Goal: Task Accomplishment & Management: Complete application form

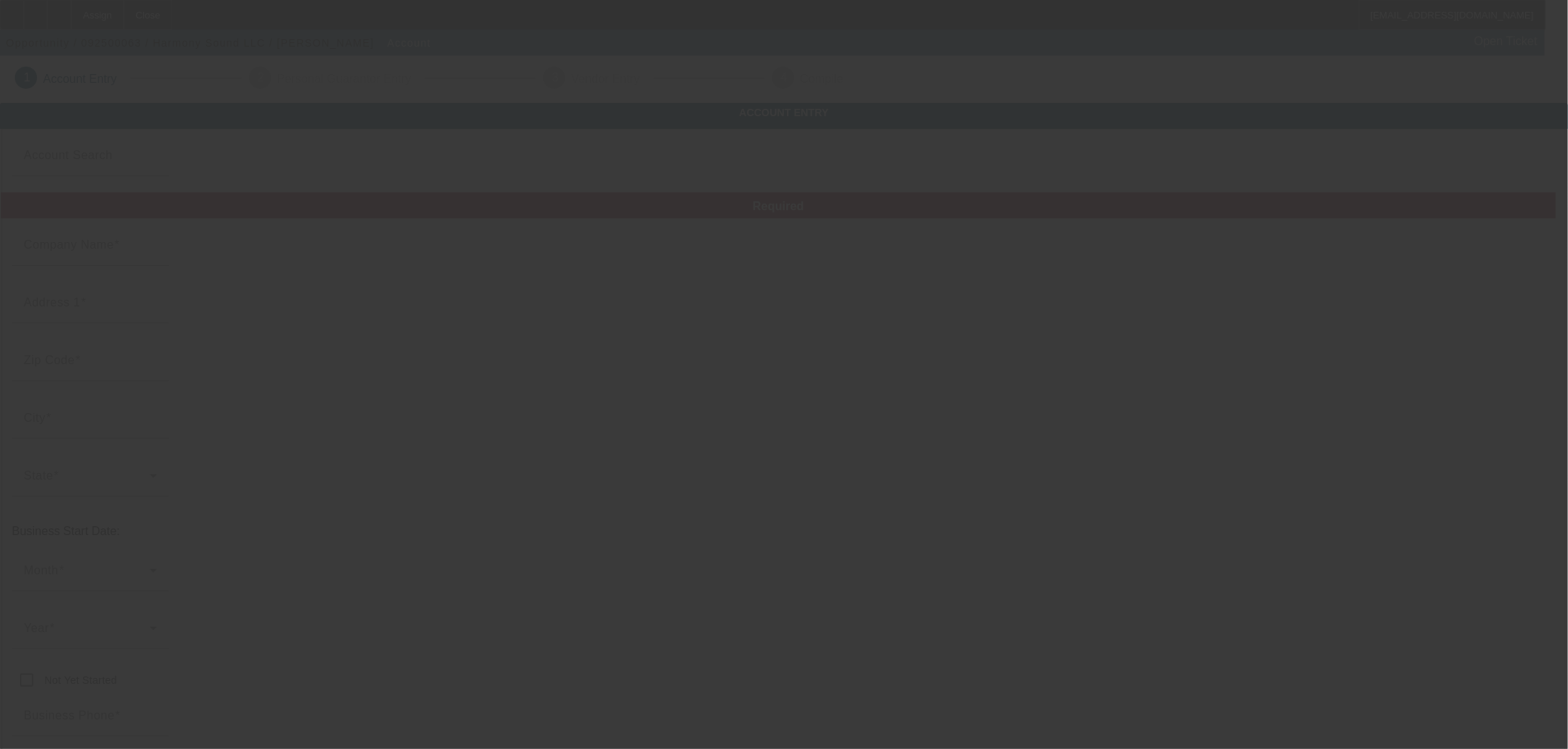
type input "Harmony Sound LLC"
type input "[STREET_ADDRESS]"
type input "54455"
type input "Mosinee"
type input "(715) 212-9101"
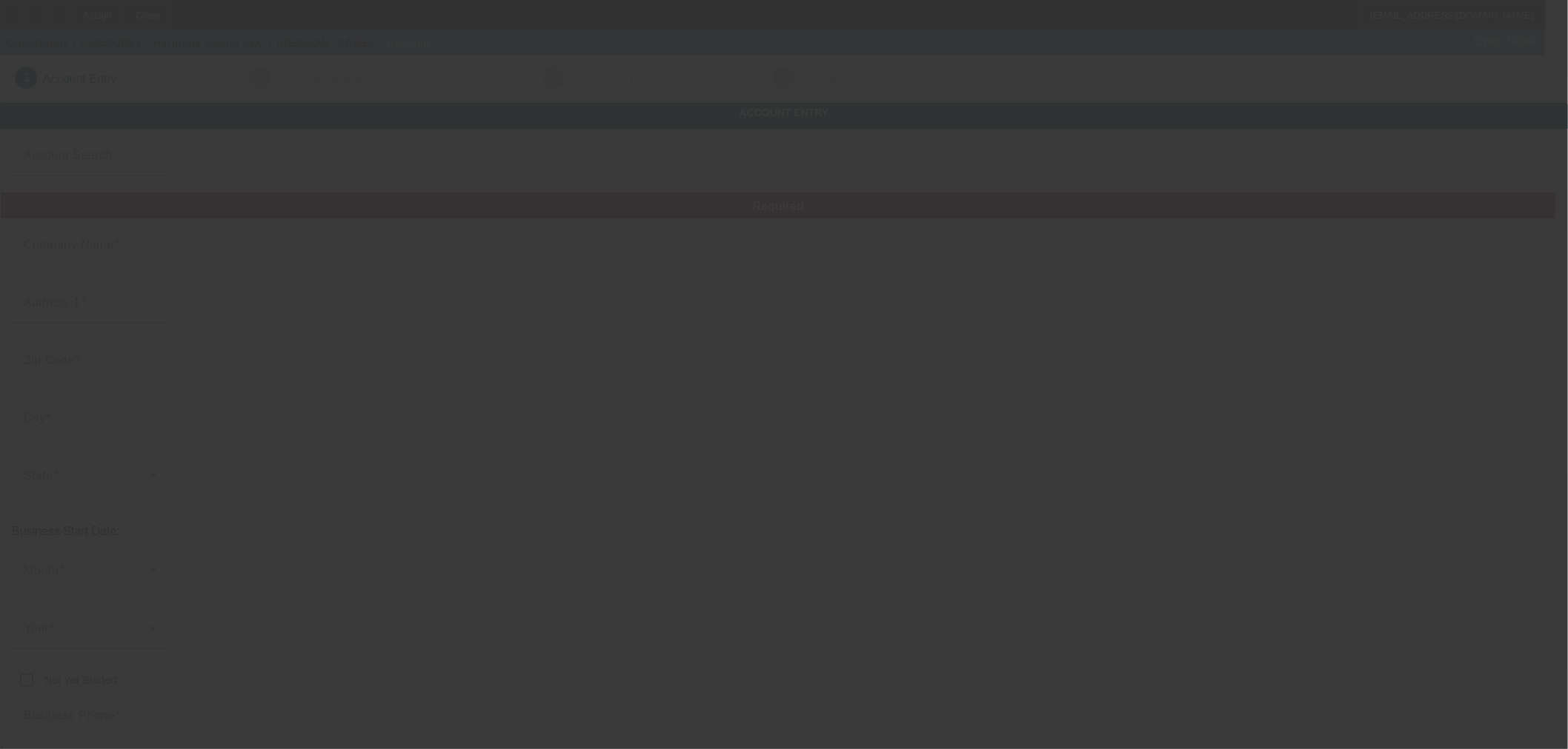
type input "harmonysoundprod@gmail.com"
type input "99-4112736"
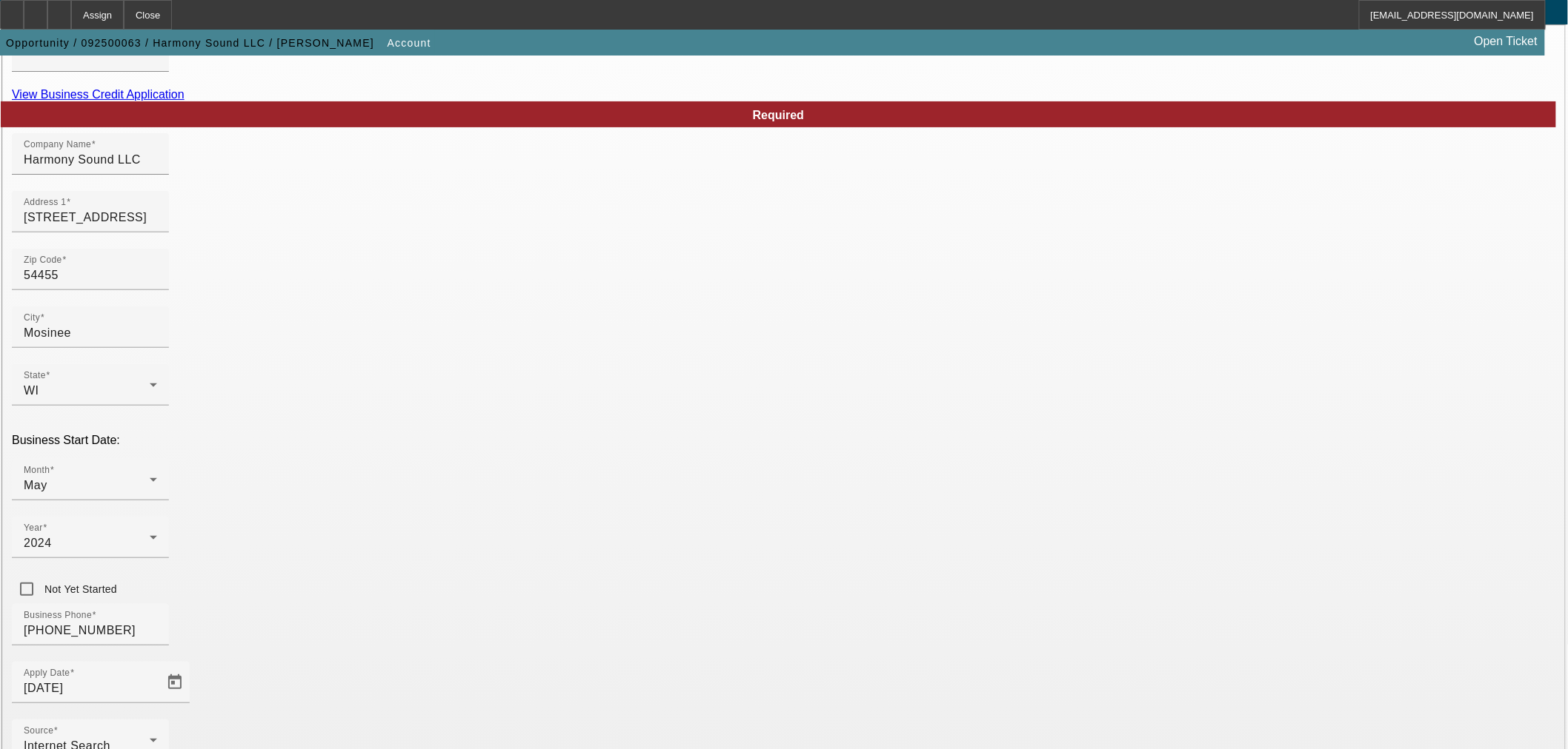
scroll to position [185, 0]
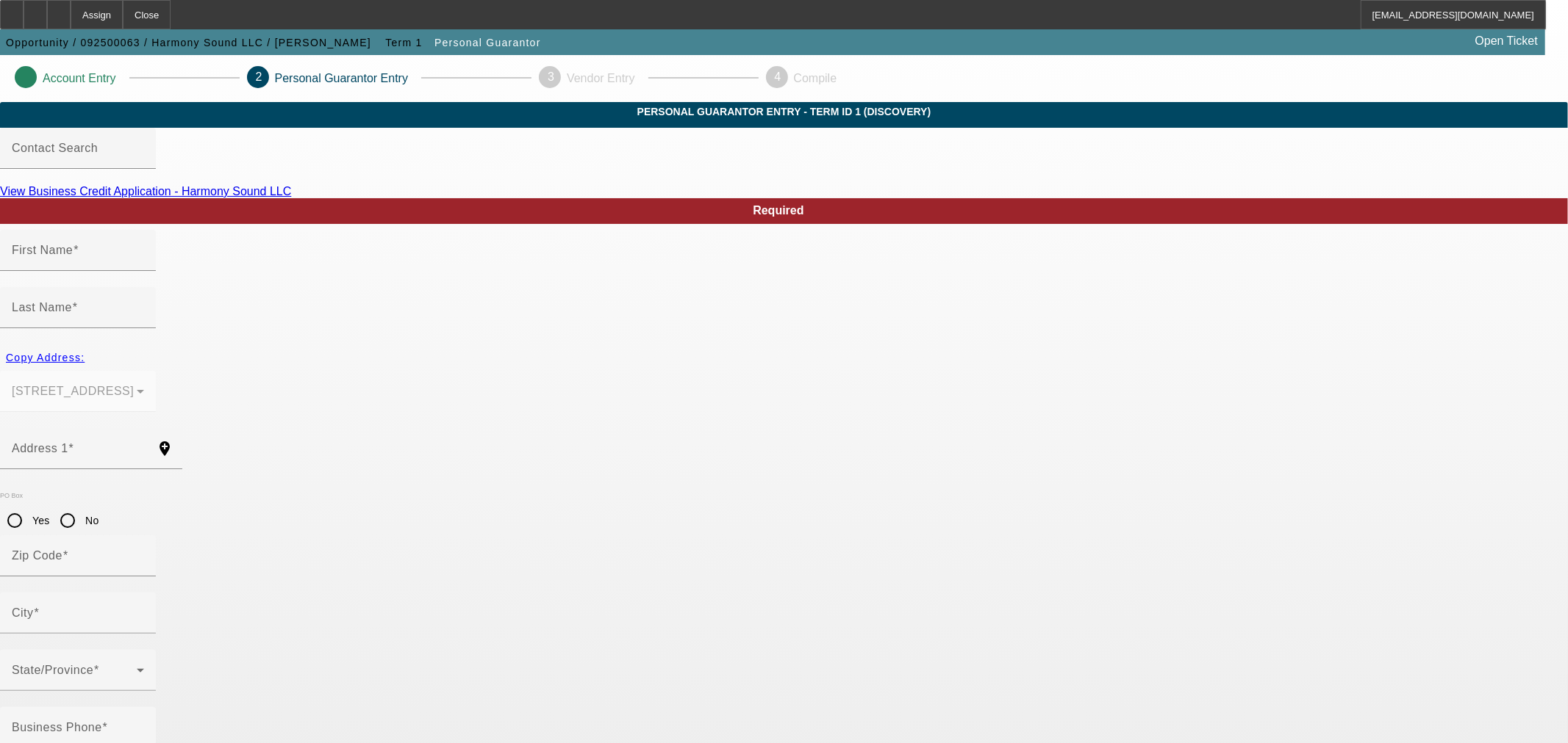
type input "Travis"
type input "Retrum"
type input "307 Water St"
radio input "true"
type input "54455"
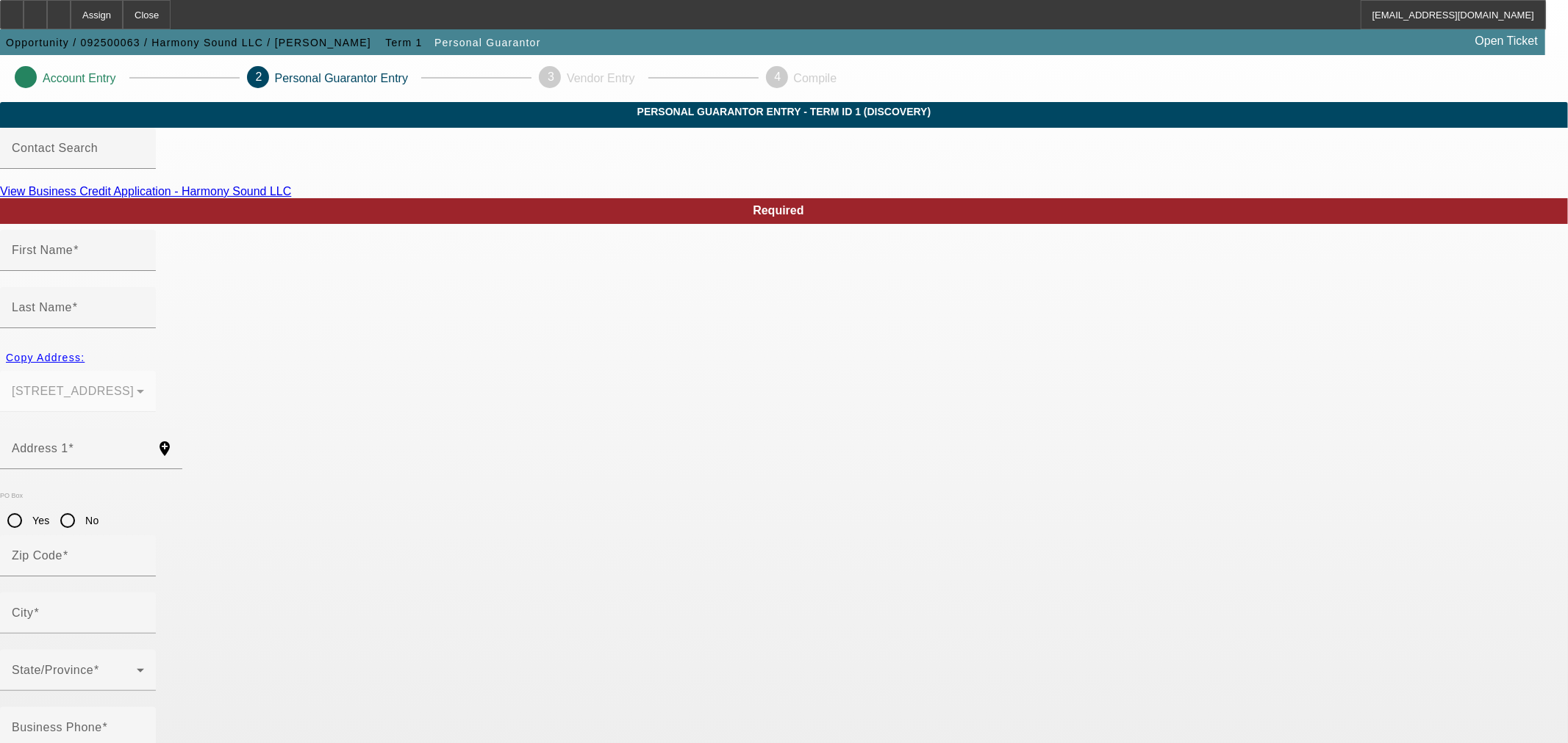
type input "Mosinee"
type input "100"
type input "392-08-5727"
type input "harmonysoundprod@gmail.com"
type input "(715) 212-9101"
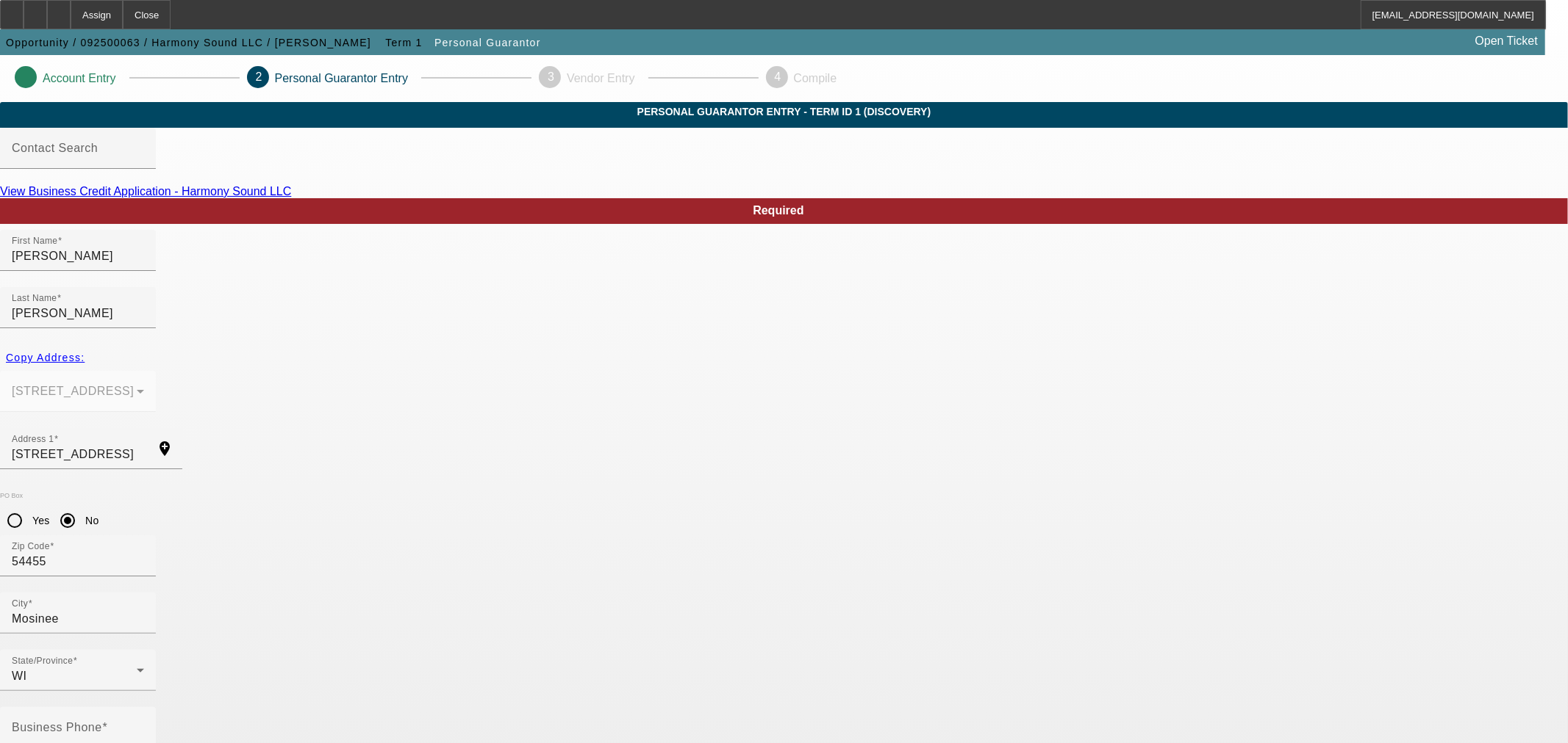
click at [103, 722] on mat-label "Business Phone" at bounding box center [56, 728] width 90 height 12
click at [144, 725] on input "Business Phone" at bounding box center [78, 734] width 132 height 18
paste input "(847) 452-9191"
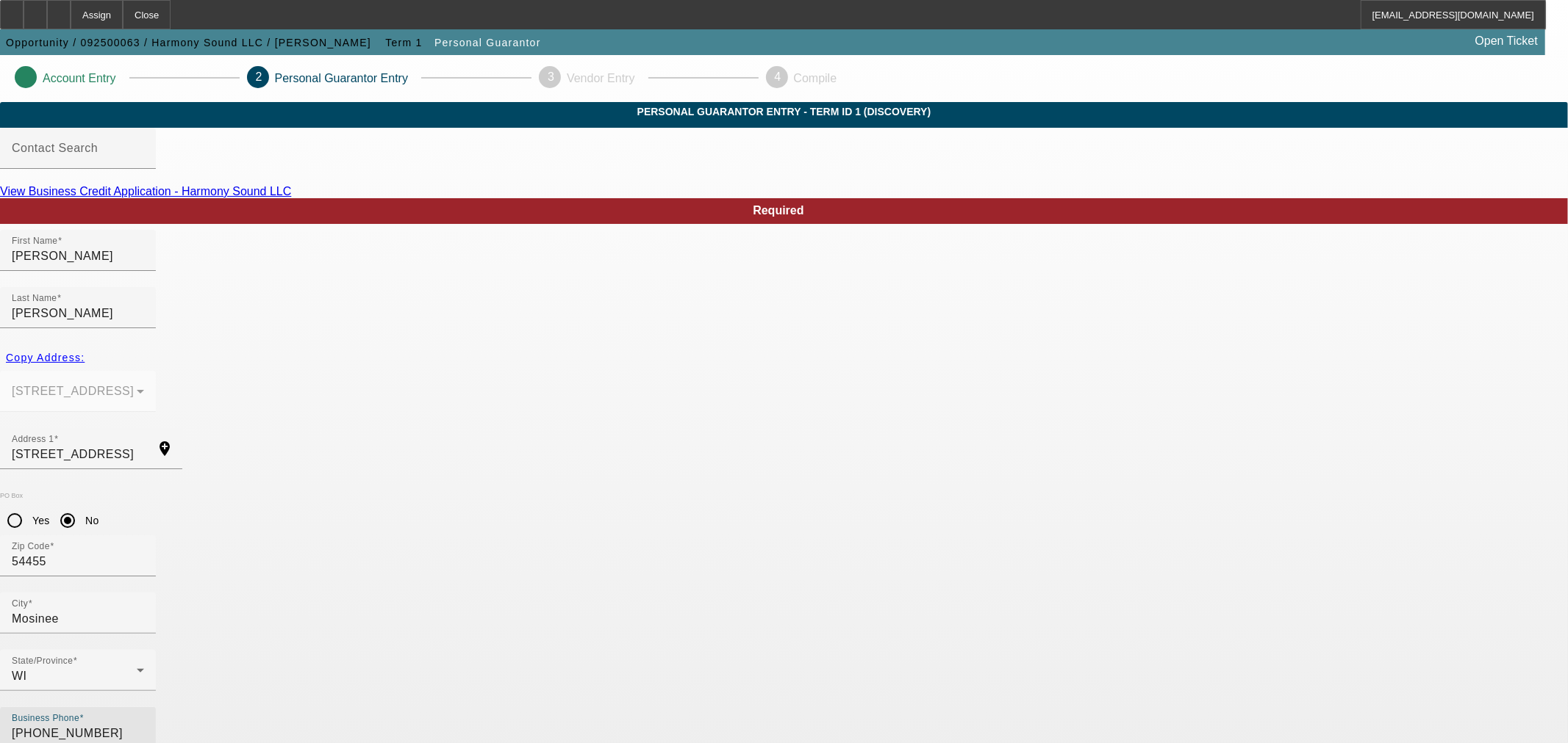
type input "(847) 452-9191"
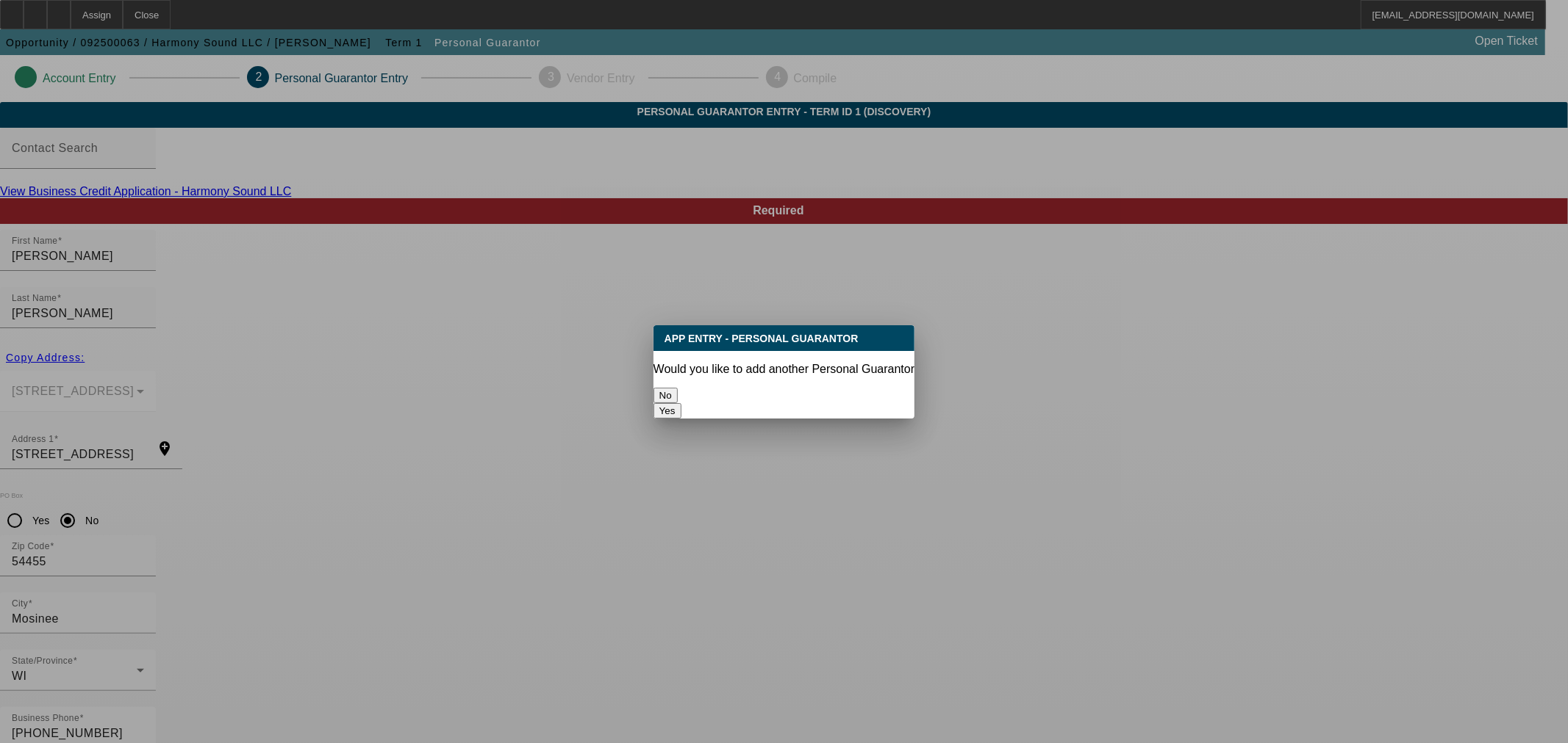
click at [677, 388] on button "No" at bounding box center [665, 395] width 24 height 15
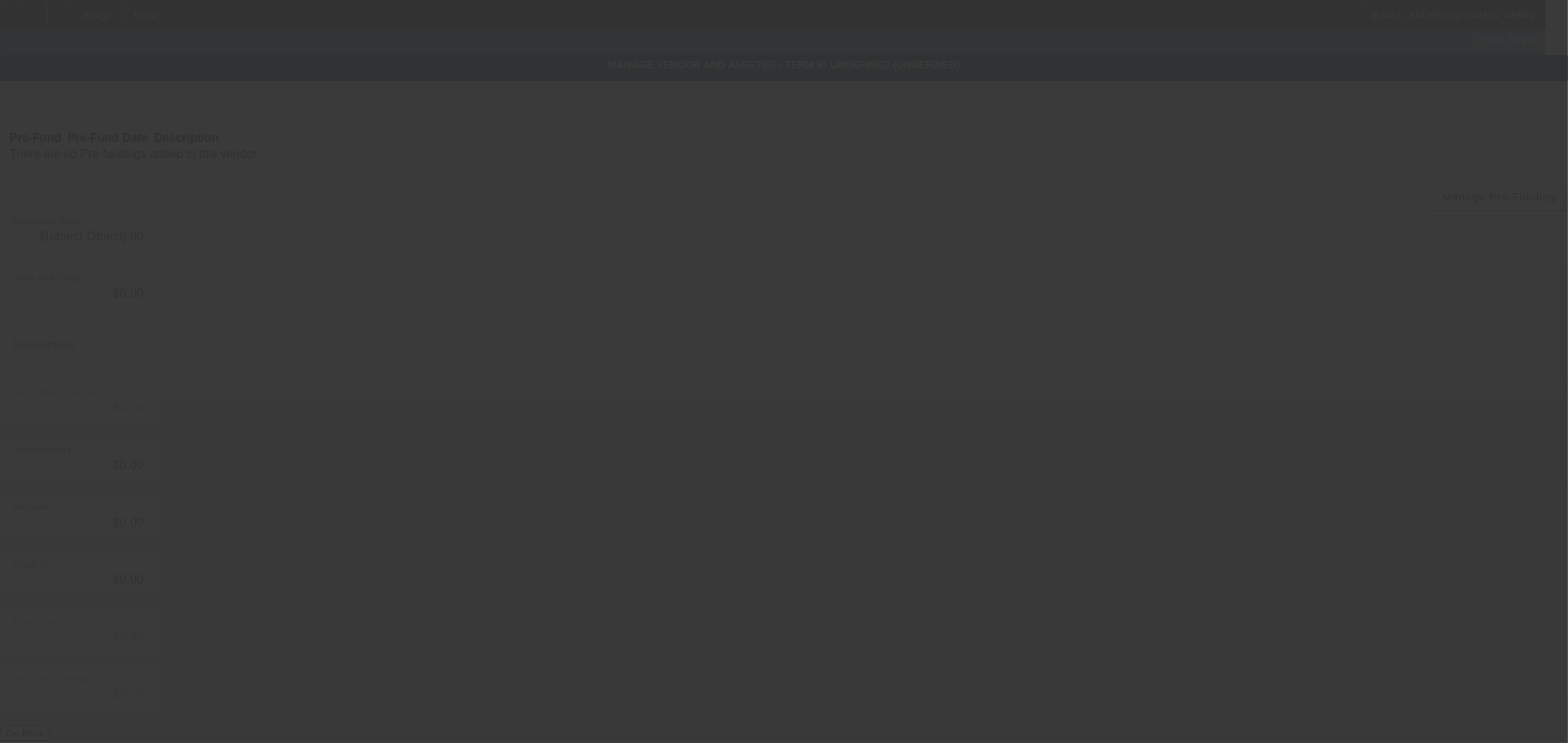
type input "$45,000.00"
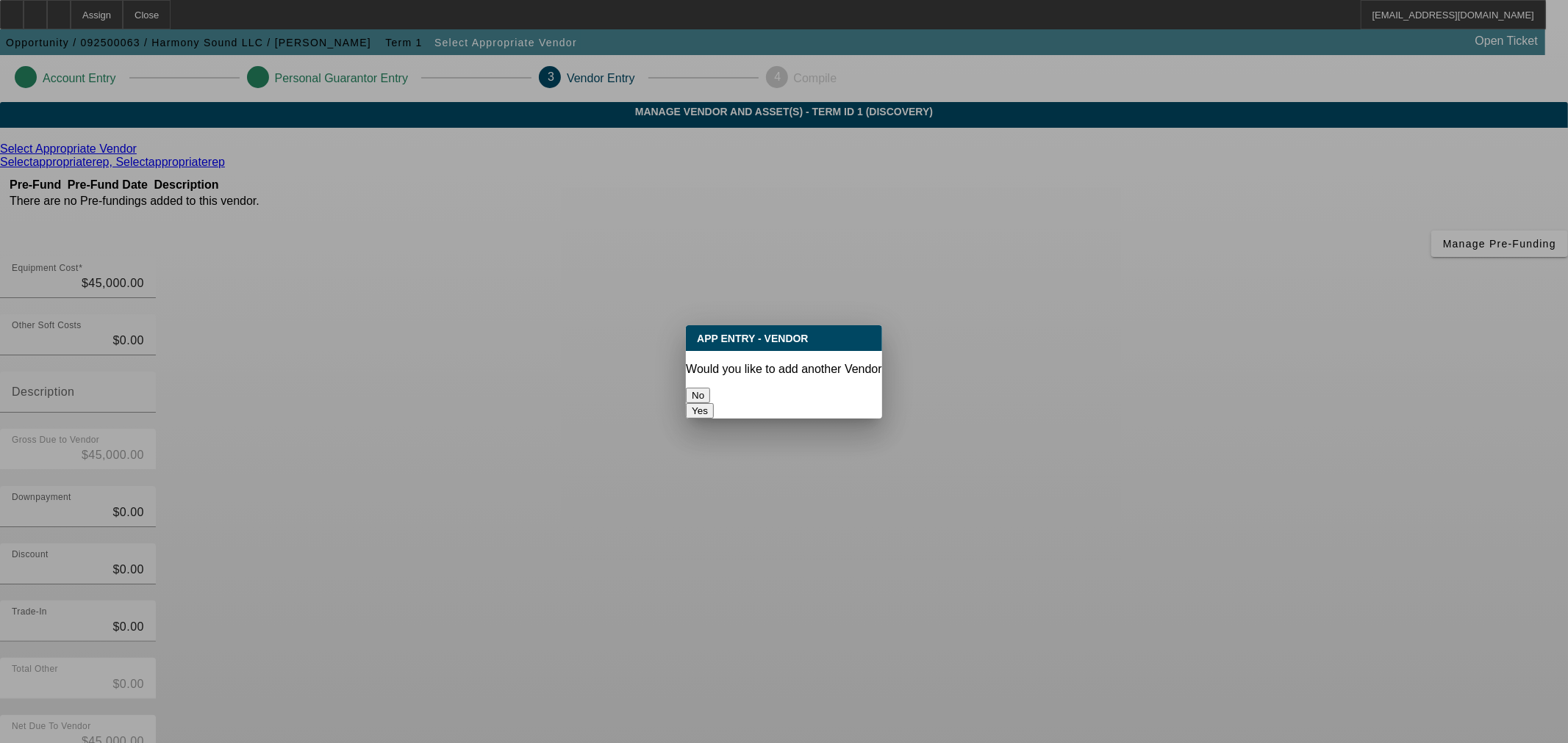
click at [710, 398] on button "No" at bounding box center [697, 395] width 24 height 15
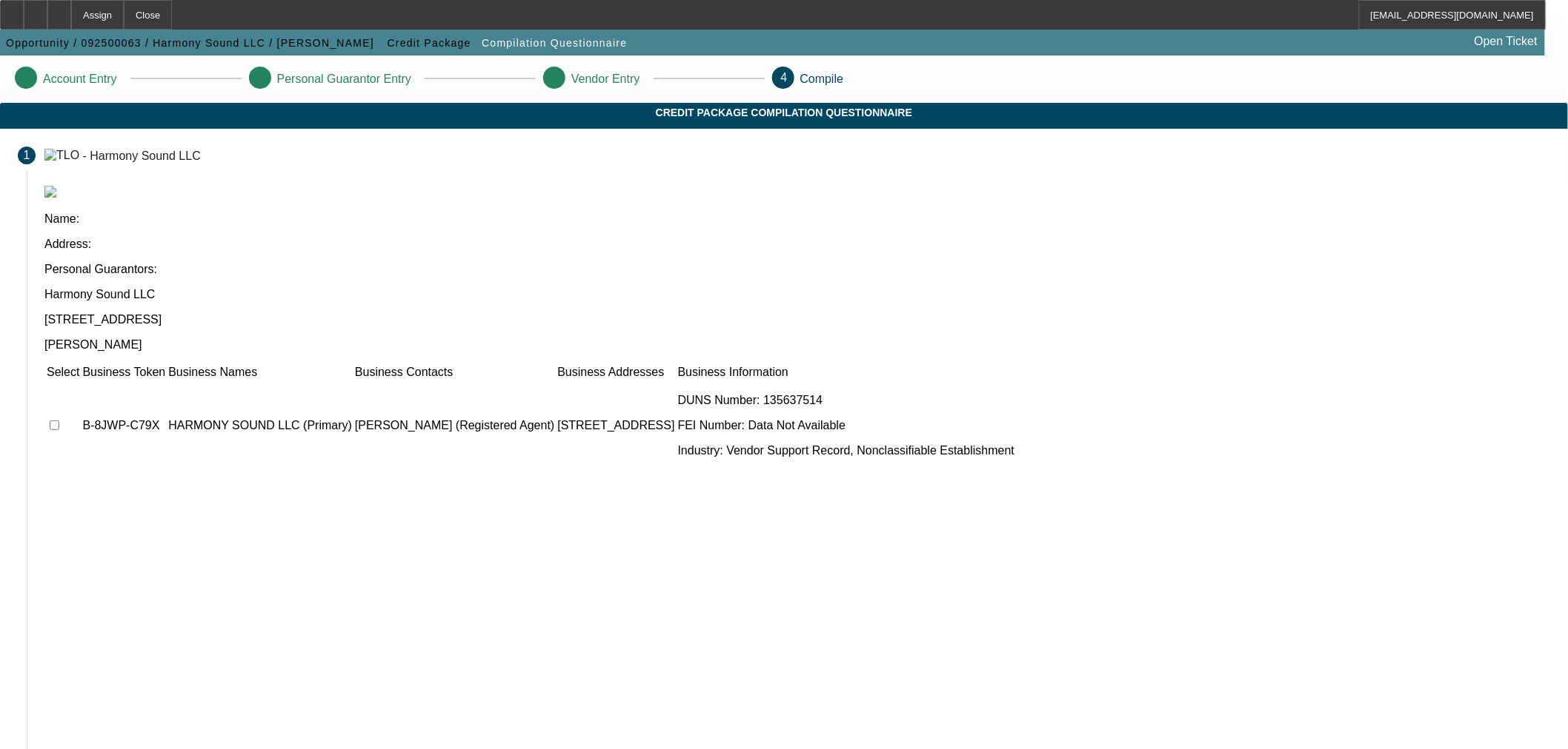
click at [59, 420] on input "checkbox" at bounding box center [54, 425] width 10 height 10
checkbox input "true"
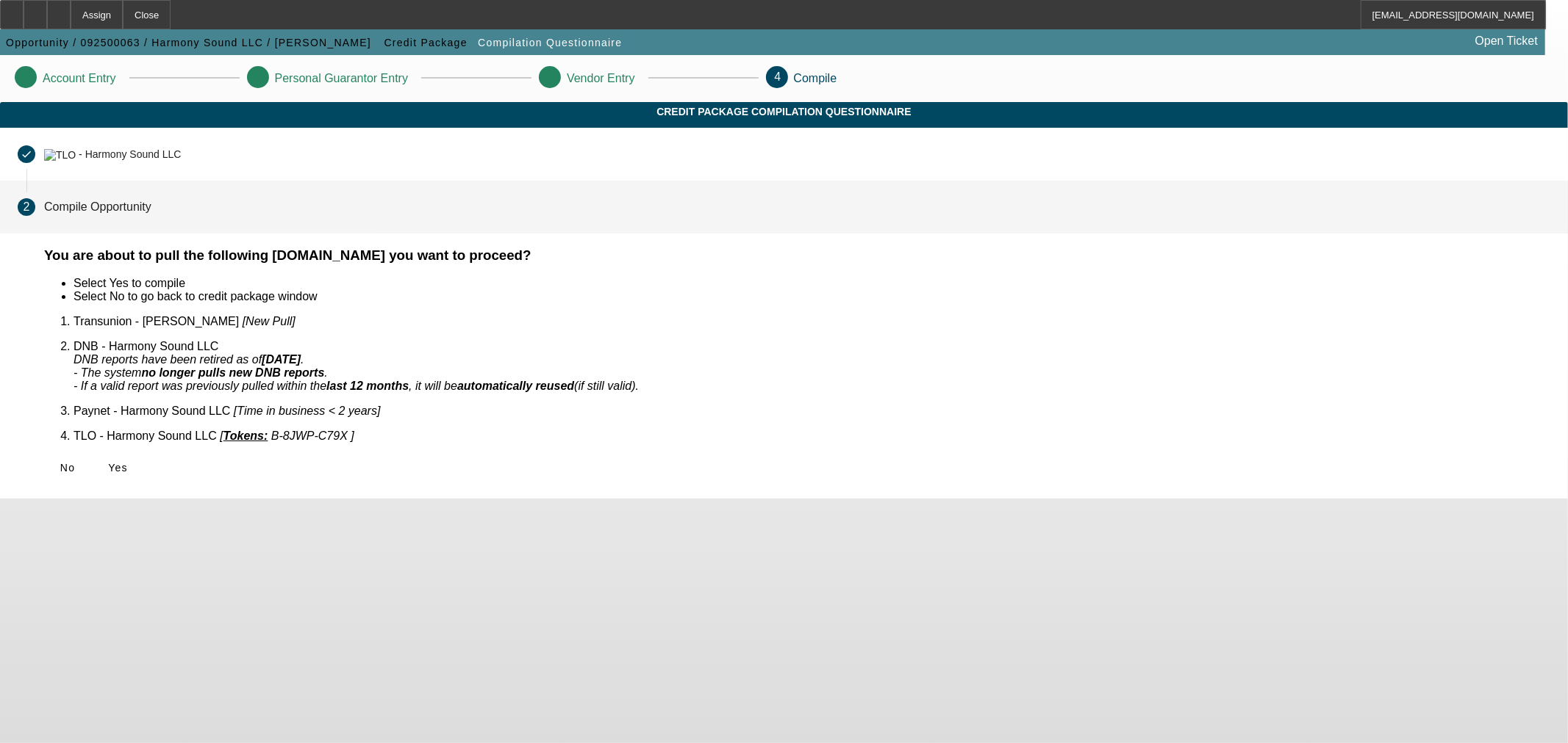
drag, startPoint x: 472, startPoint y: 434, endPoint x: 488, endPoint y: 461, distance: 31.4
click at [127, 462] on span "Yes" at bounding box center [118, 468] width 20 height 12
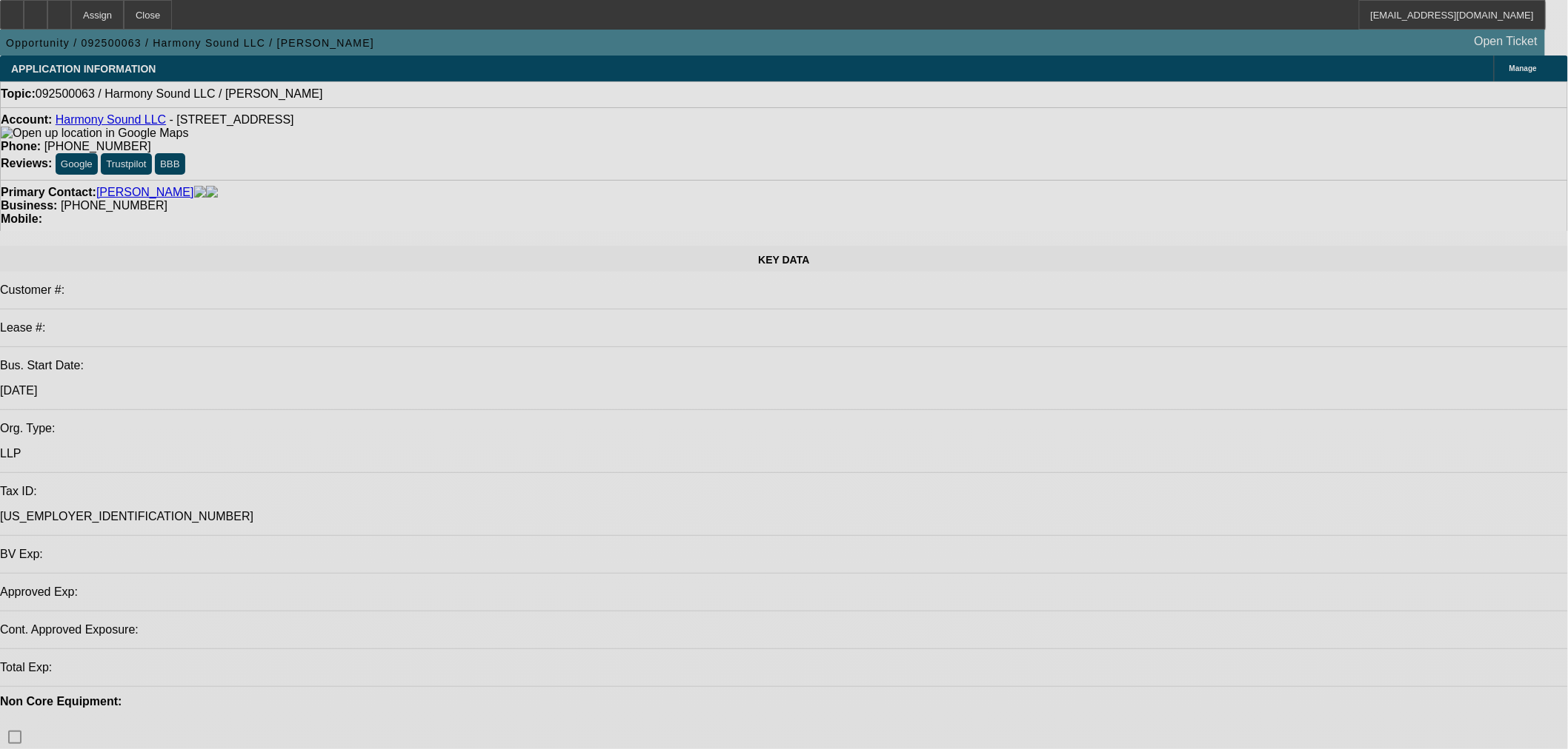
select select "0"
select select "2"
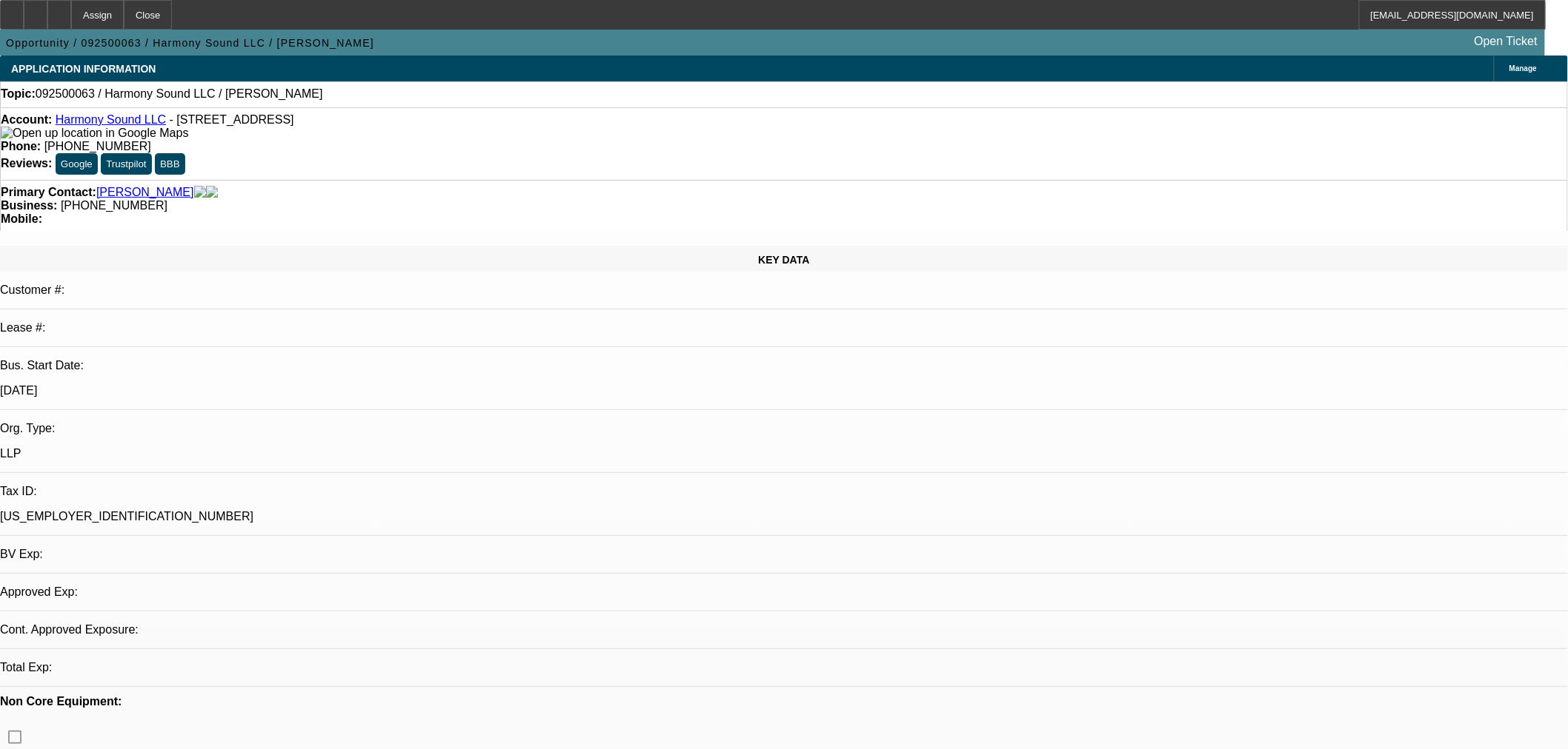
select select "0.1"
select select "1"
select select "2"
select select "4"
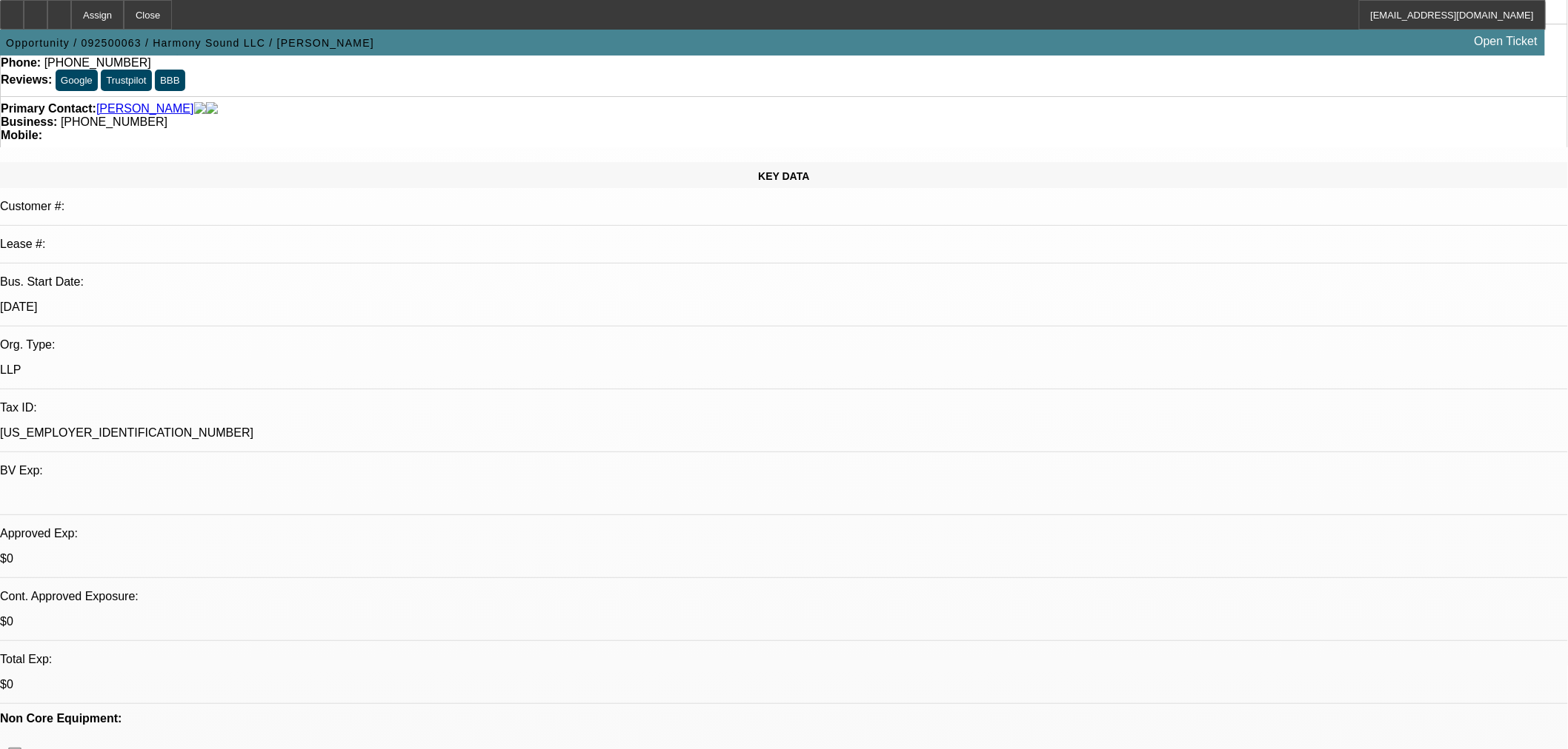
scroll to position [493, 0]
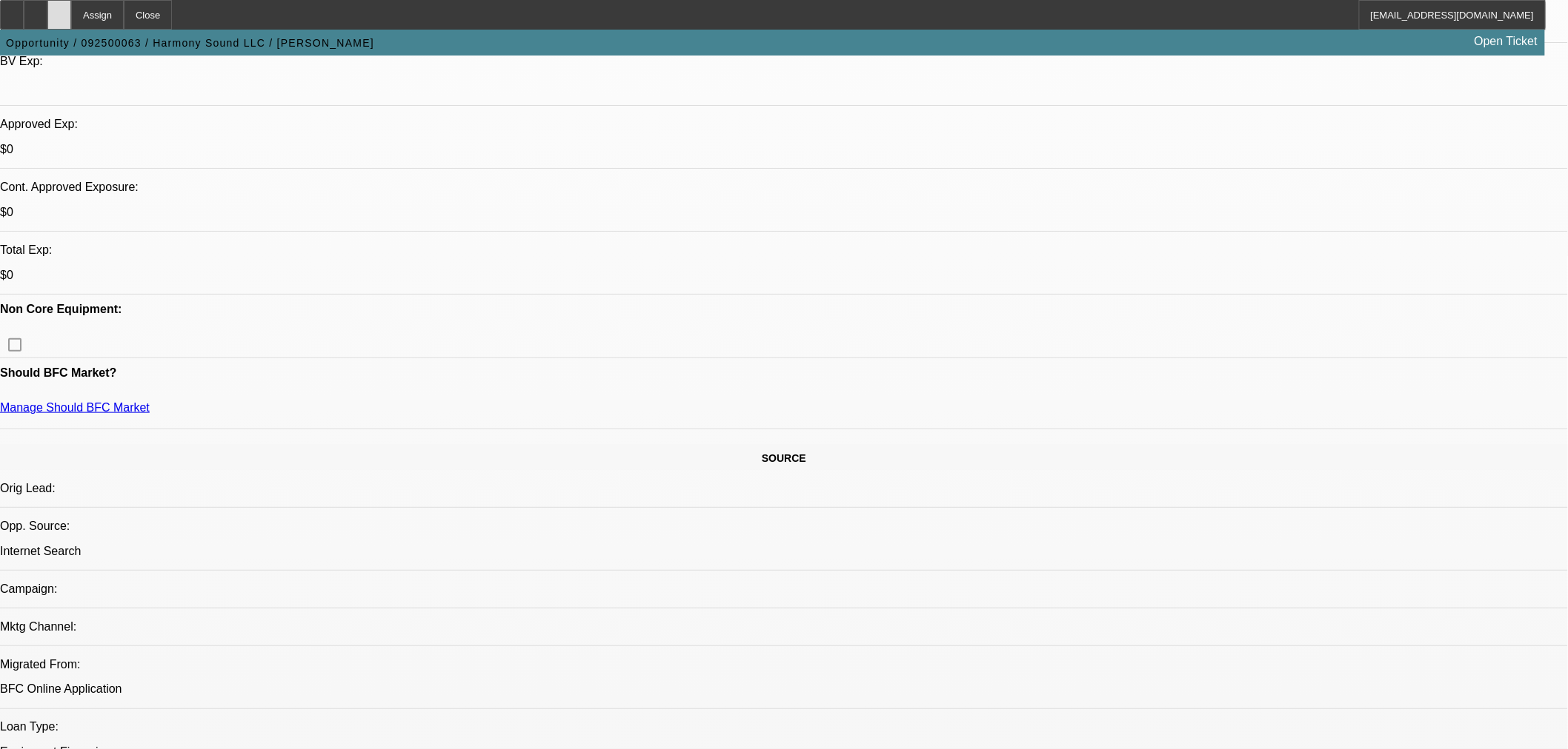
click at [71, 23] on div at bounding box center [59, 14] width 23 height 30
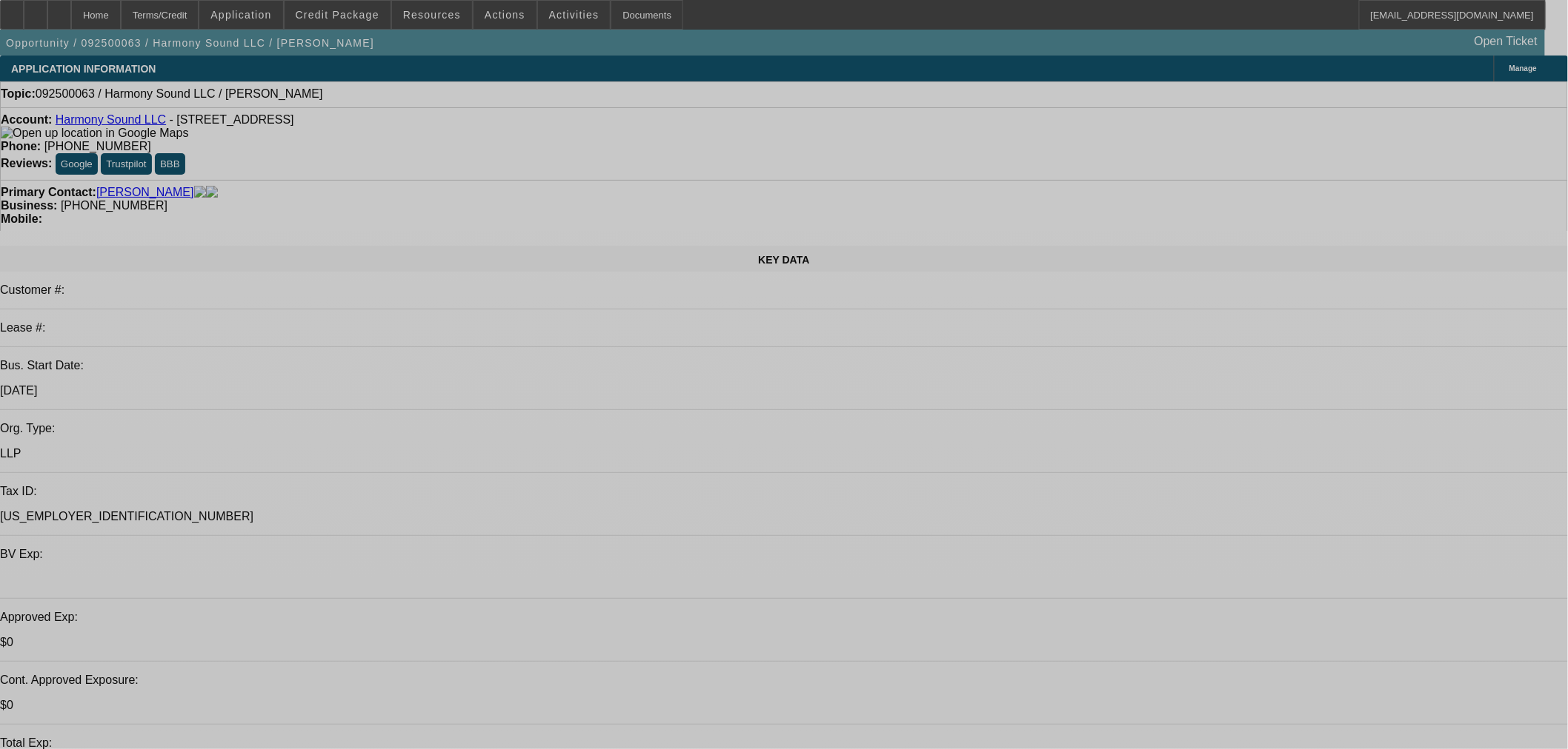
select select "0"
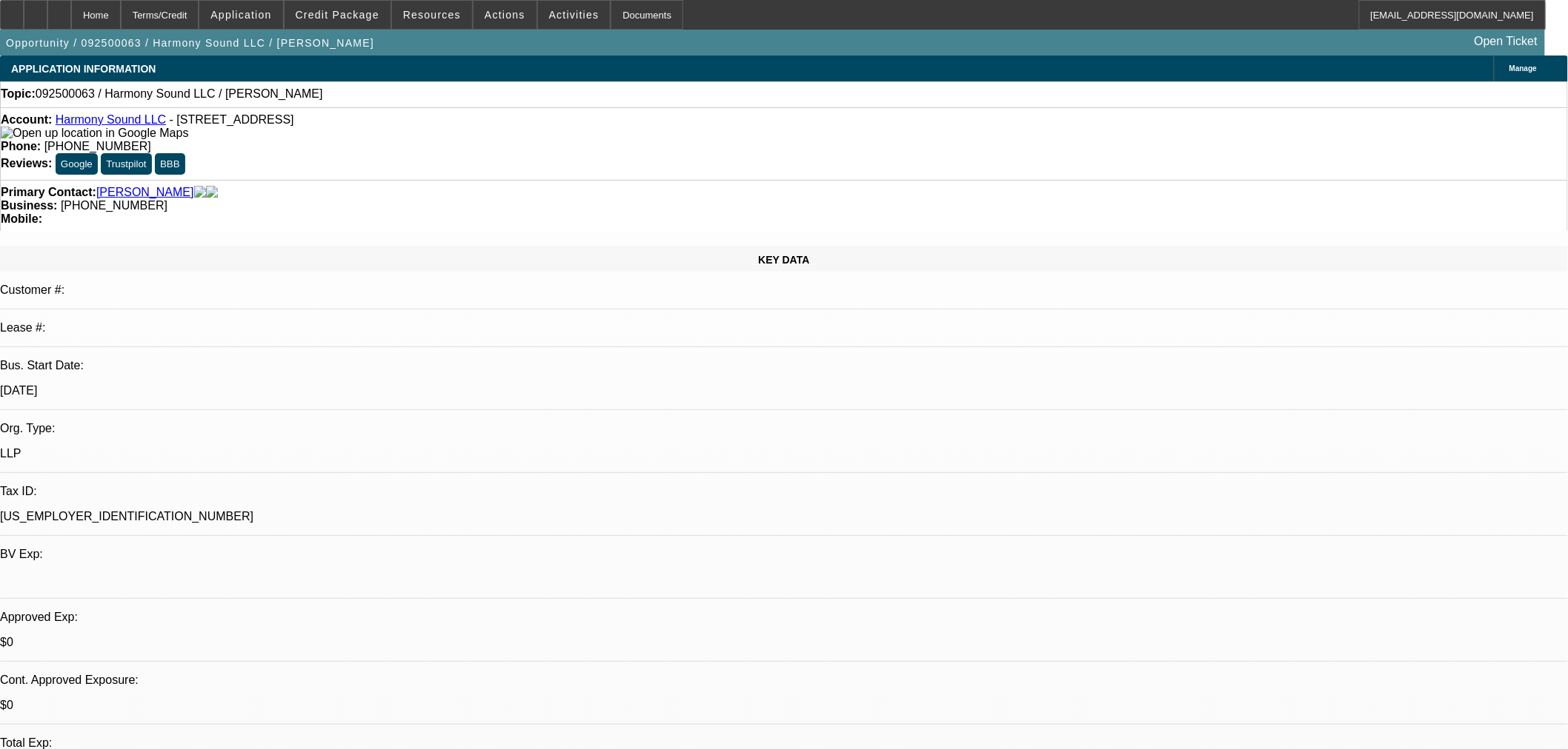
select select "2"
select select "0.1"
select select "1"
select select "2"
select select "4"
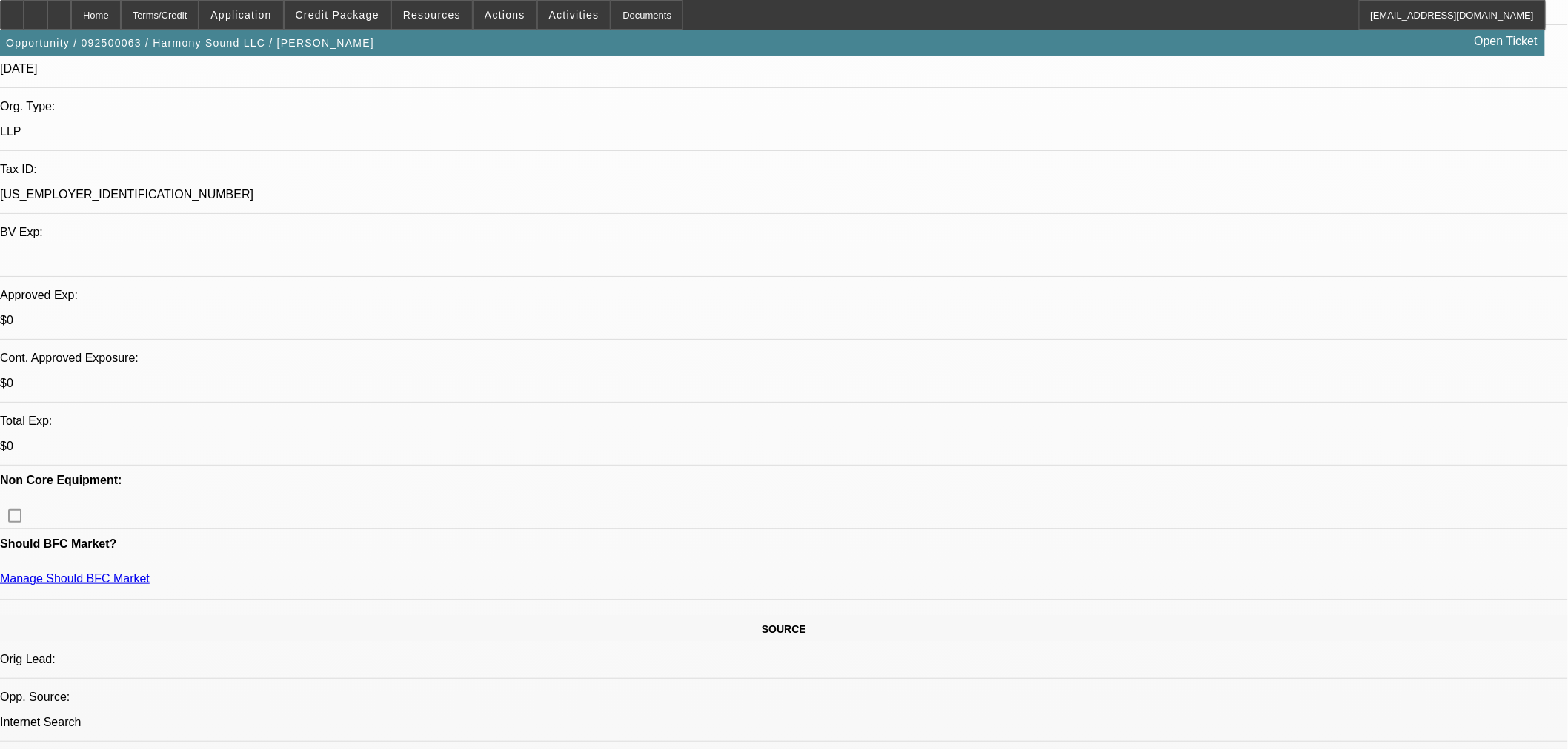
scroll to position [329, 0]
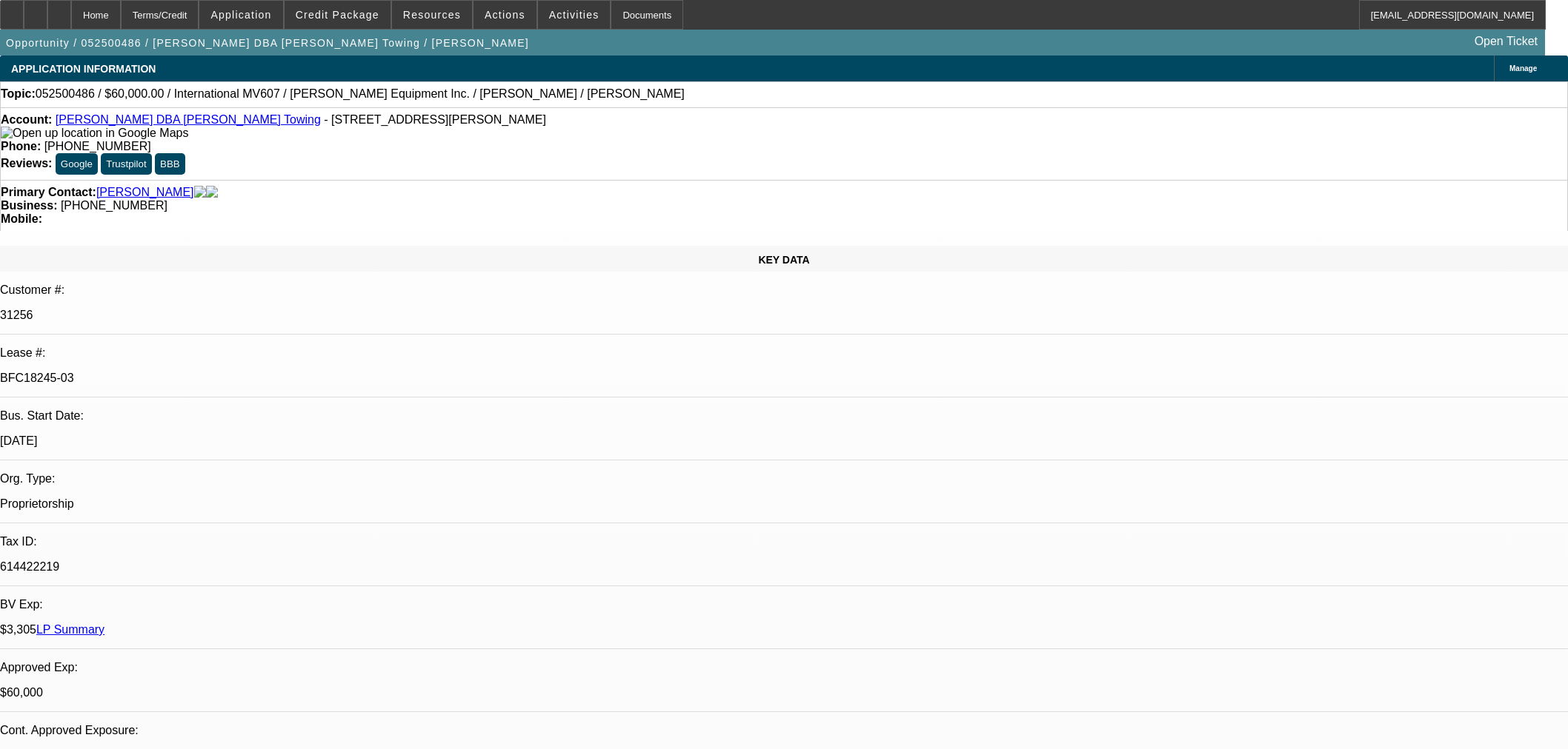
select select "0"
select select "2"
select select "0.1"
select select "4"
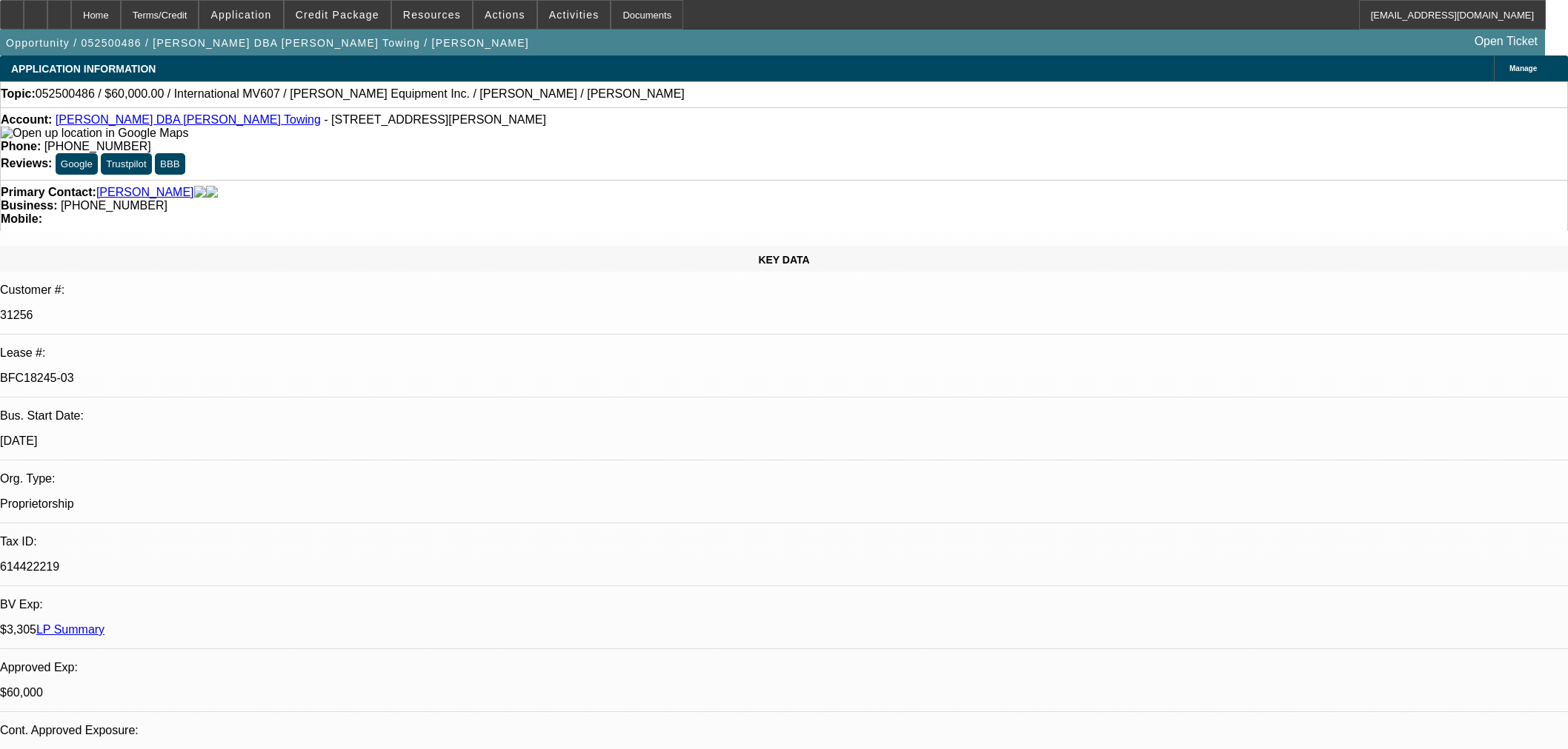
select select "0"
select select "2"
select select "0.1"
select select "4"
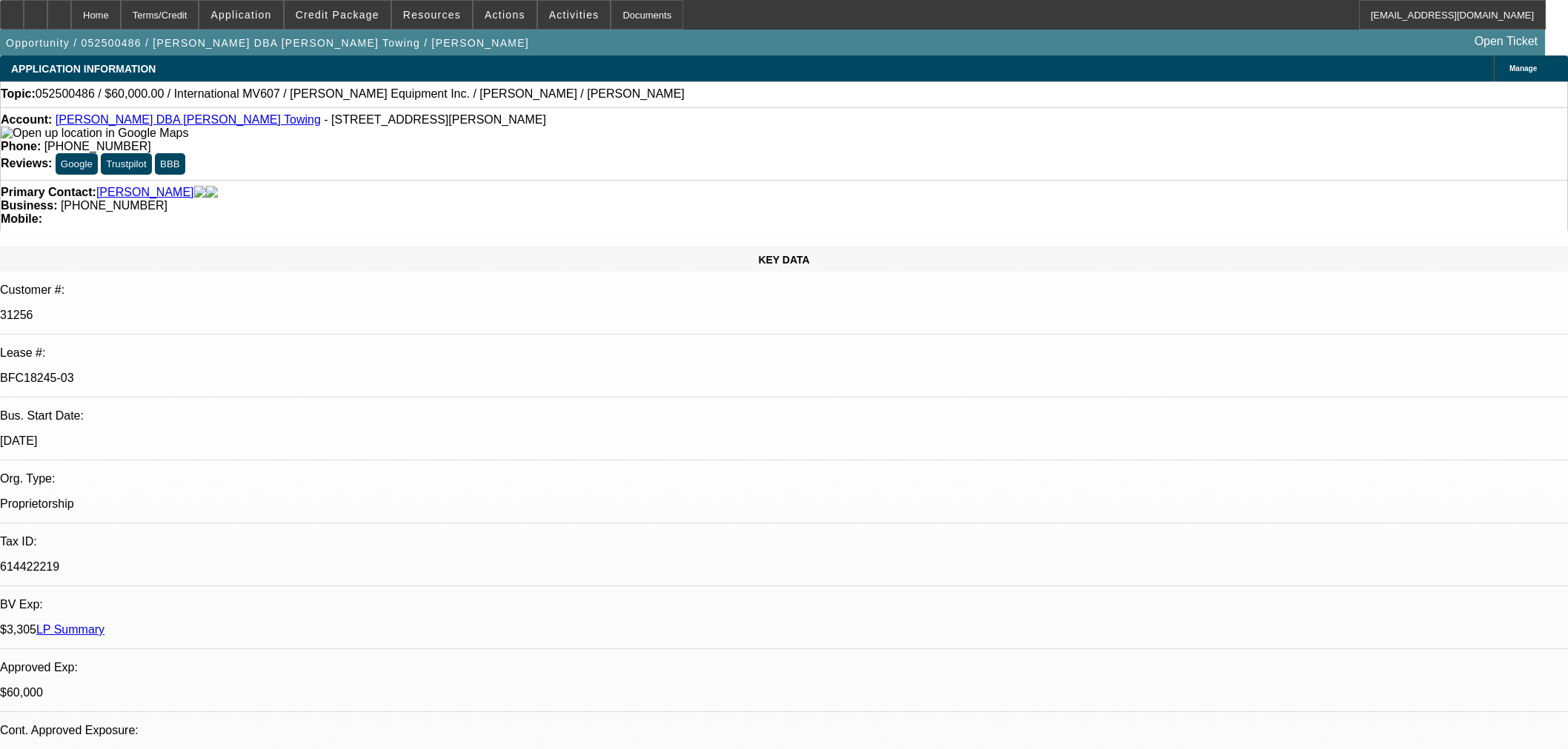
select select "0"
select select "2"
select select "0.1"
select select "4"
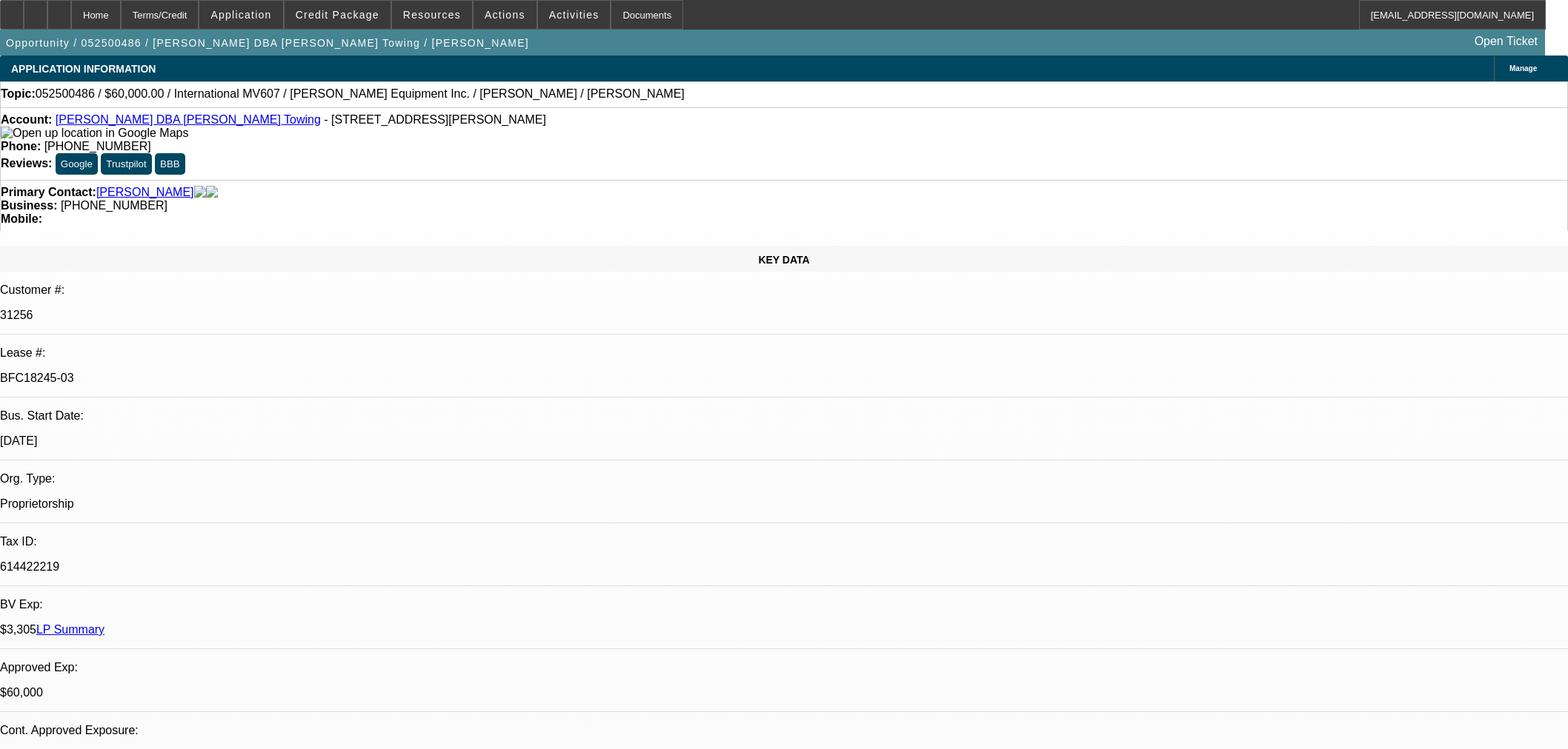
select select "0"
select select "3"
select select "0.1"
select select "4"
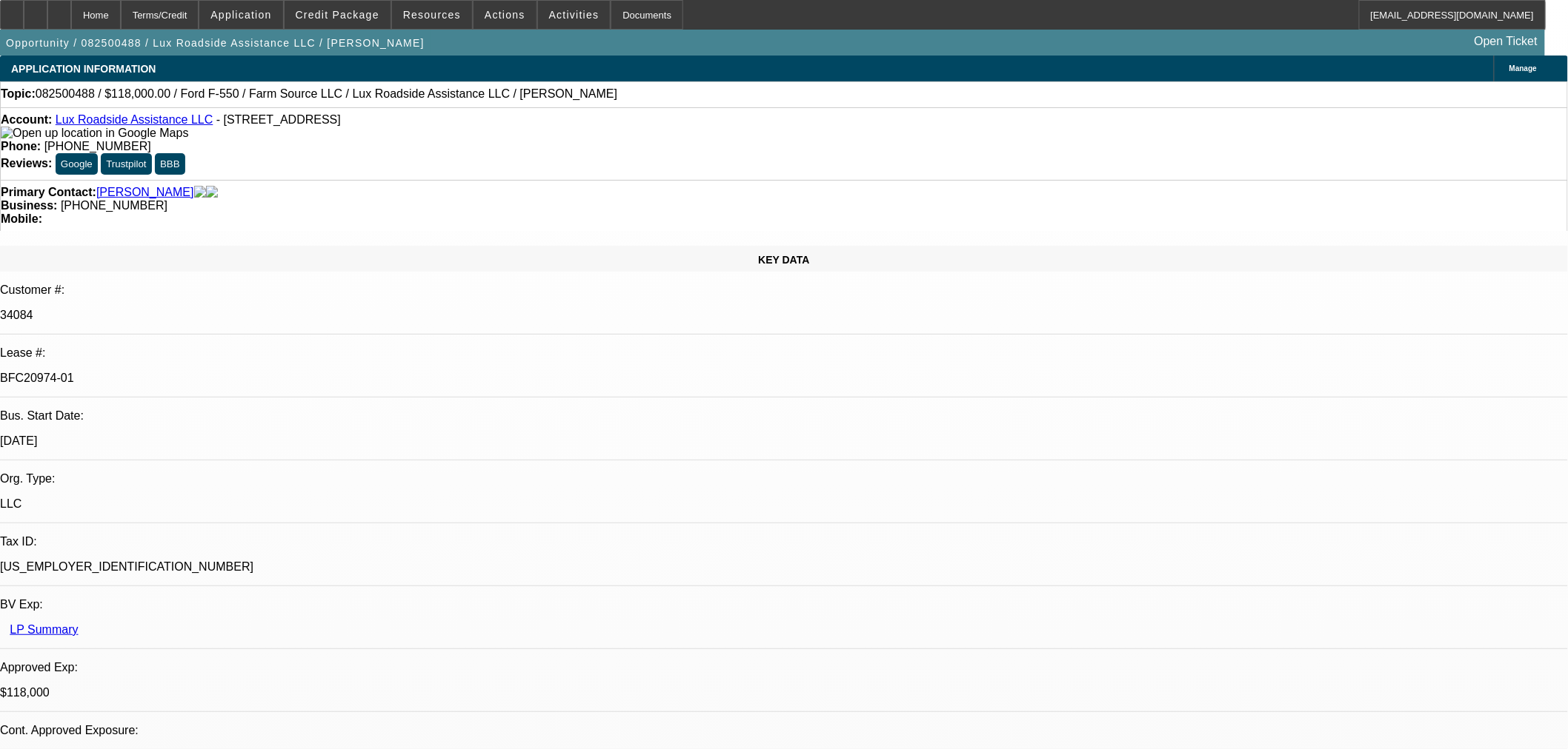
select select "0"
select select "6"
select select "0"
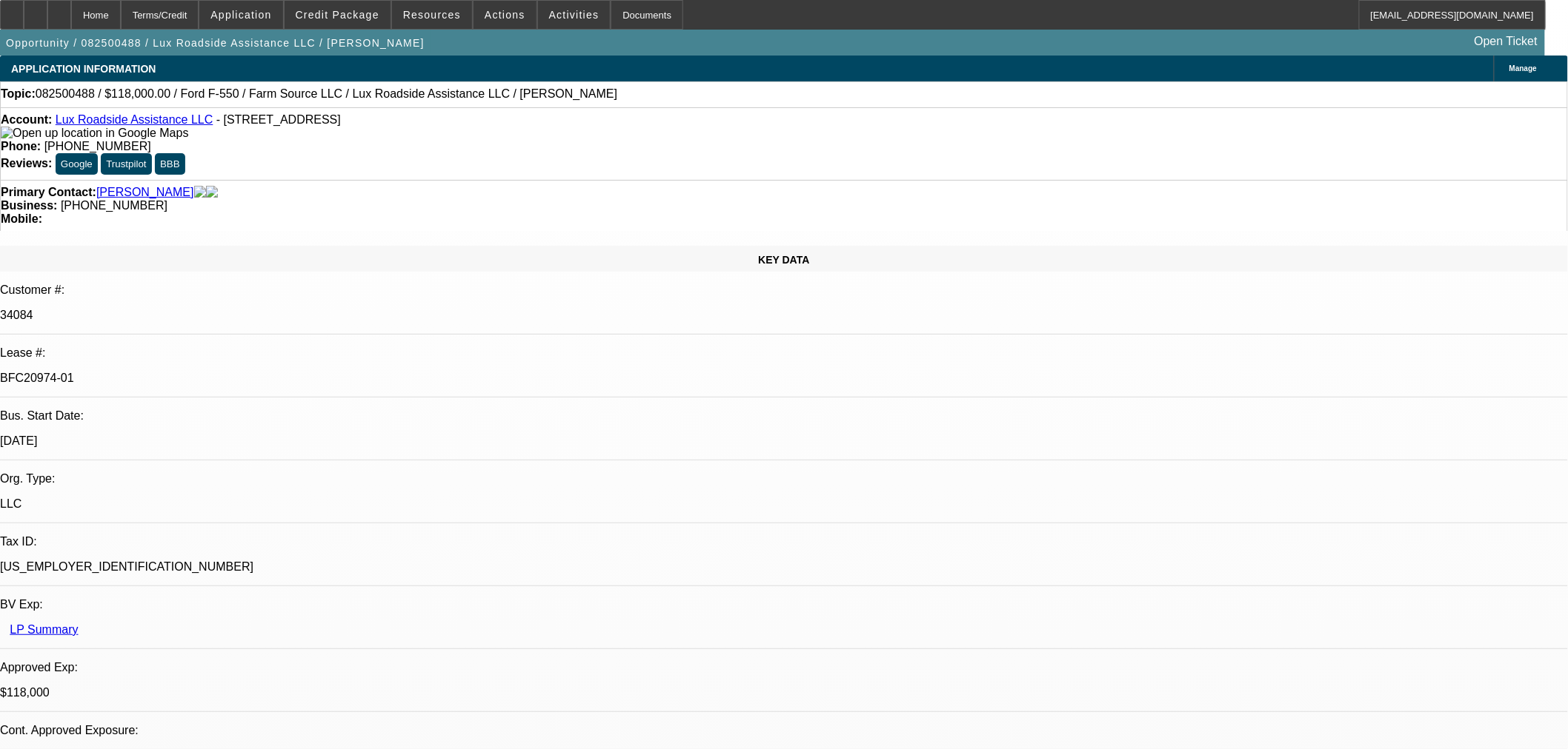
select select "0"
select select "6"
select select "0"
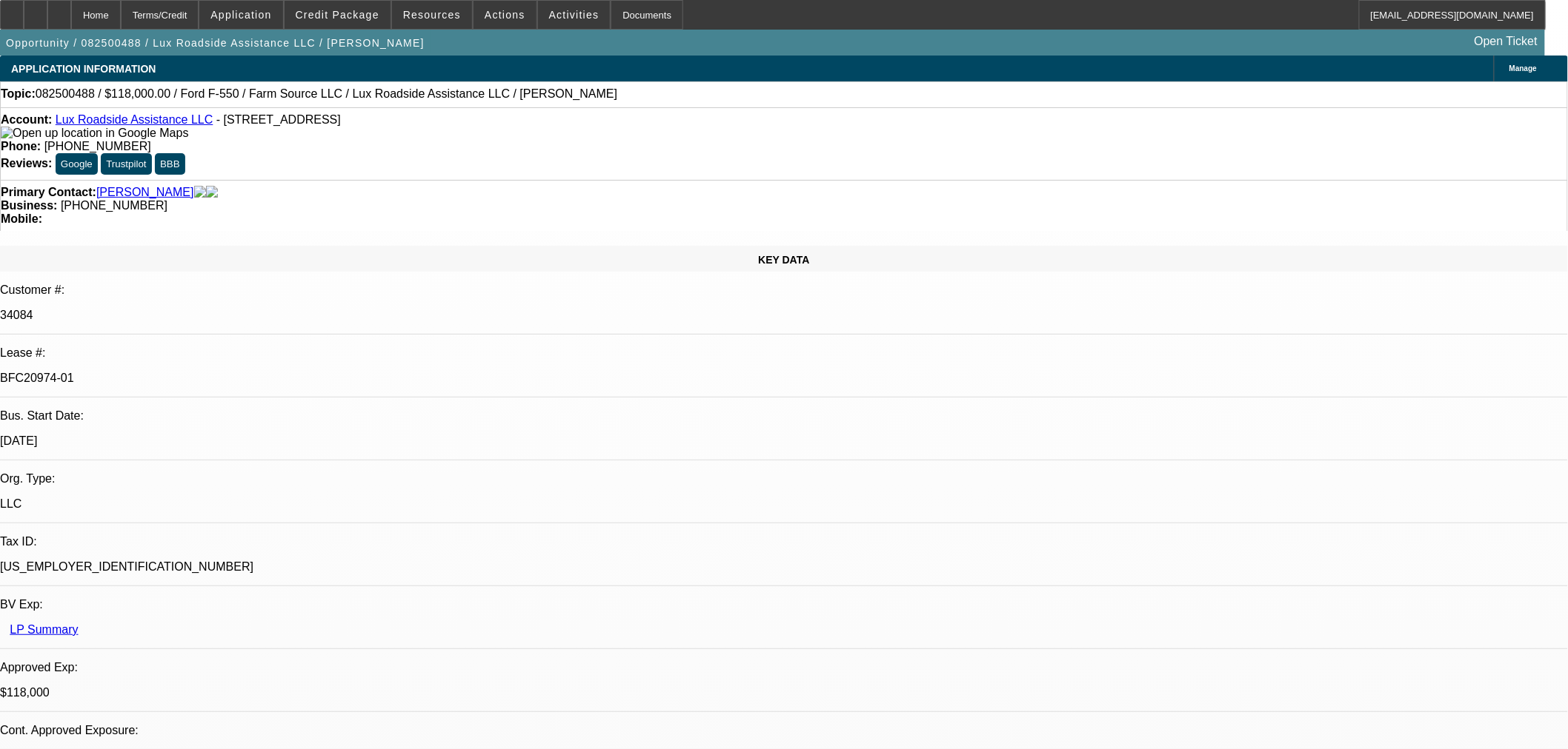
select select "0"
select select "6"
select select "0"
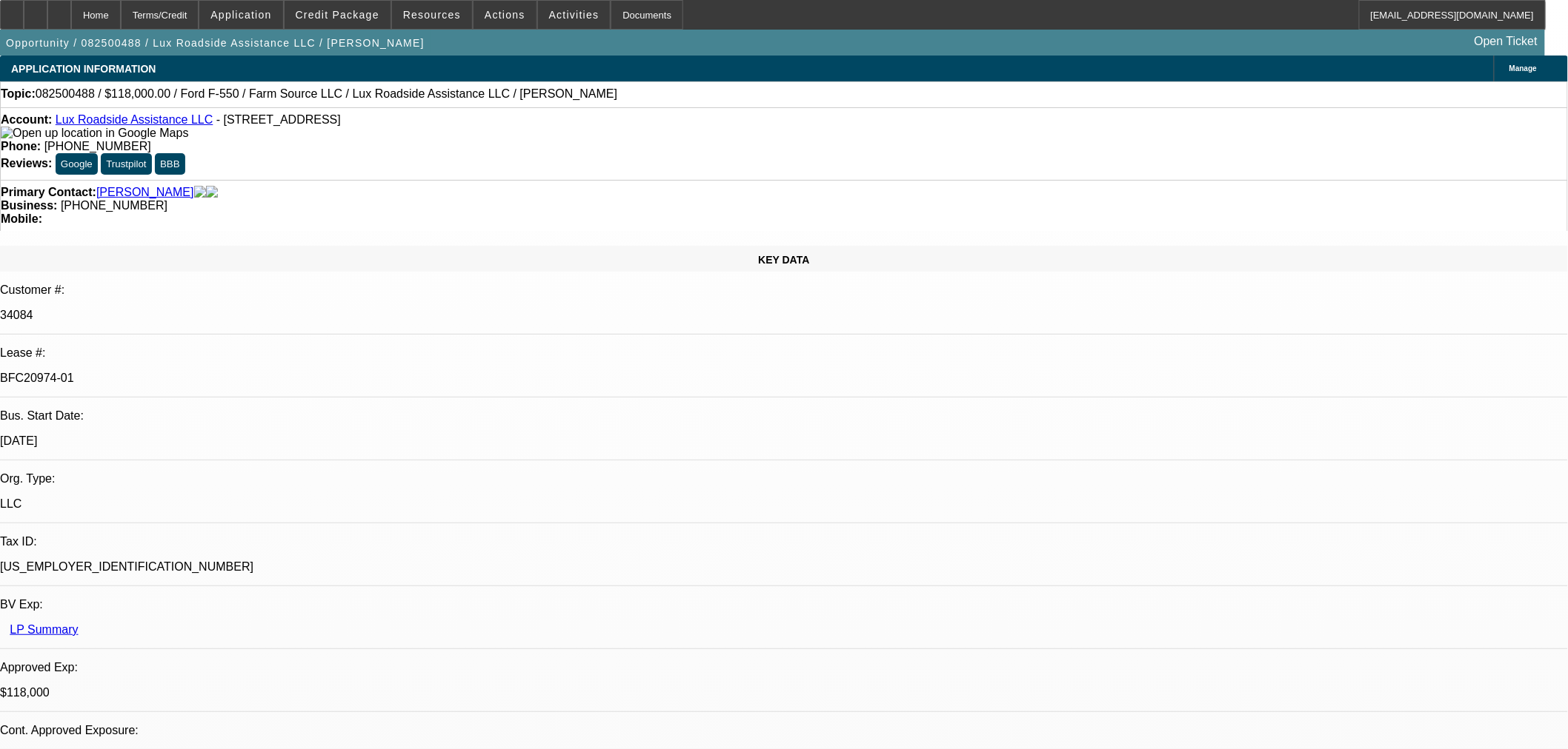
select select "6"
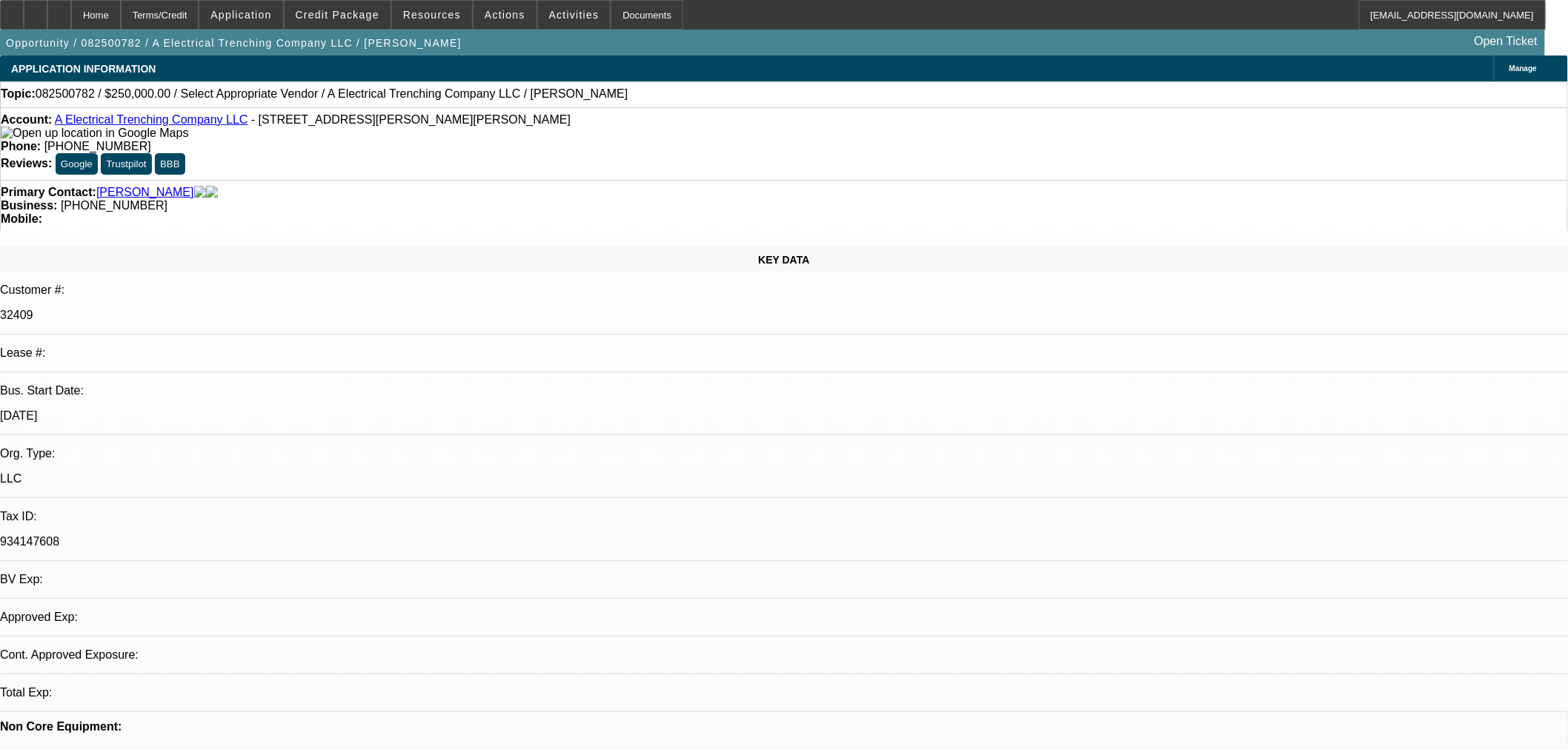
select select "0"
select select "2"
select select "0.1"
select select "4"
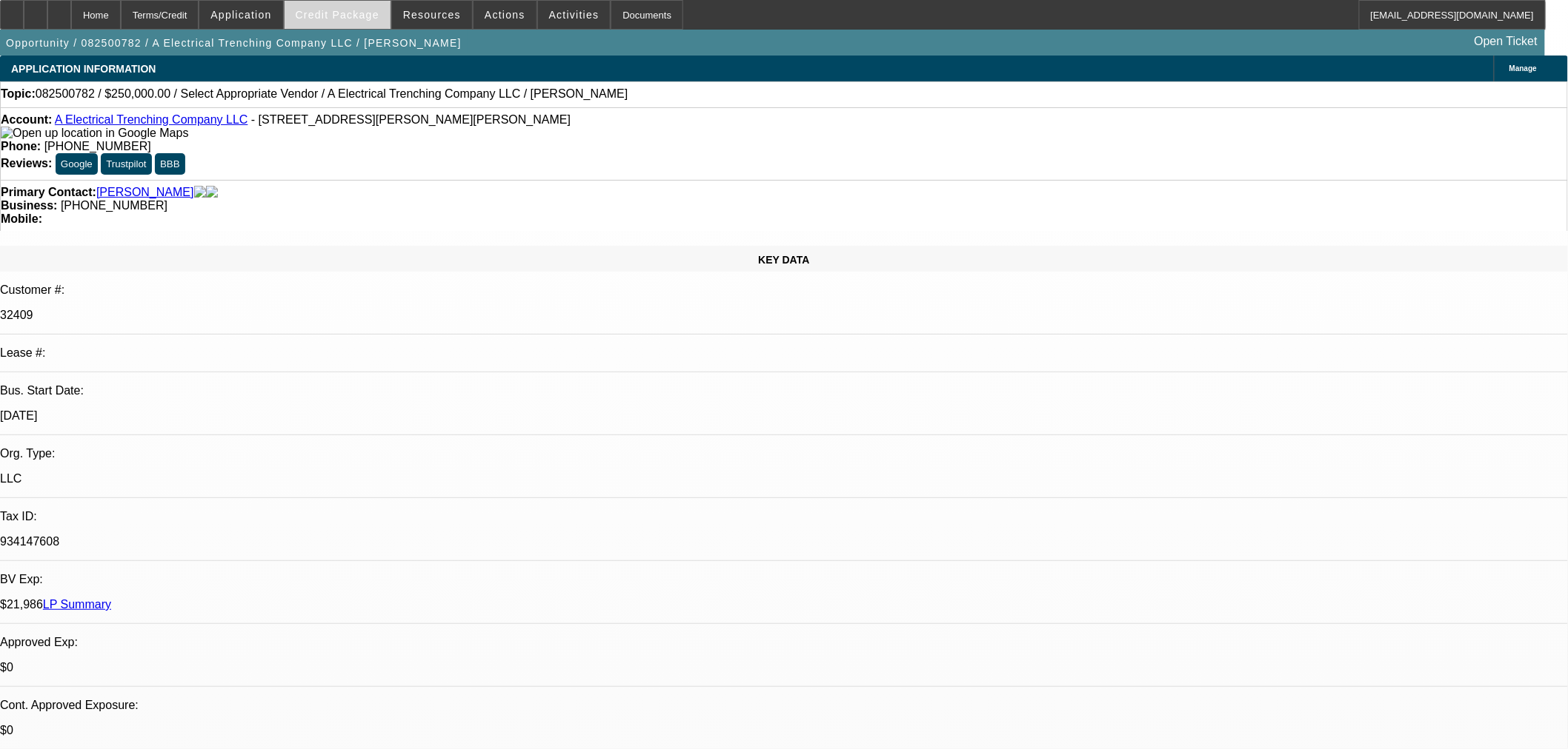
click at [357, 19] on span "Credit Package" at bounding box center [337, 14] width 84 height 12
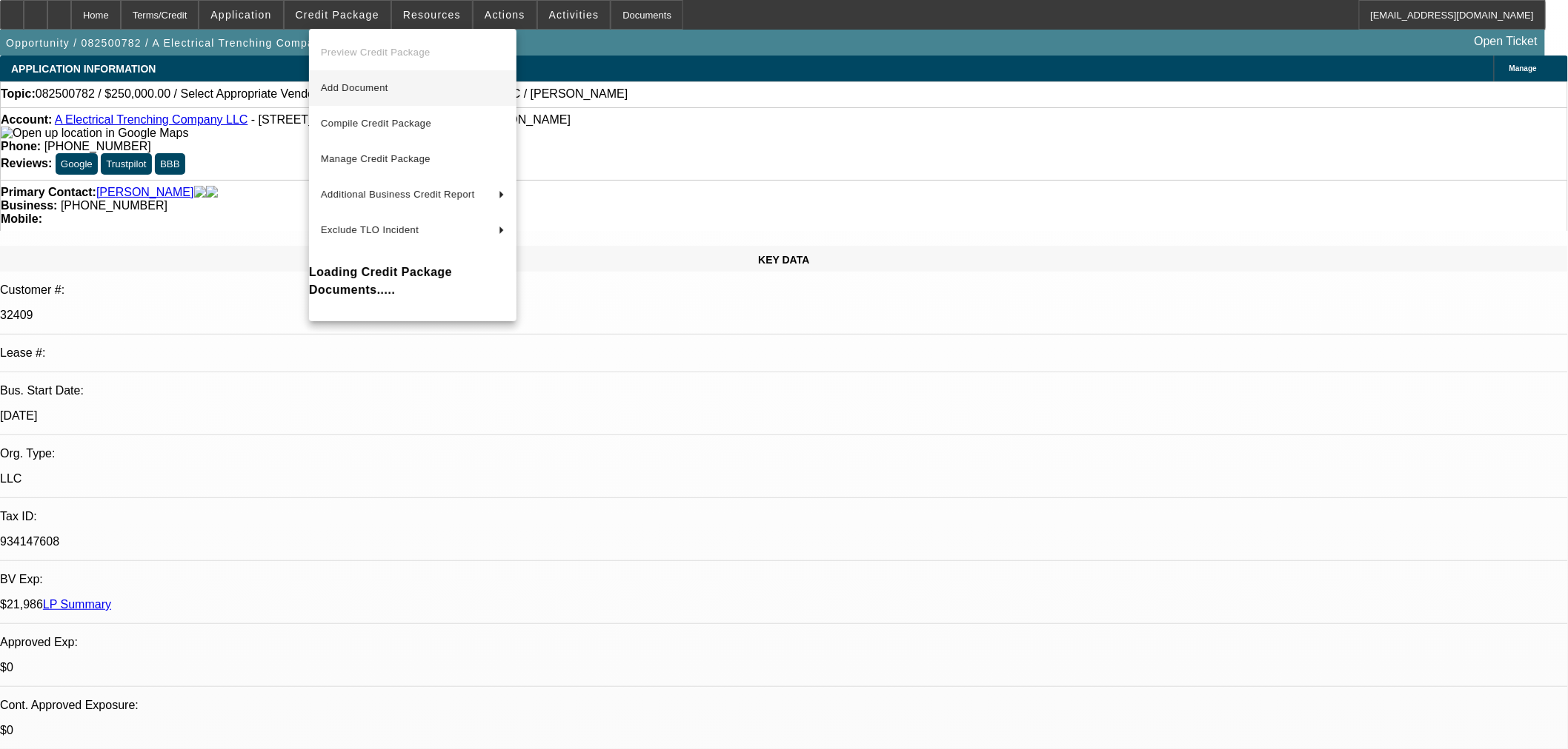
click at [321, 84] on icon at bounding box center [321, 88] width 0 height 11
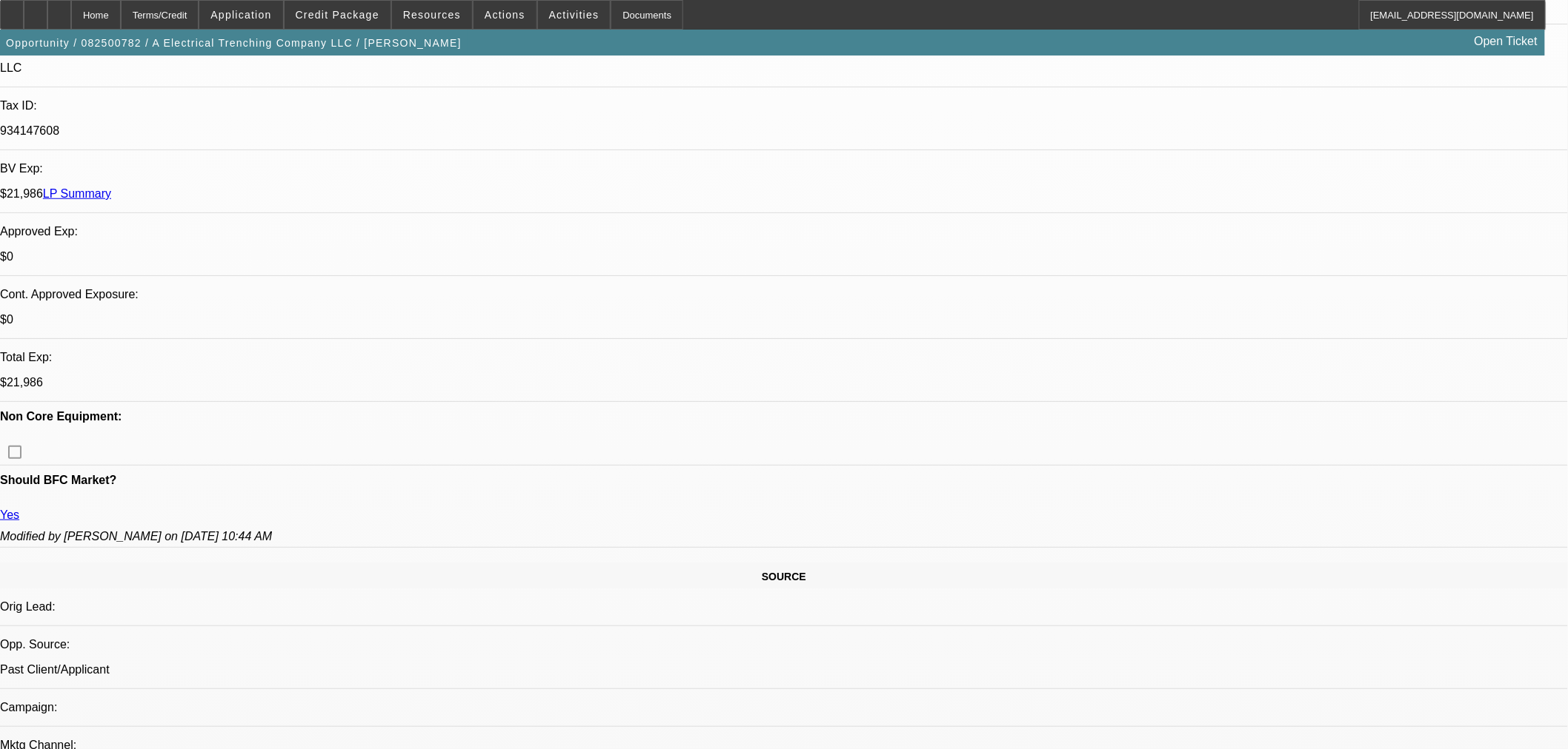
scroll to position [987, 0]
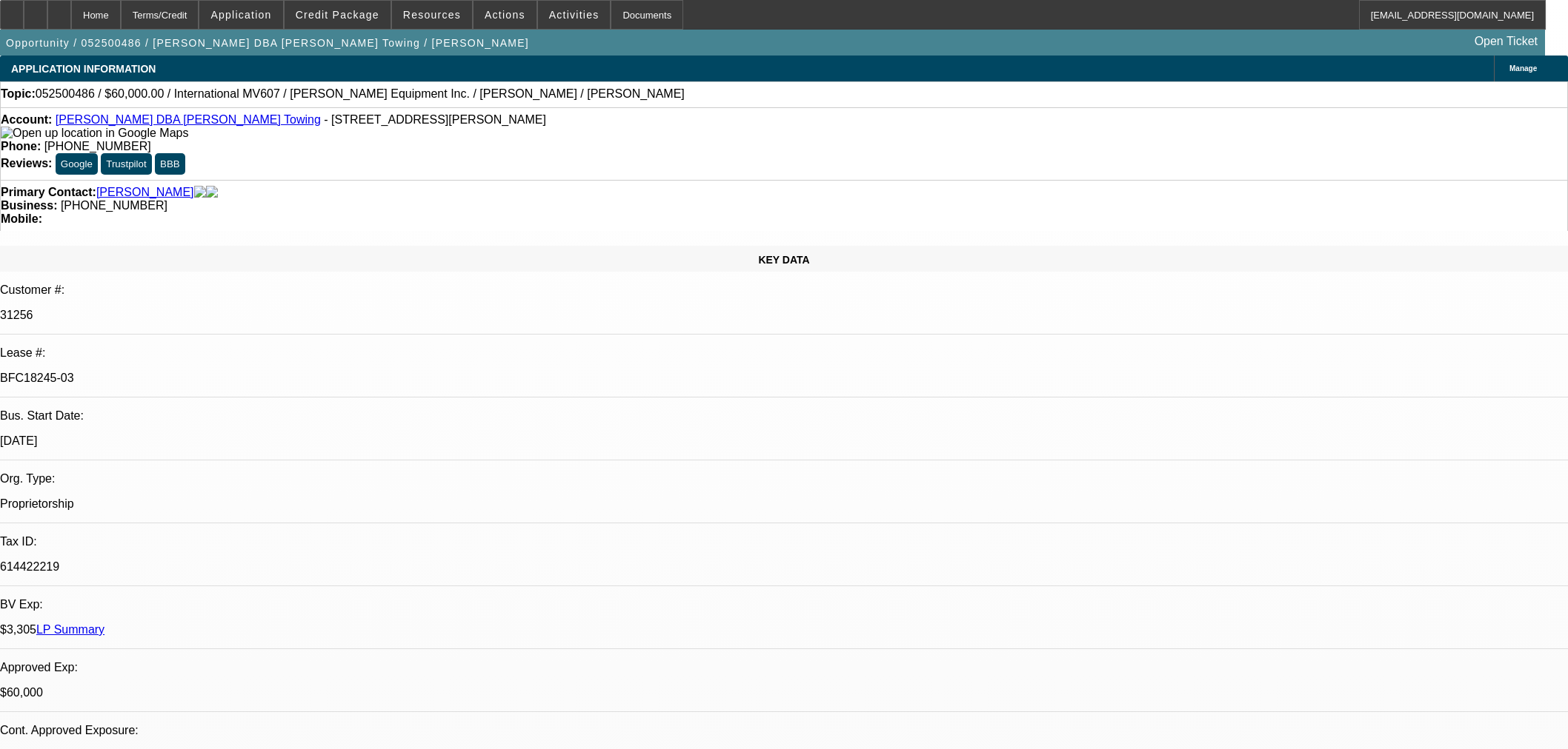
select select "0"
select select "2"
select select "0.1"
select select "4"
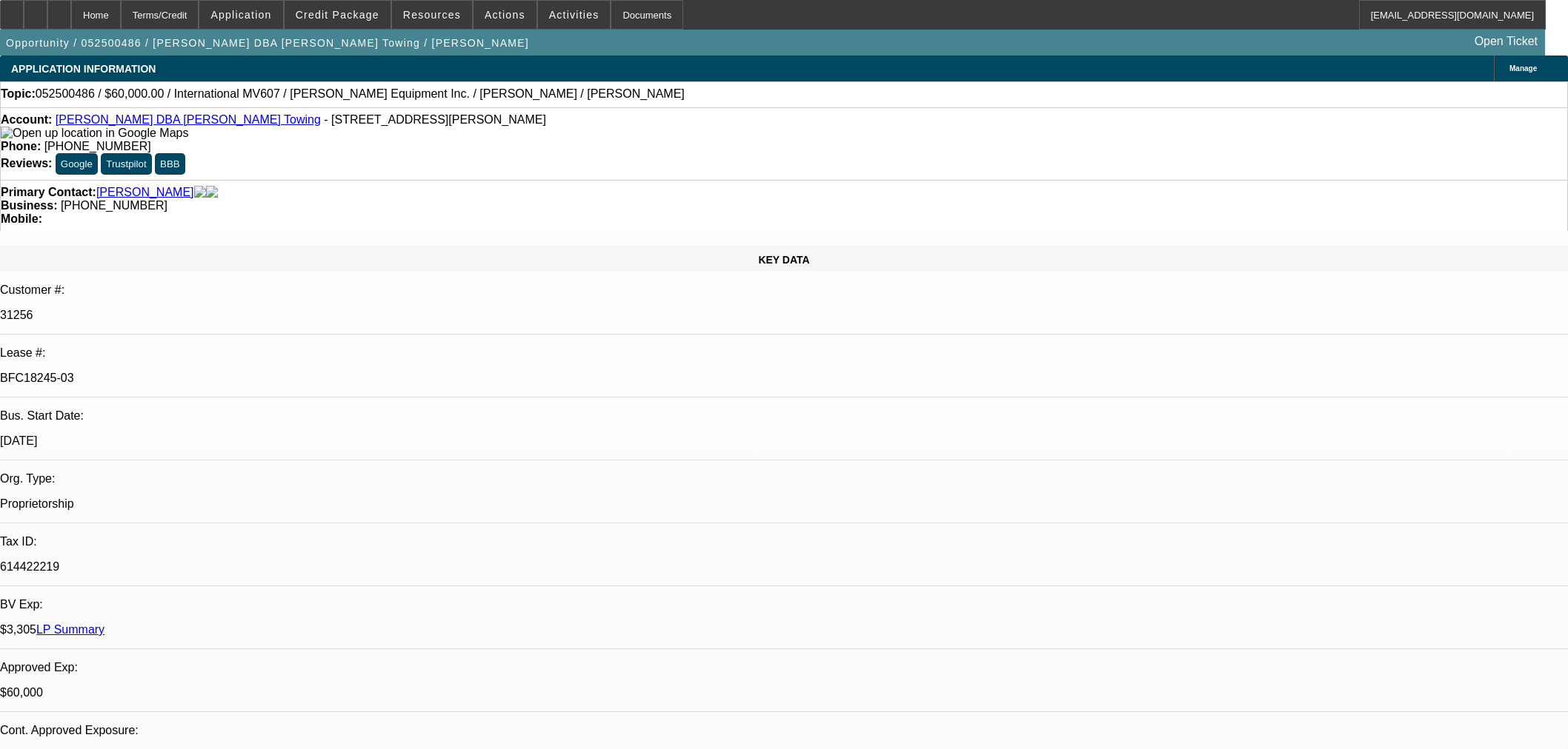
select select "0"
select select "2"
select select "0.1"
select select "4"
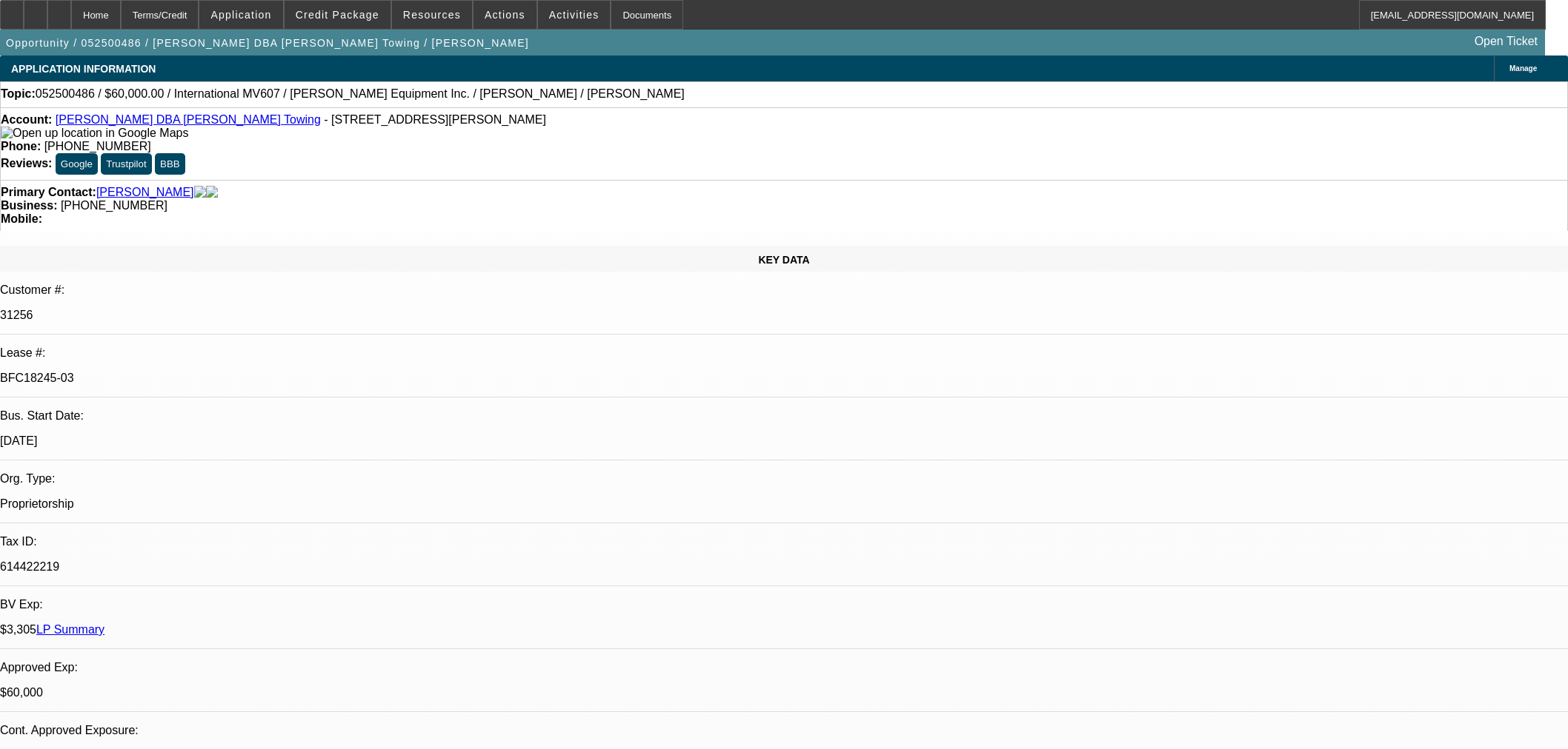
select select "0"
select select "2"
select select "0.1"
select select "4"
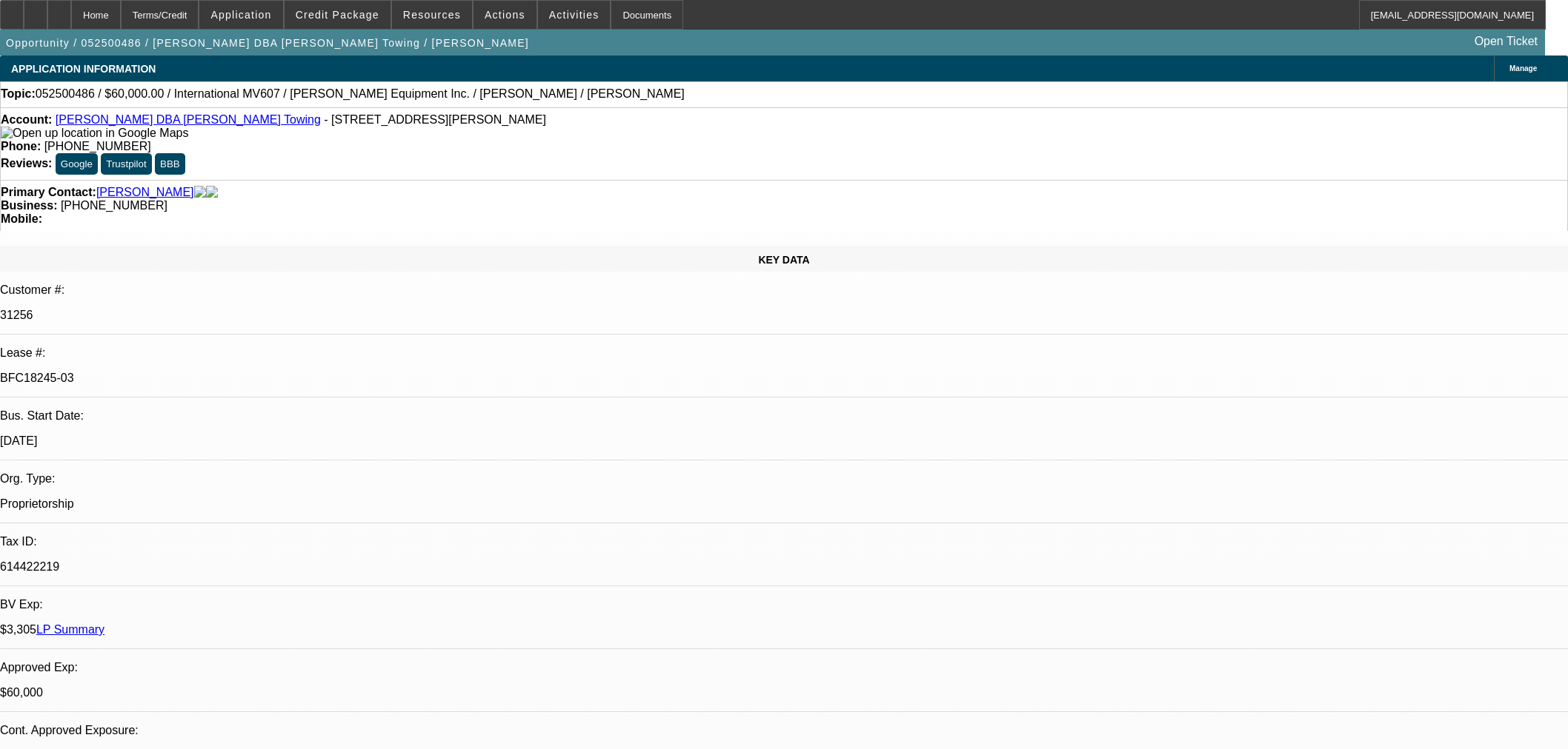
select select "0"
select select "3"
select select "0.1"
select select "4"
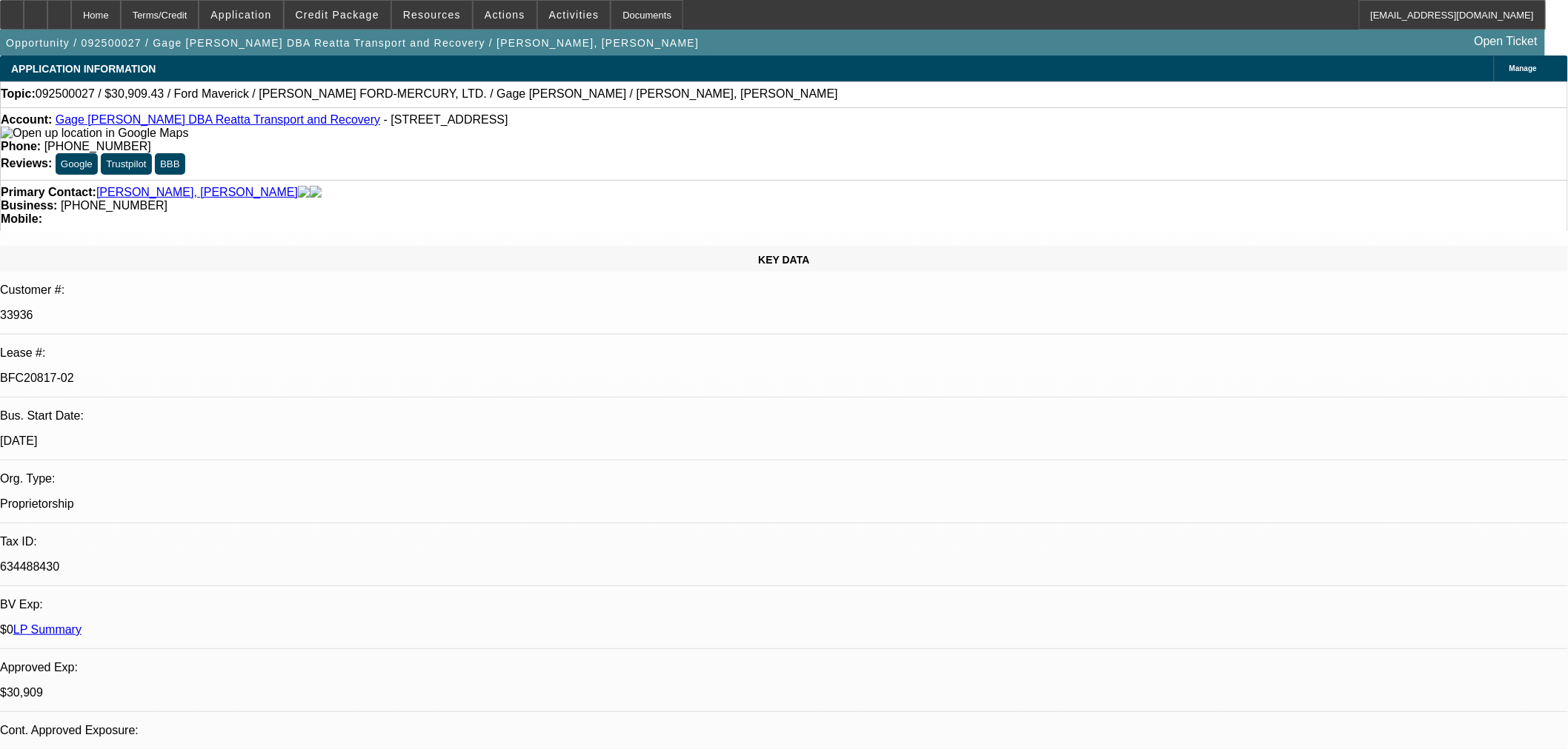
select select "0.1"
select select "2"
select select "0"
select select "6"
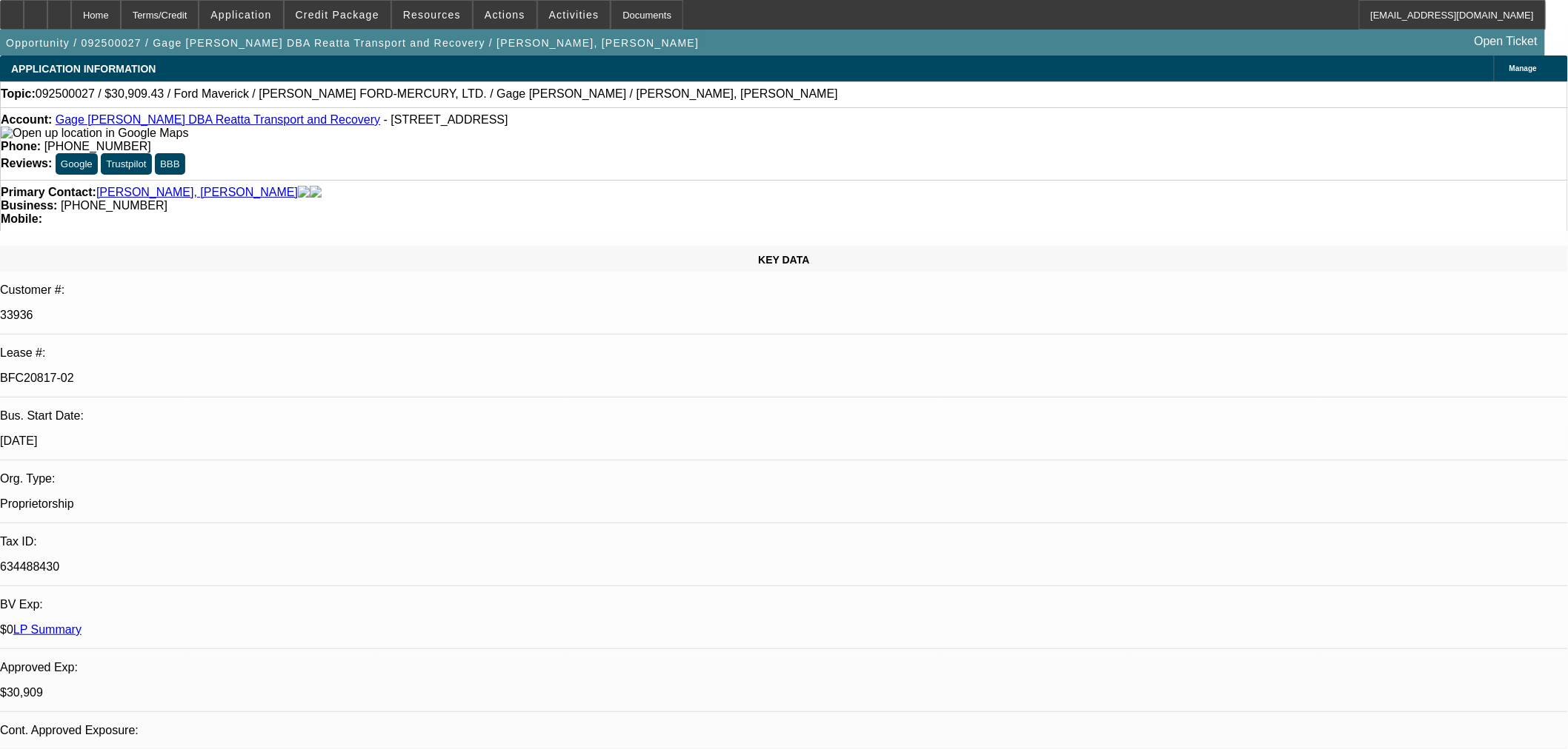
select select "0.1"
select select "2"
select select "0"
select select "6"
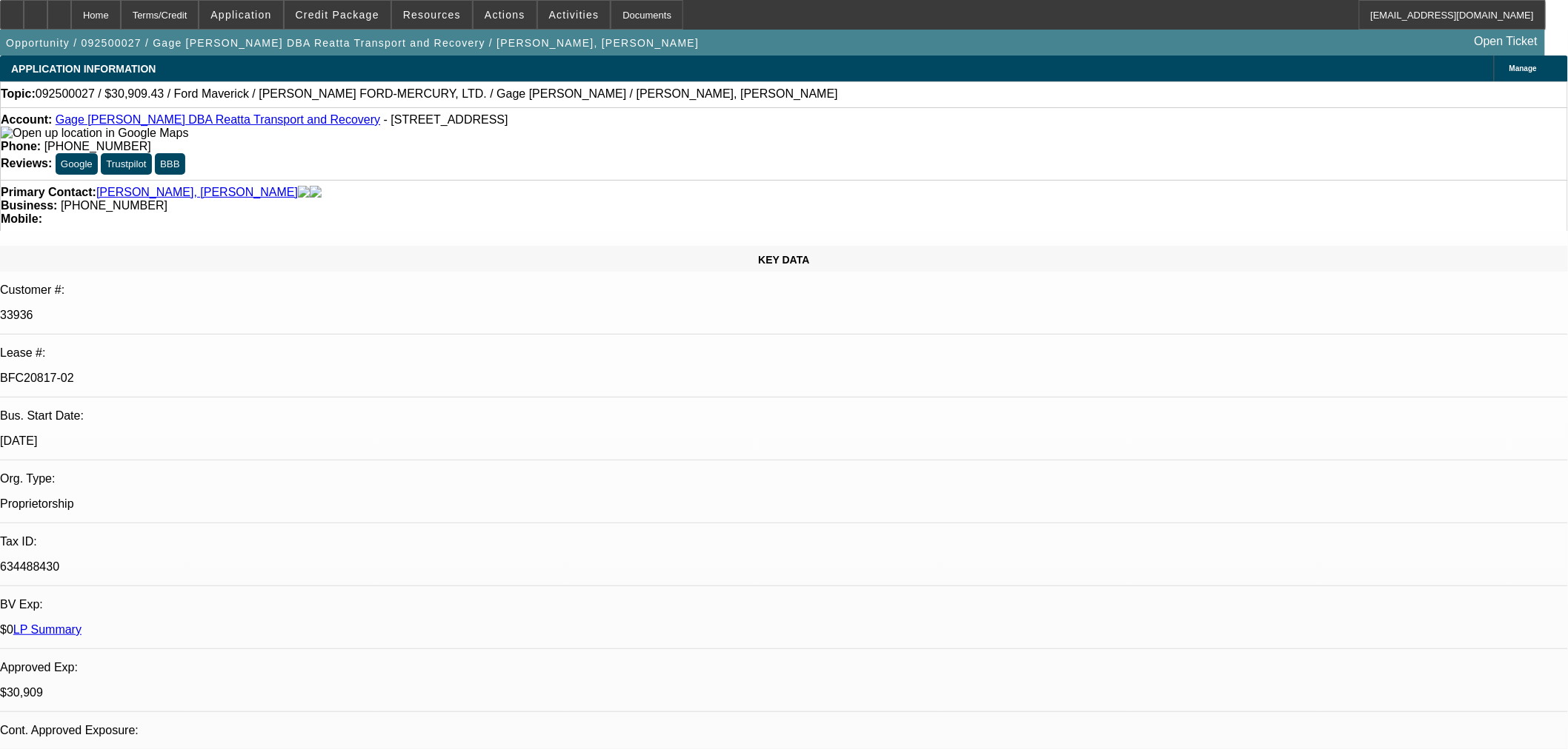
select select "0.1"
select select "2"
select select "0"
select select "6"
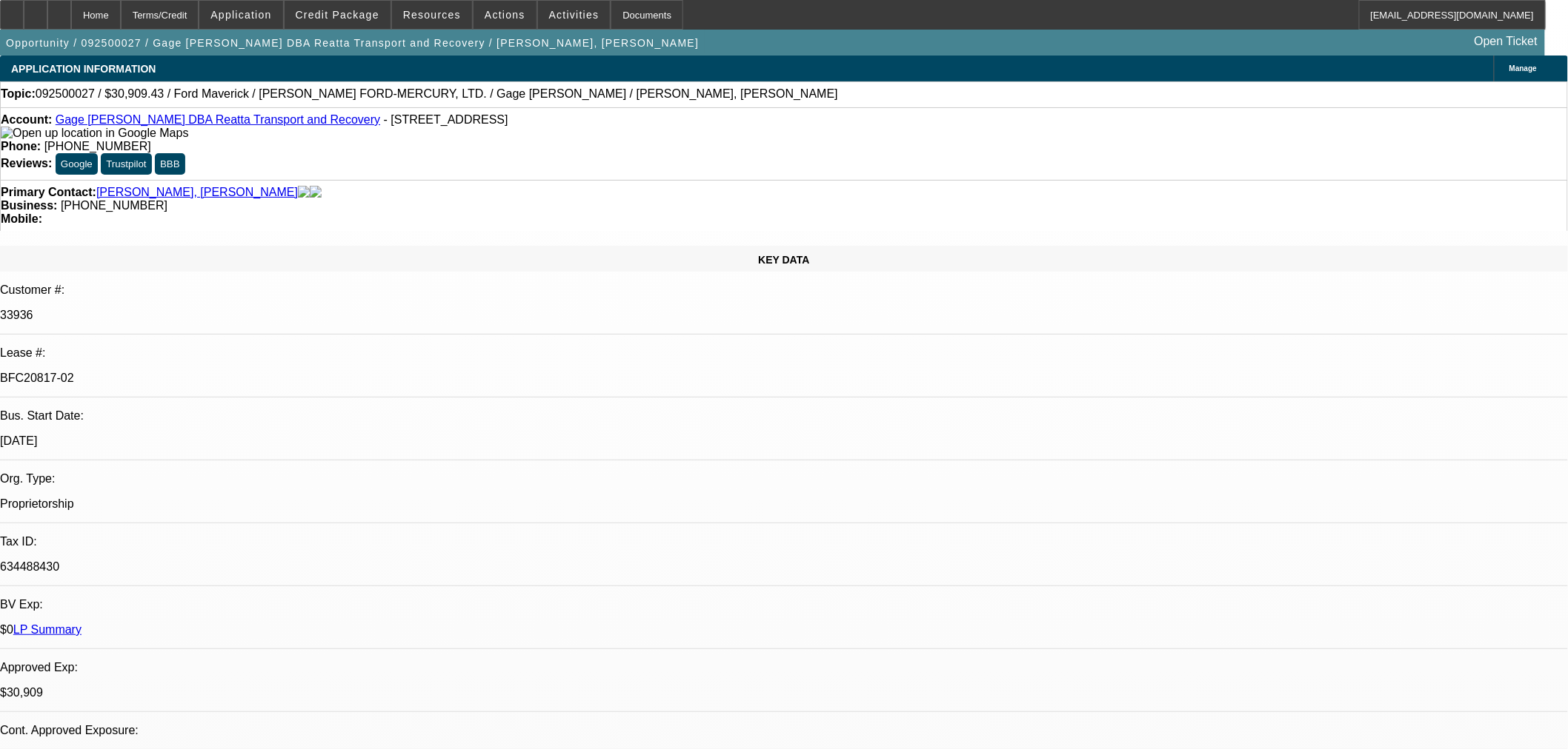
select select "0.1"
select select "2"
select select "0"
select select "6"
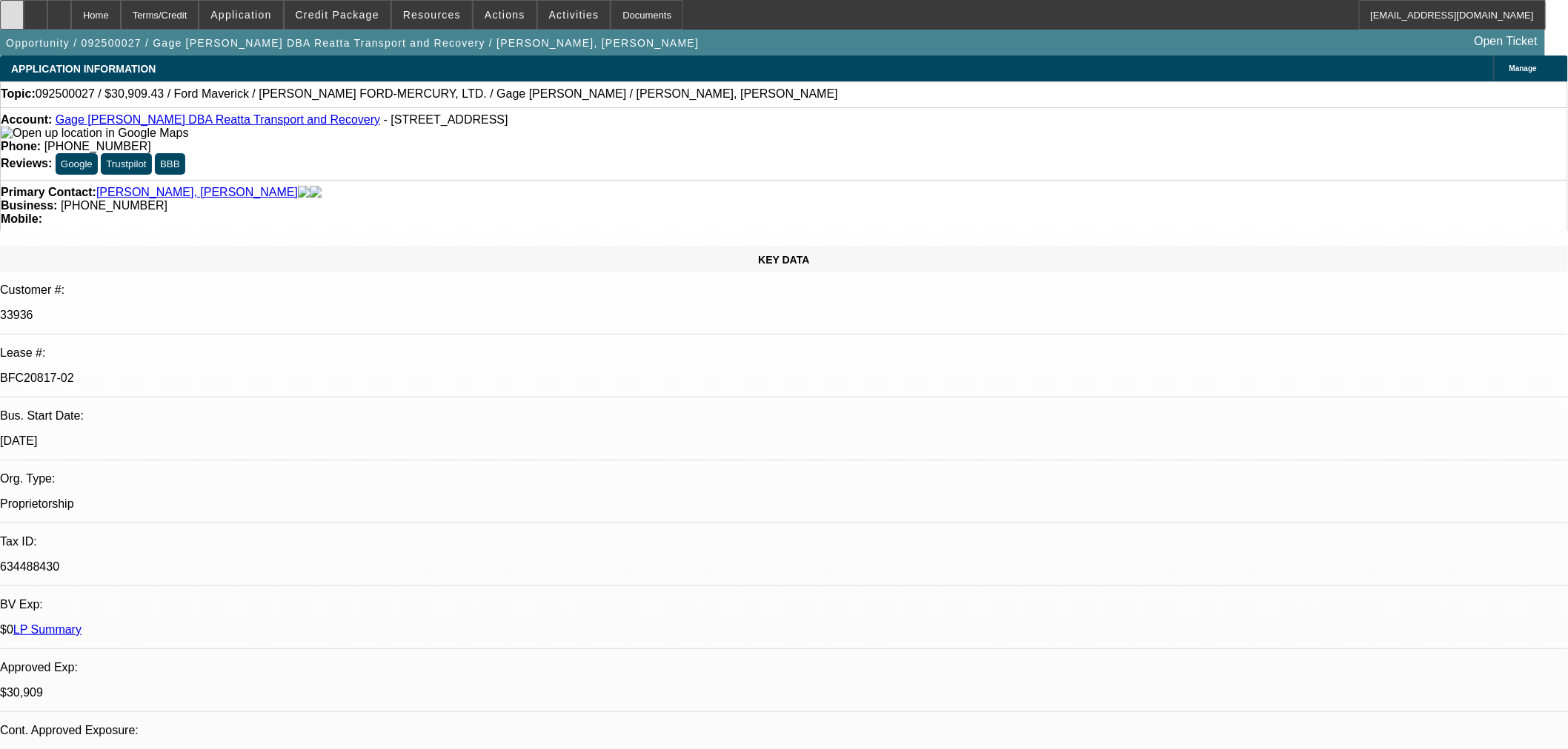
click at [16, 11] on div at bounding box center [12, 14] width 23 height 30
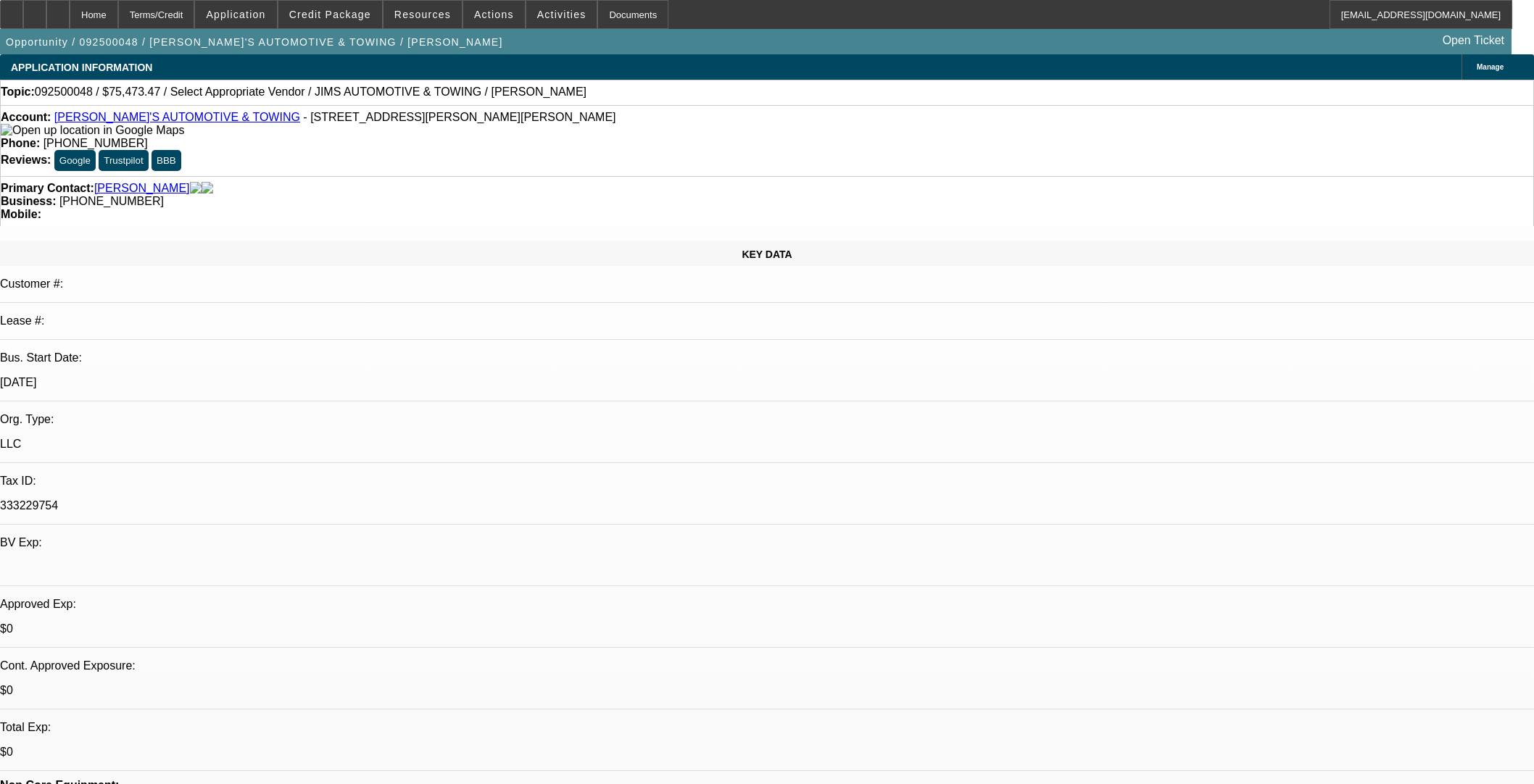
select select "0"
select select "2"
select select "0.1"
select select "4"
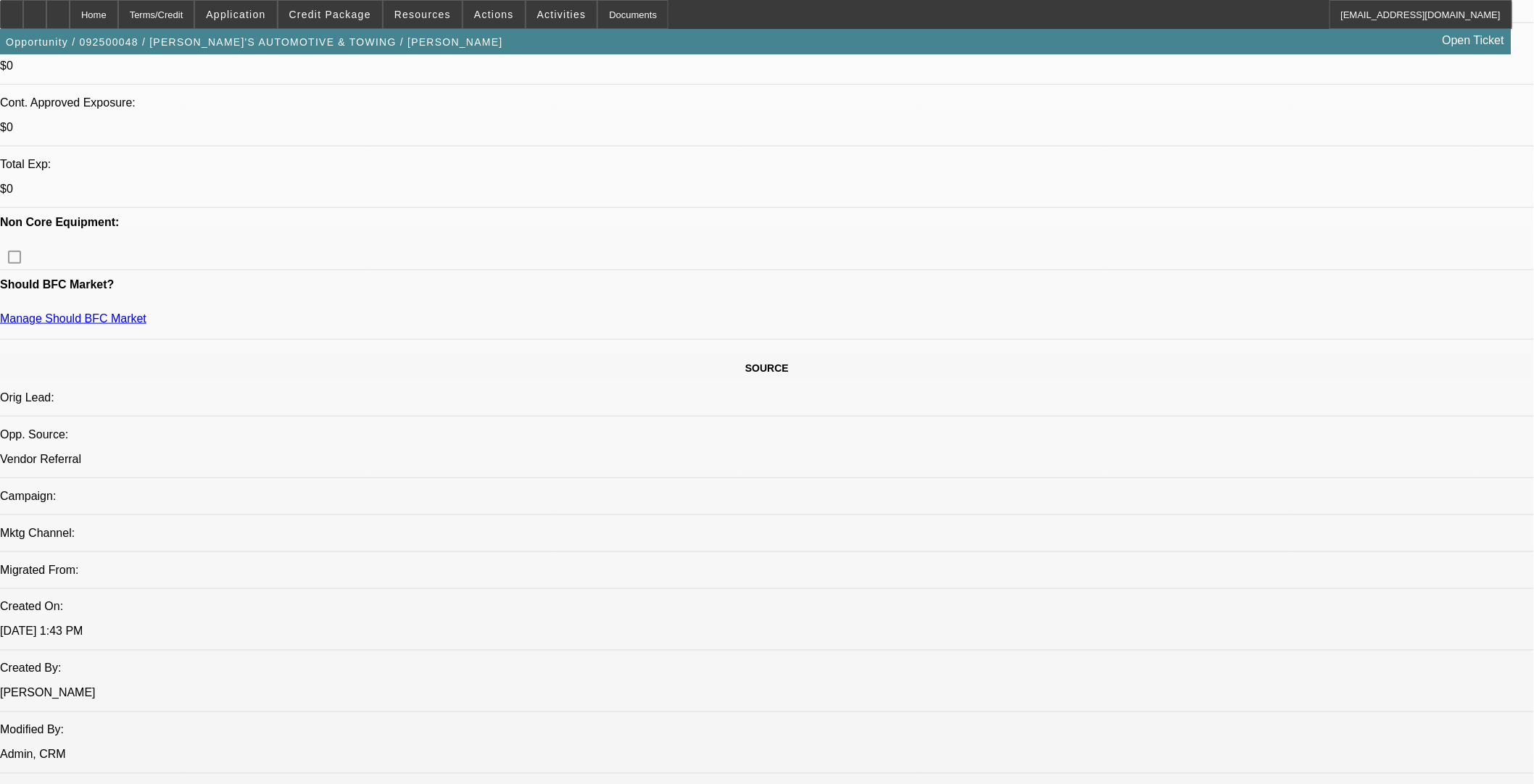
scroll to position [563, 0]
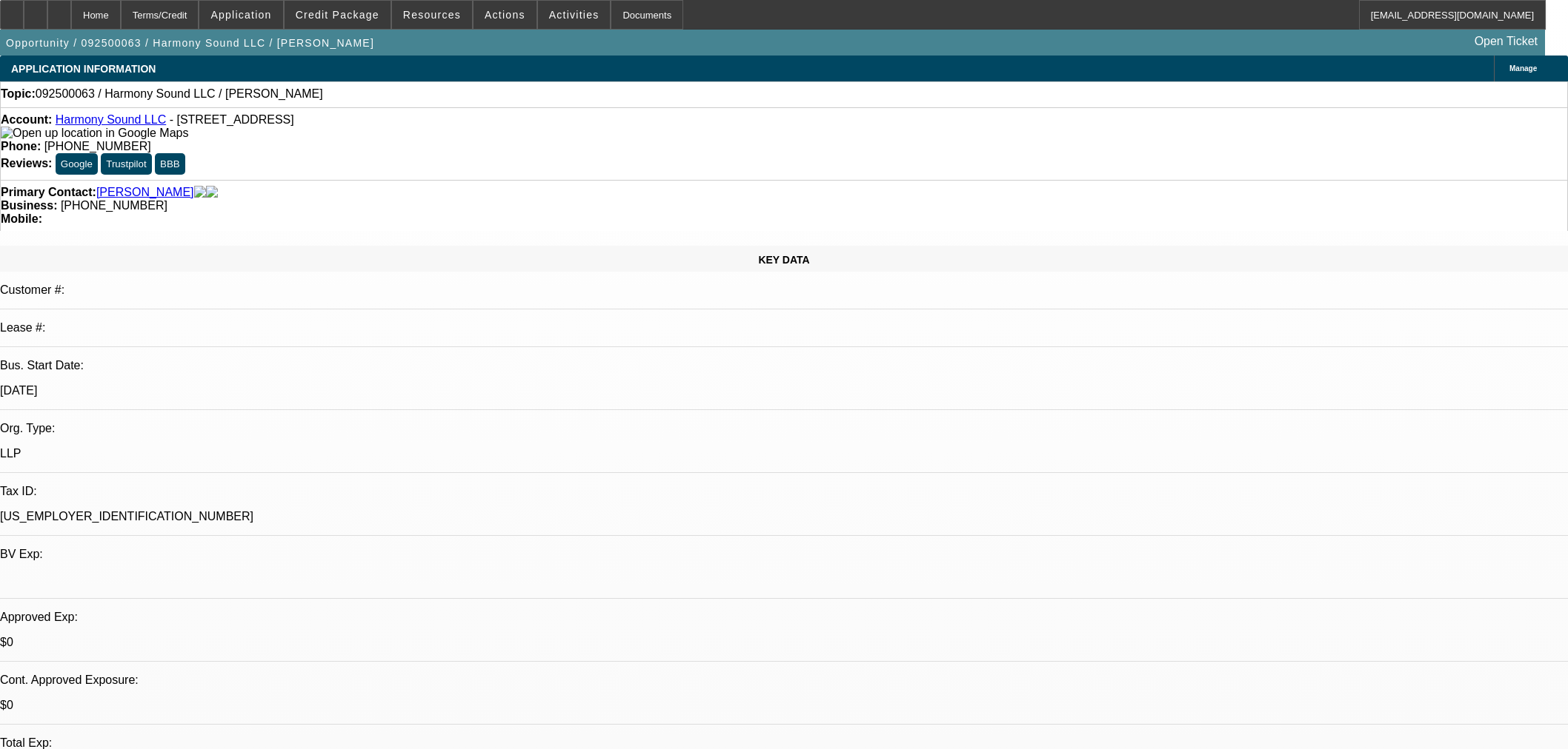
select select "0"
select select "2"
select select "0.1"
select select "4"
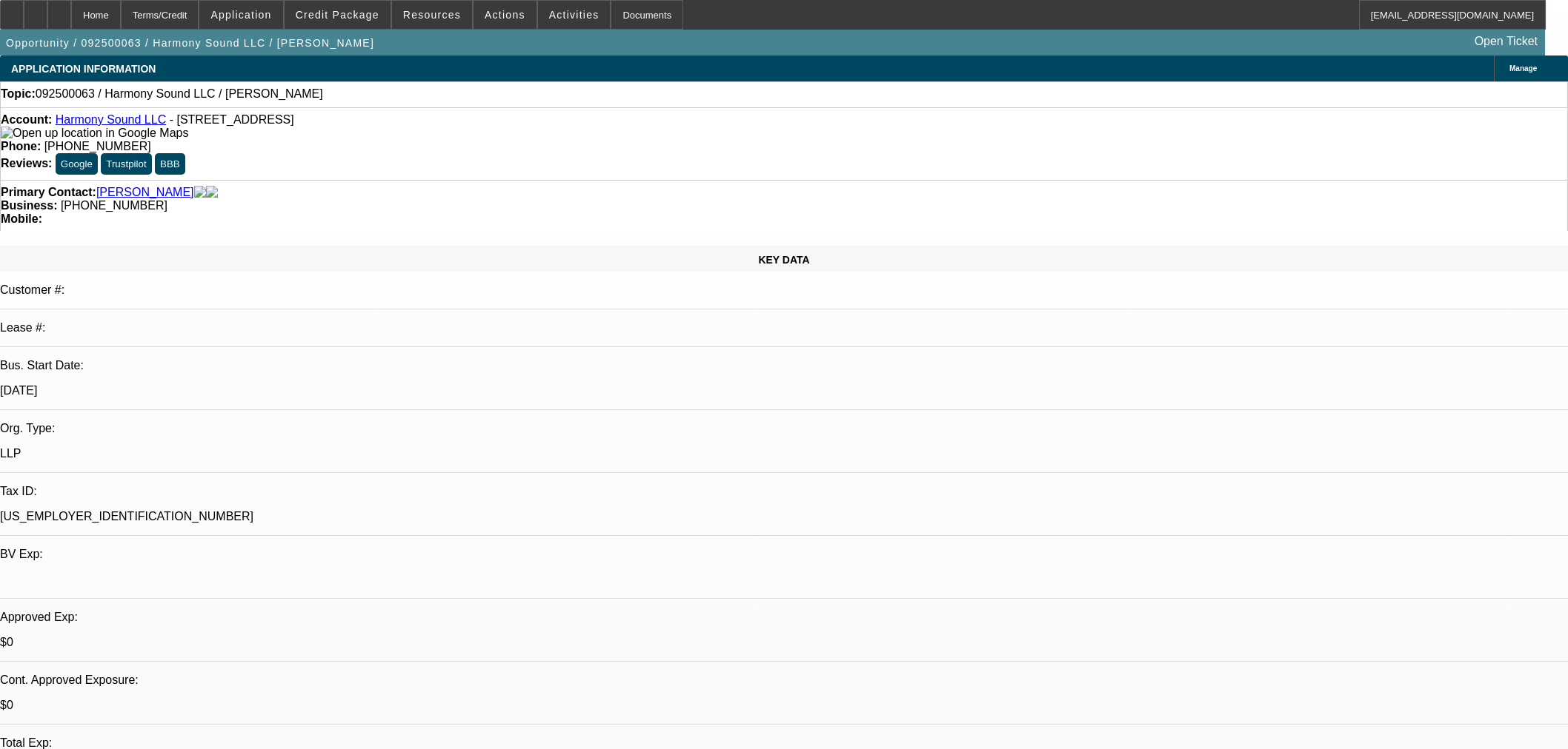
scroll to position [329, 0]
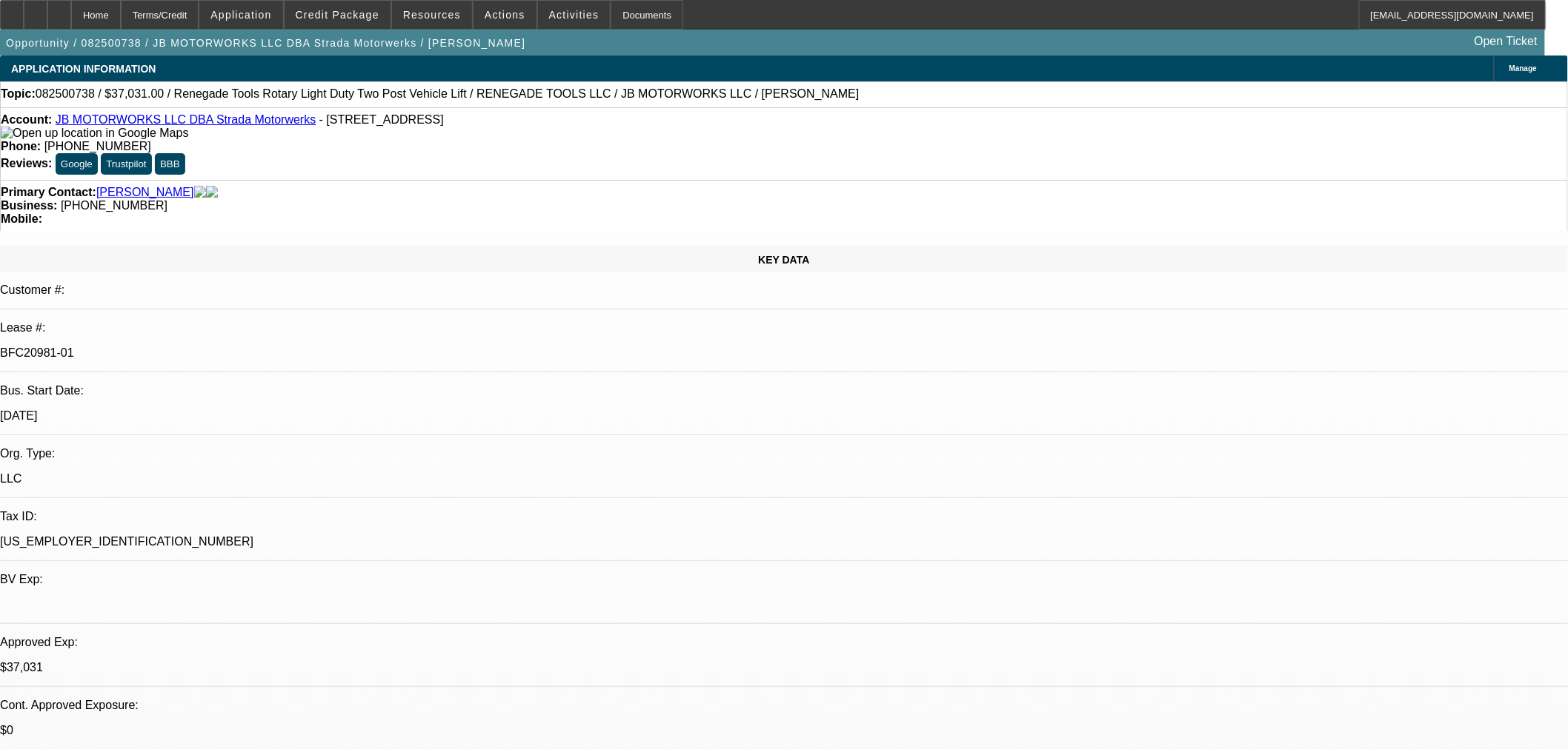
select select "0"
select select "3"
select select "0.1"
select select "4"
select select "0"
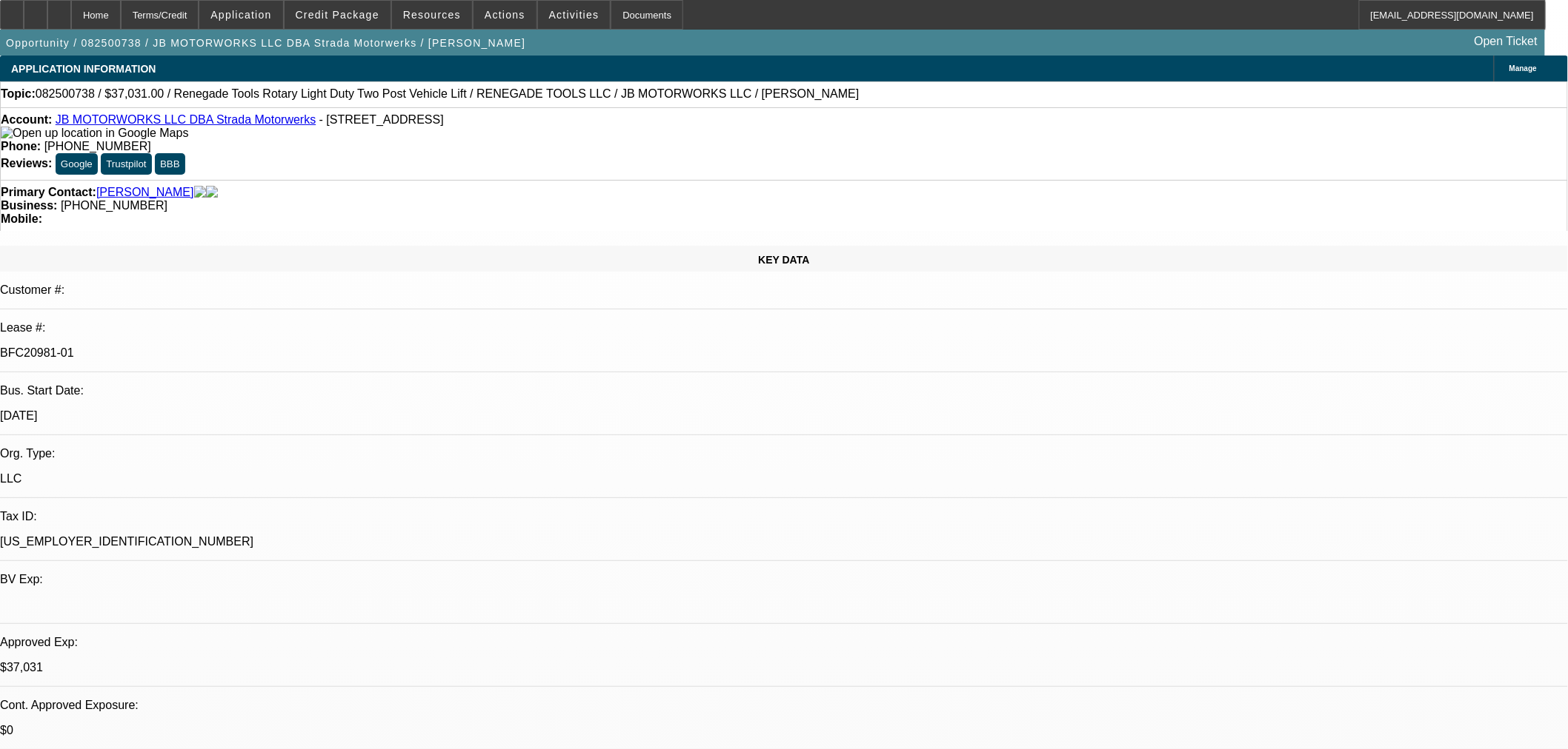
select select "3"
select select "0.1"
select select "4"
select select "0"
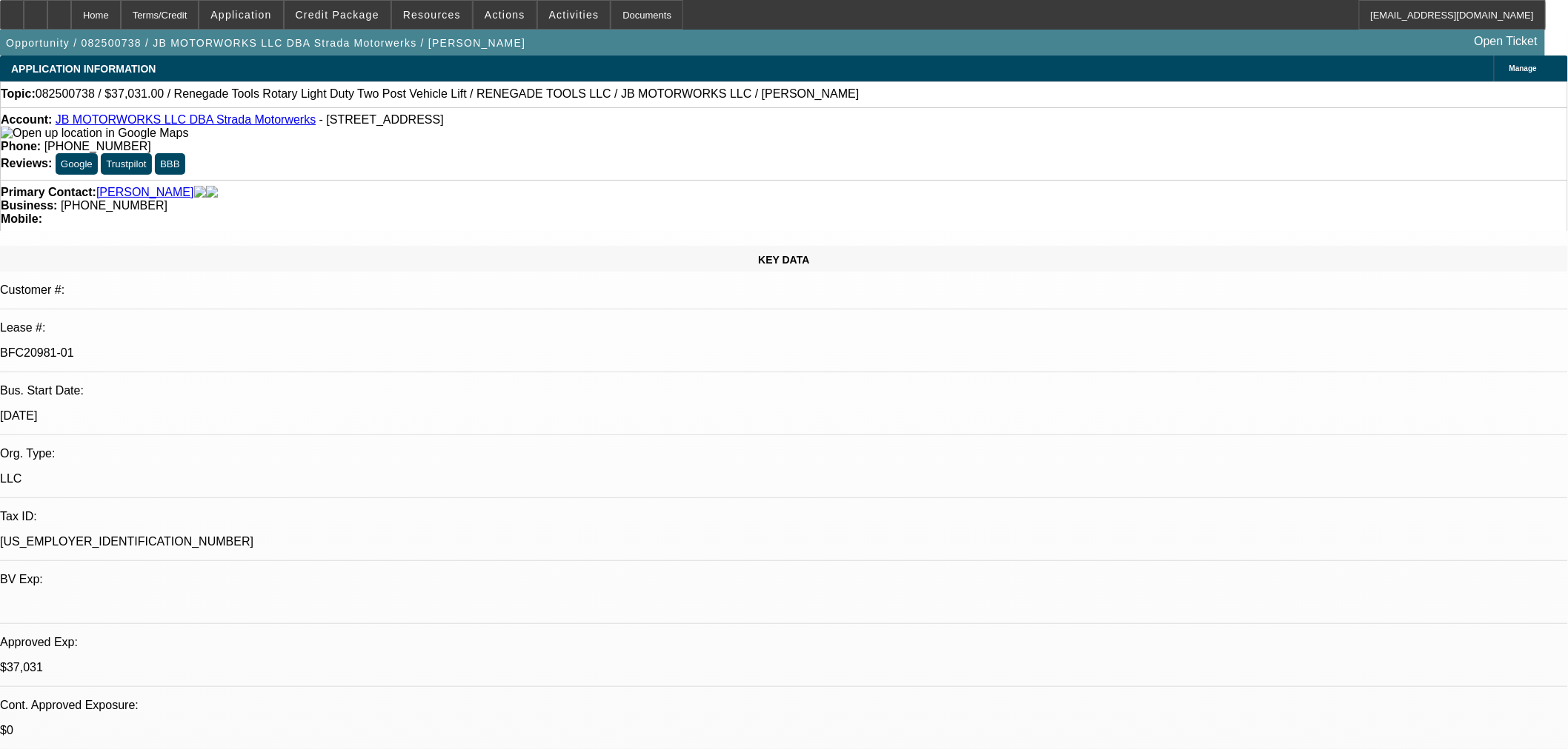
select select "3"
select select "0.1"
select select "4"
select select "0"
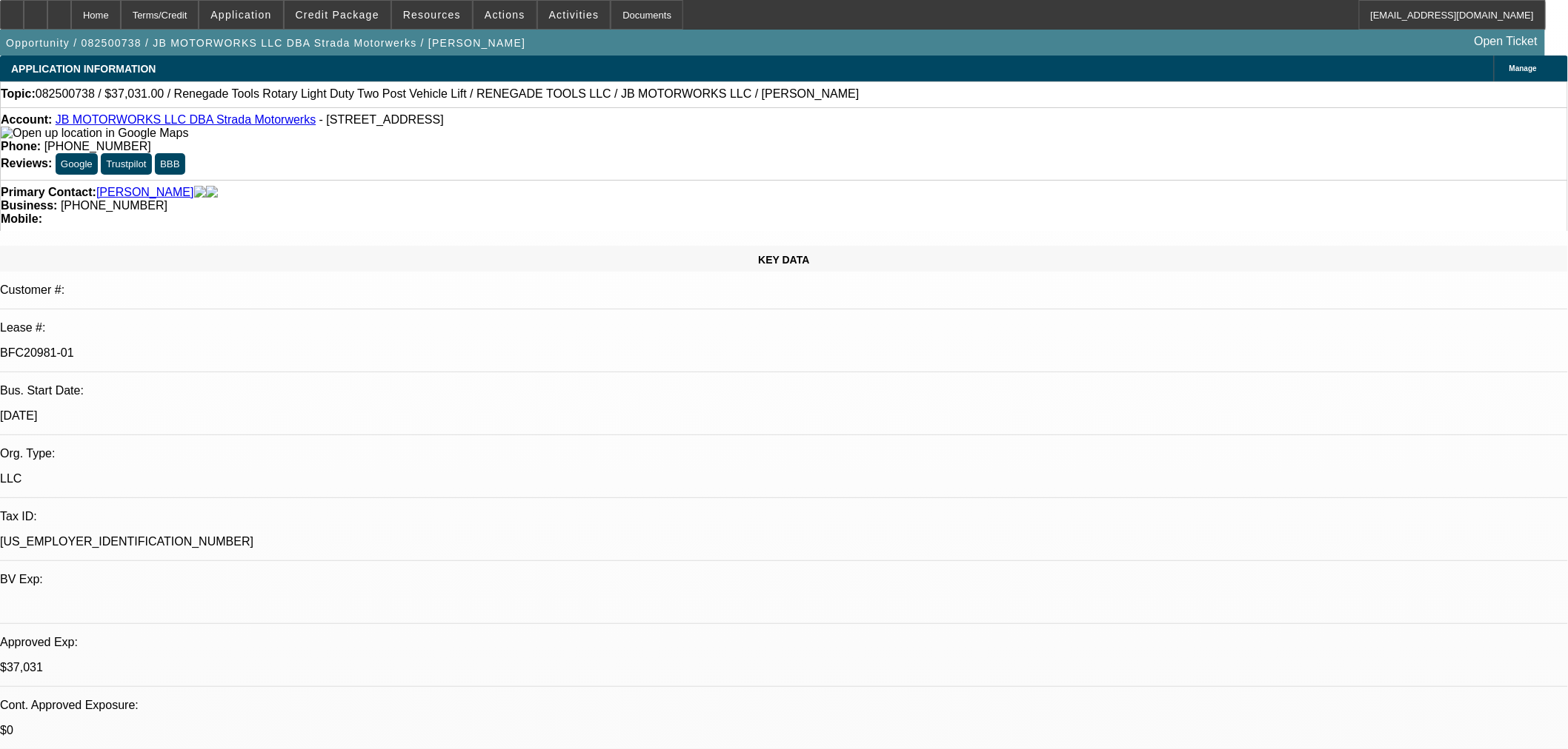
select select "3"
select select "0.1"
select select "4"
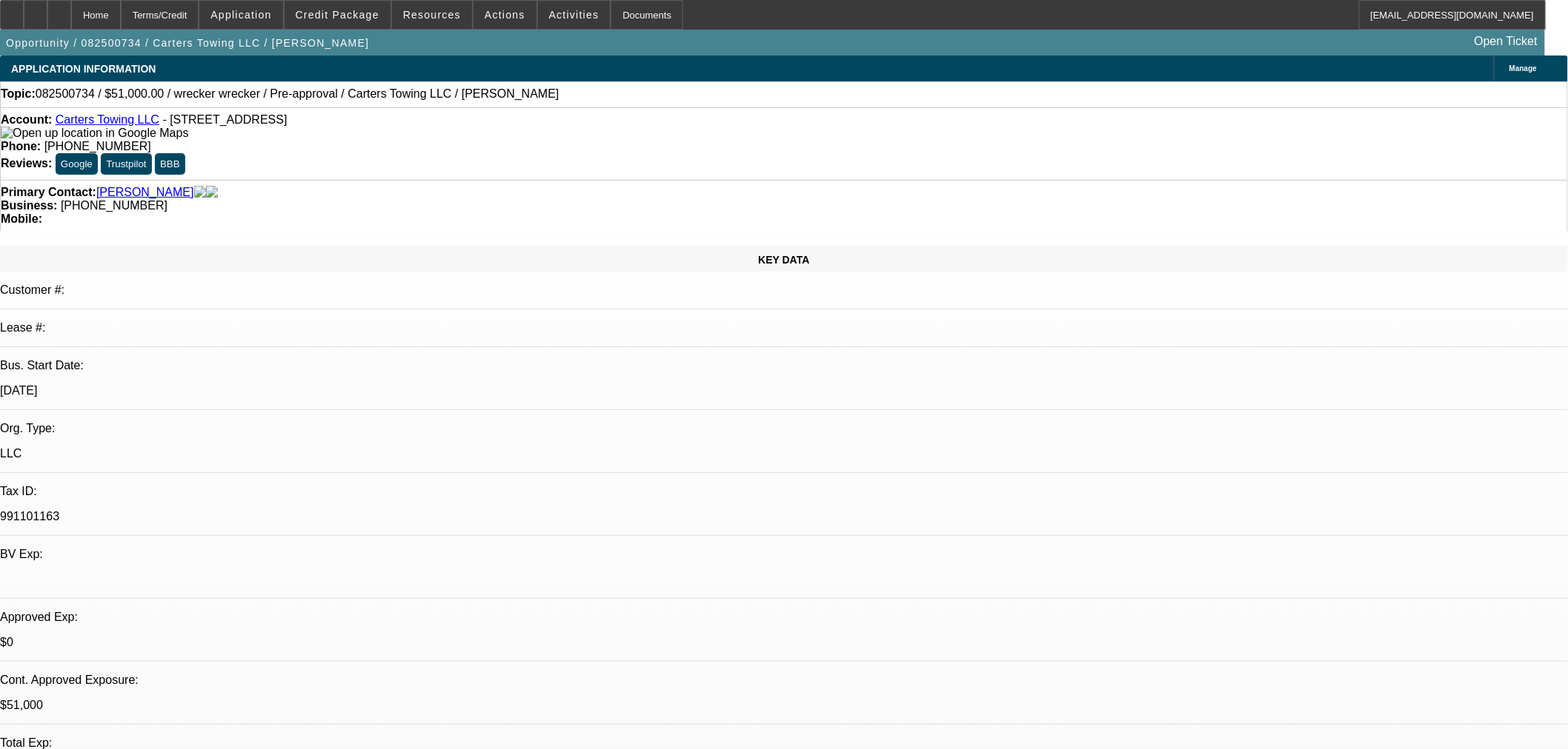
select select "0.15"
select select "2"
select select "0"
select select "6"
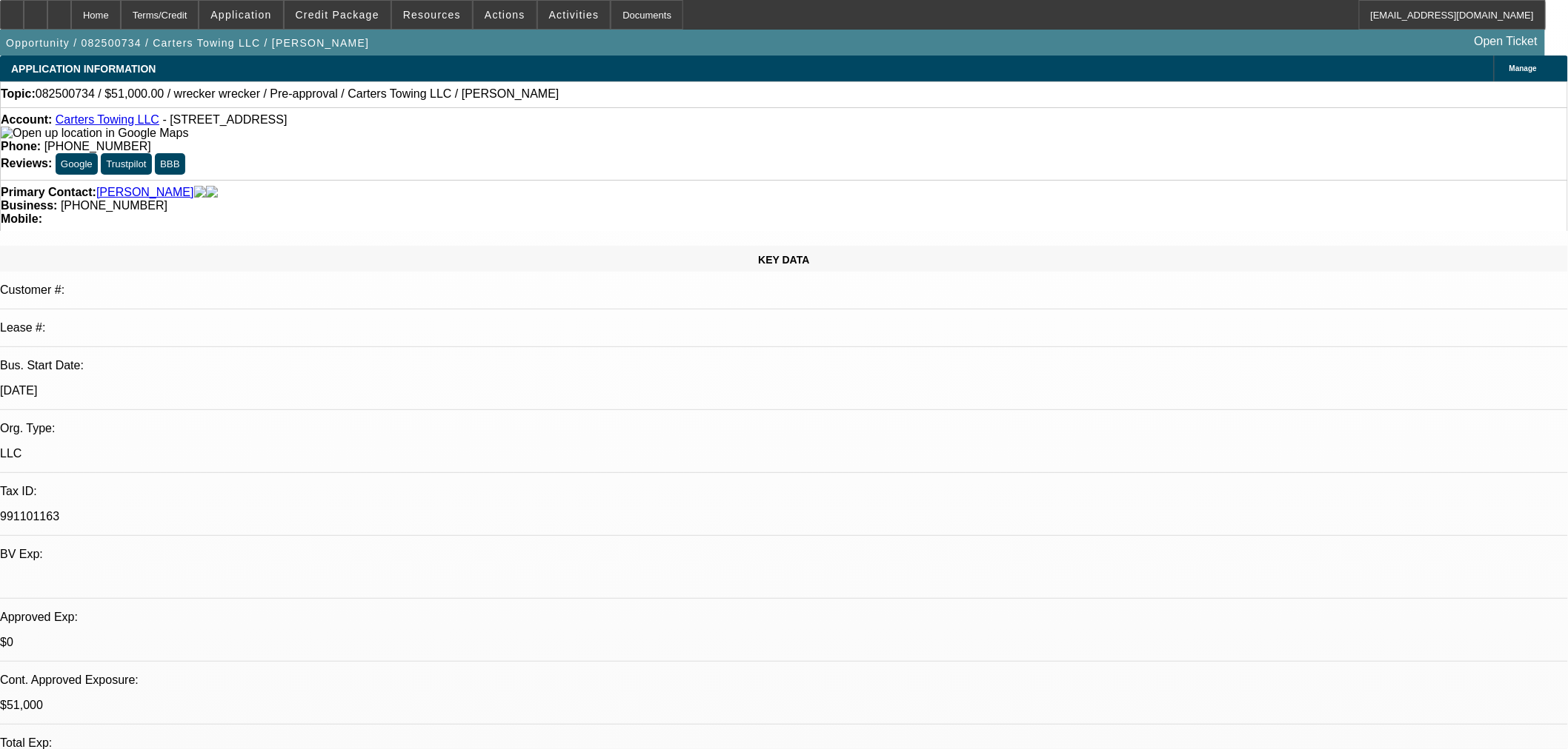
select select "0.15"
select select "2"
select select "0"
select select "6"
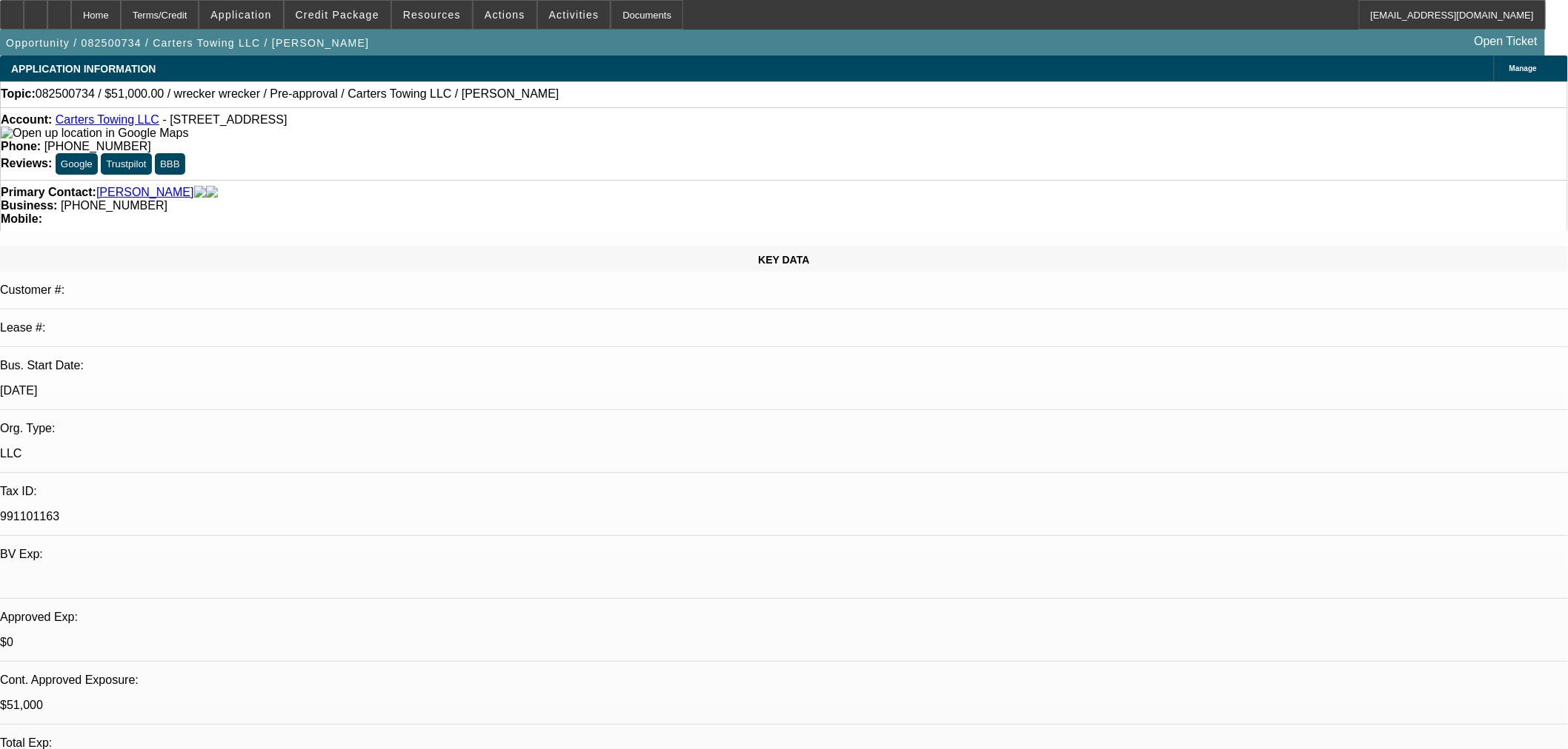
select select "0.15"
select select "2"
select select "0"
select select "6"
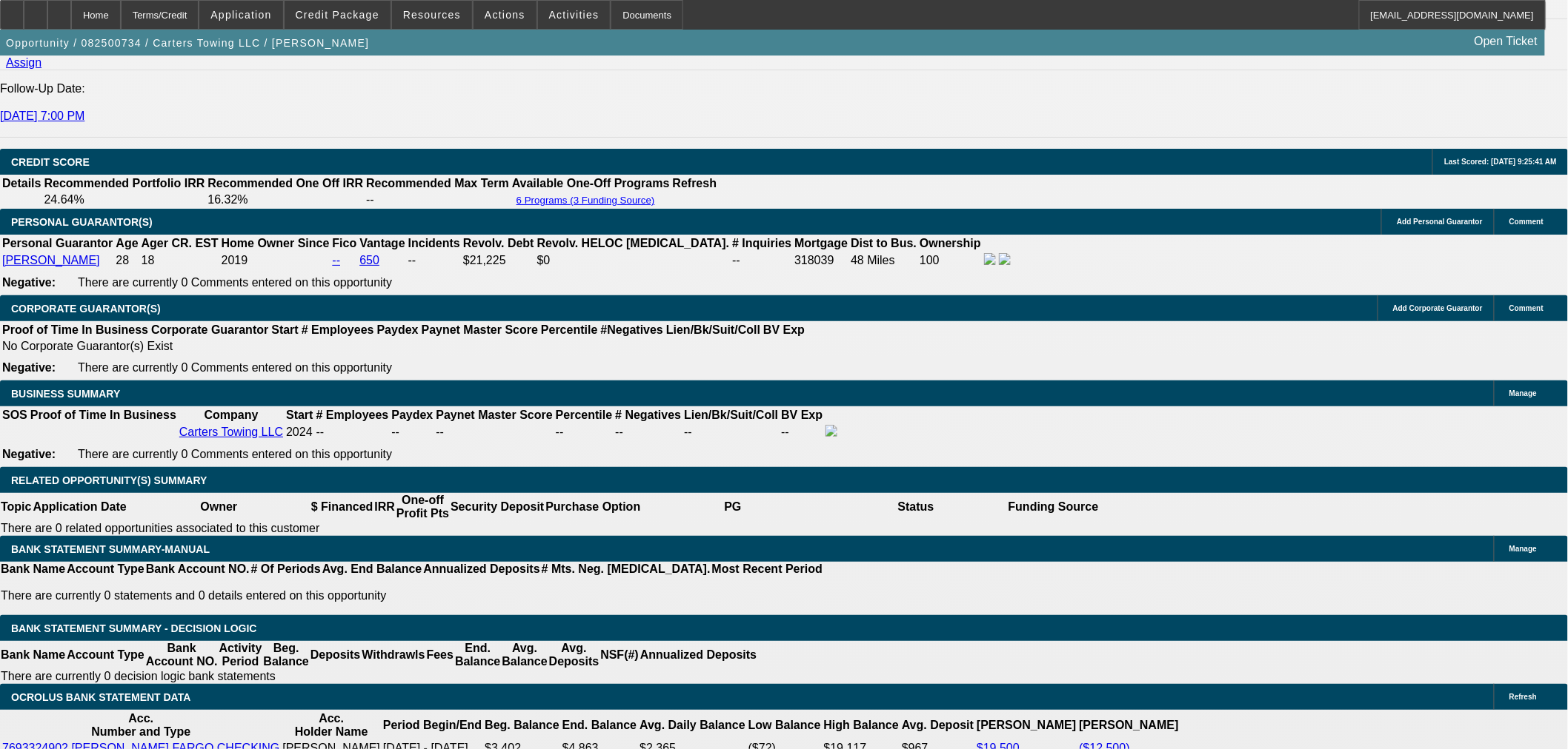
scroll to position [1892, 0]
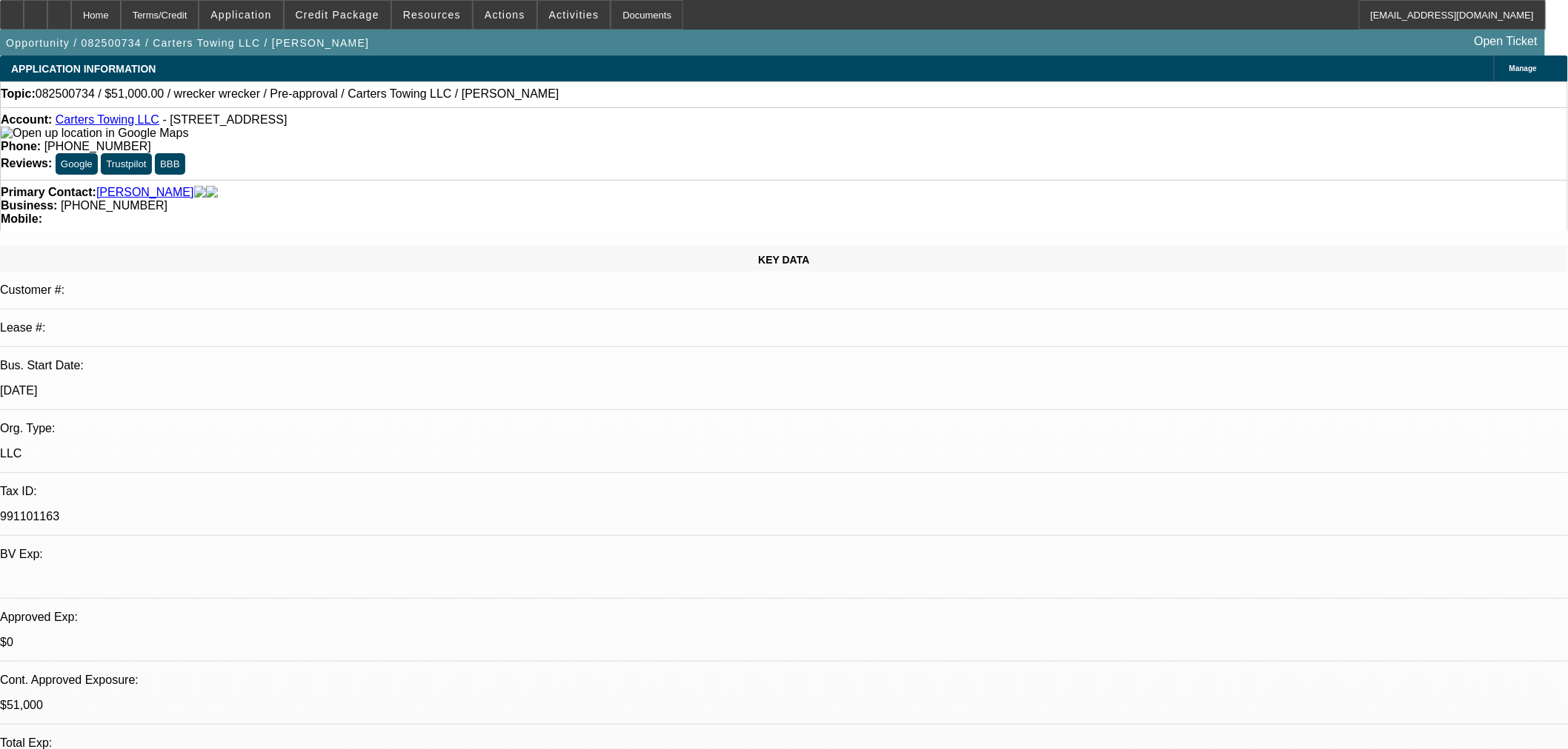
select select "0.15"
select select "2"
select select "0"
select select "6"
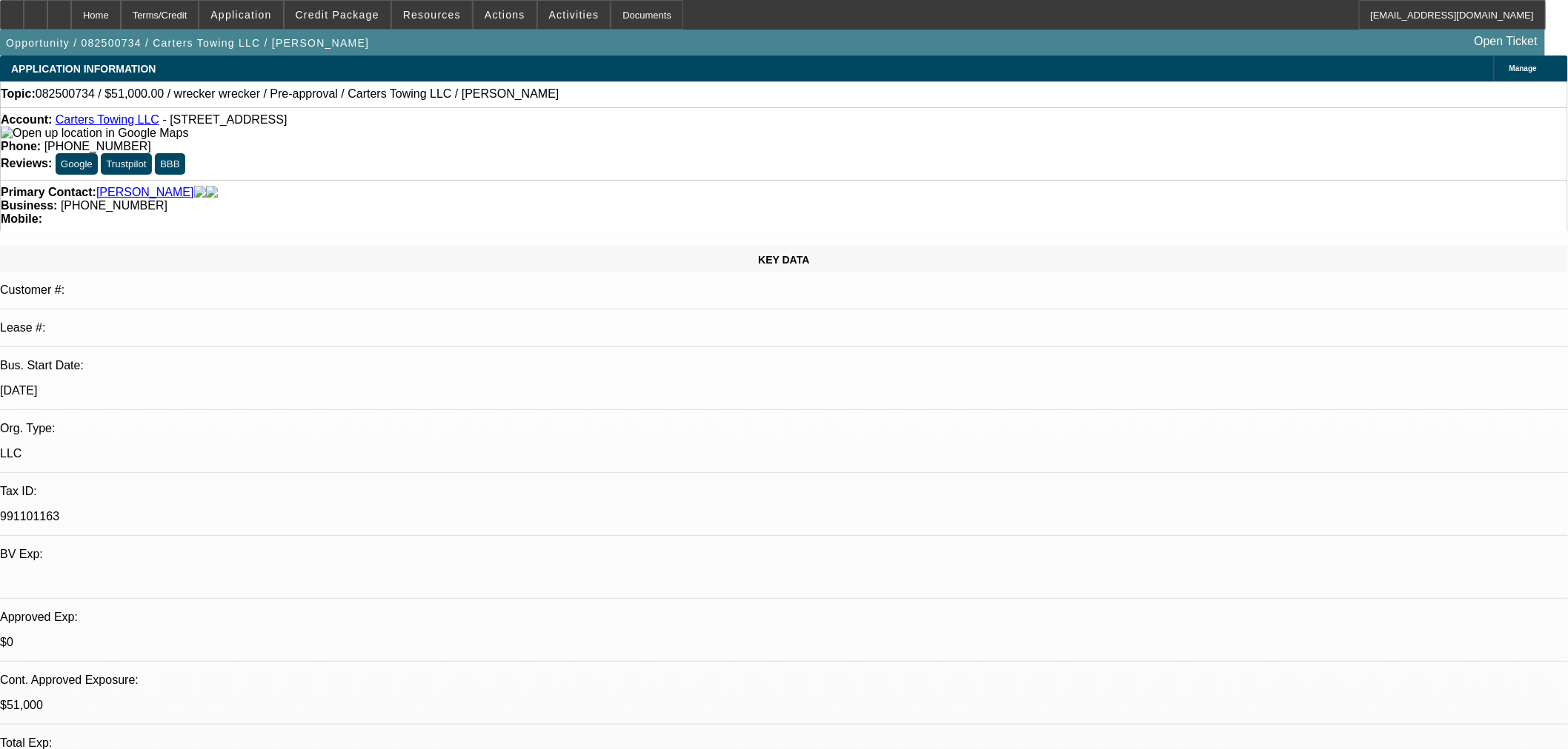
select select "0.15"
select select "2"
select select "0"
select select "6"
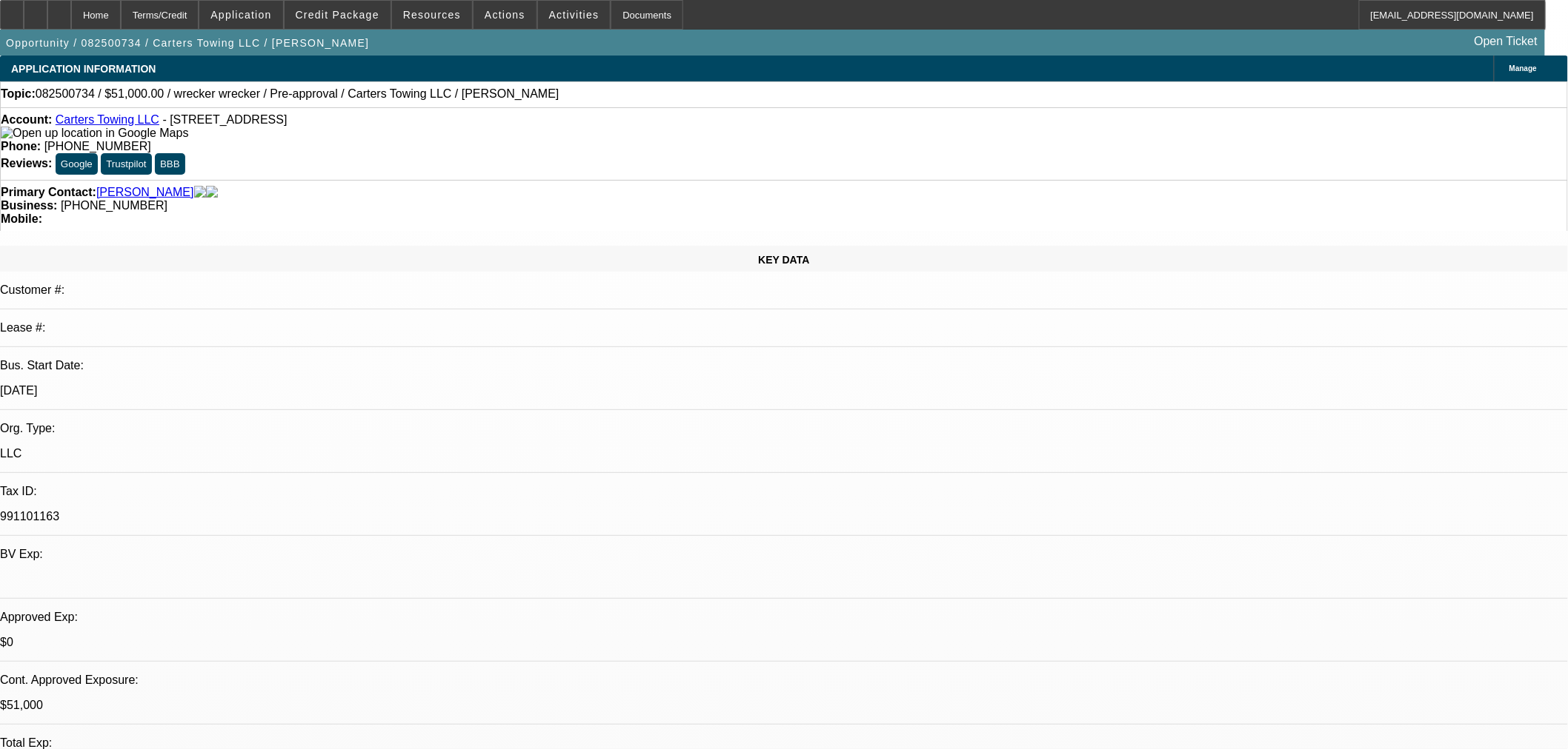
select select "0.15"
select select "2"
select select "0"
select select "6"
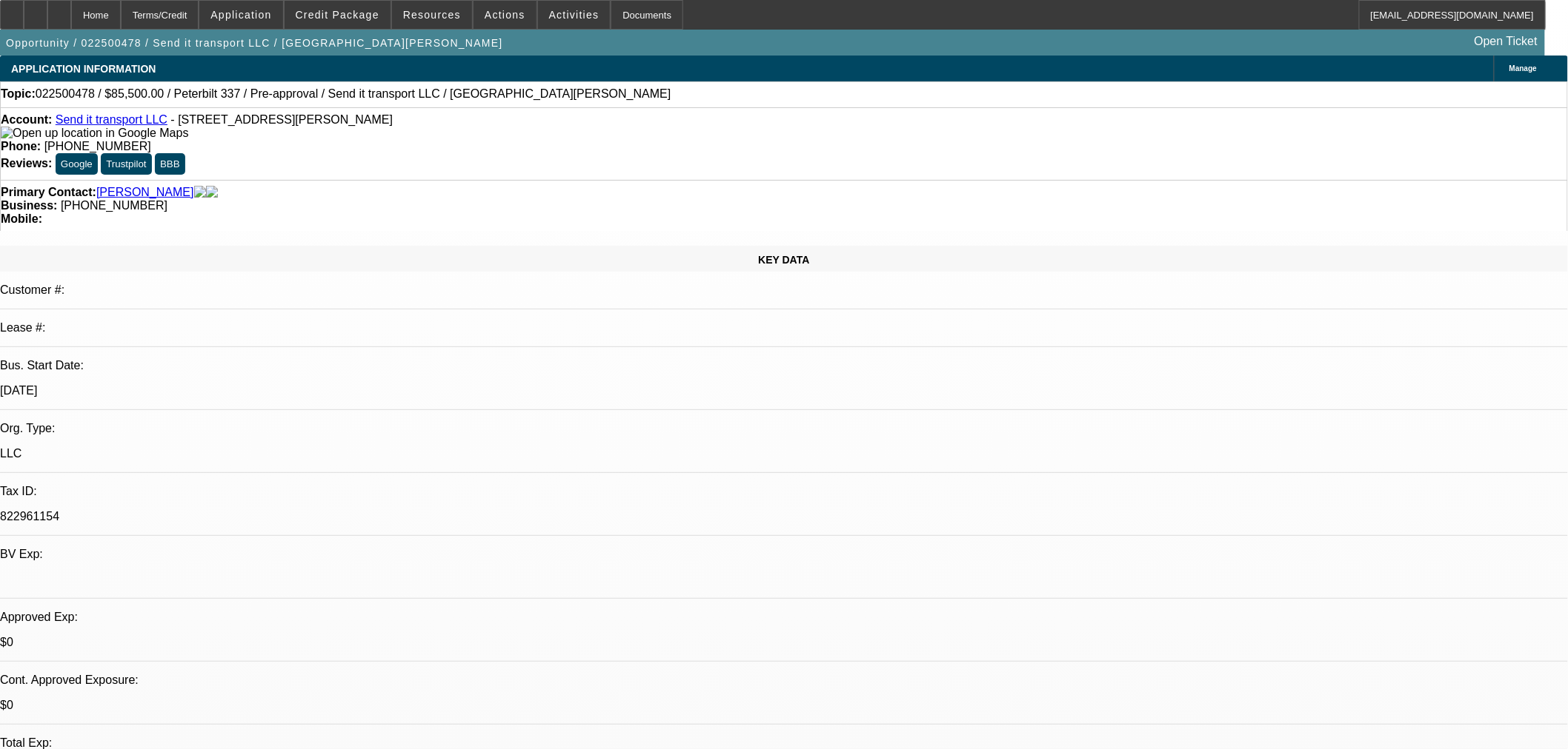
select select "0"
select select "6"
select select "0"
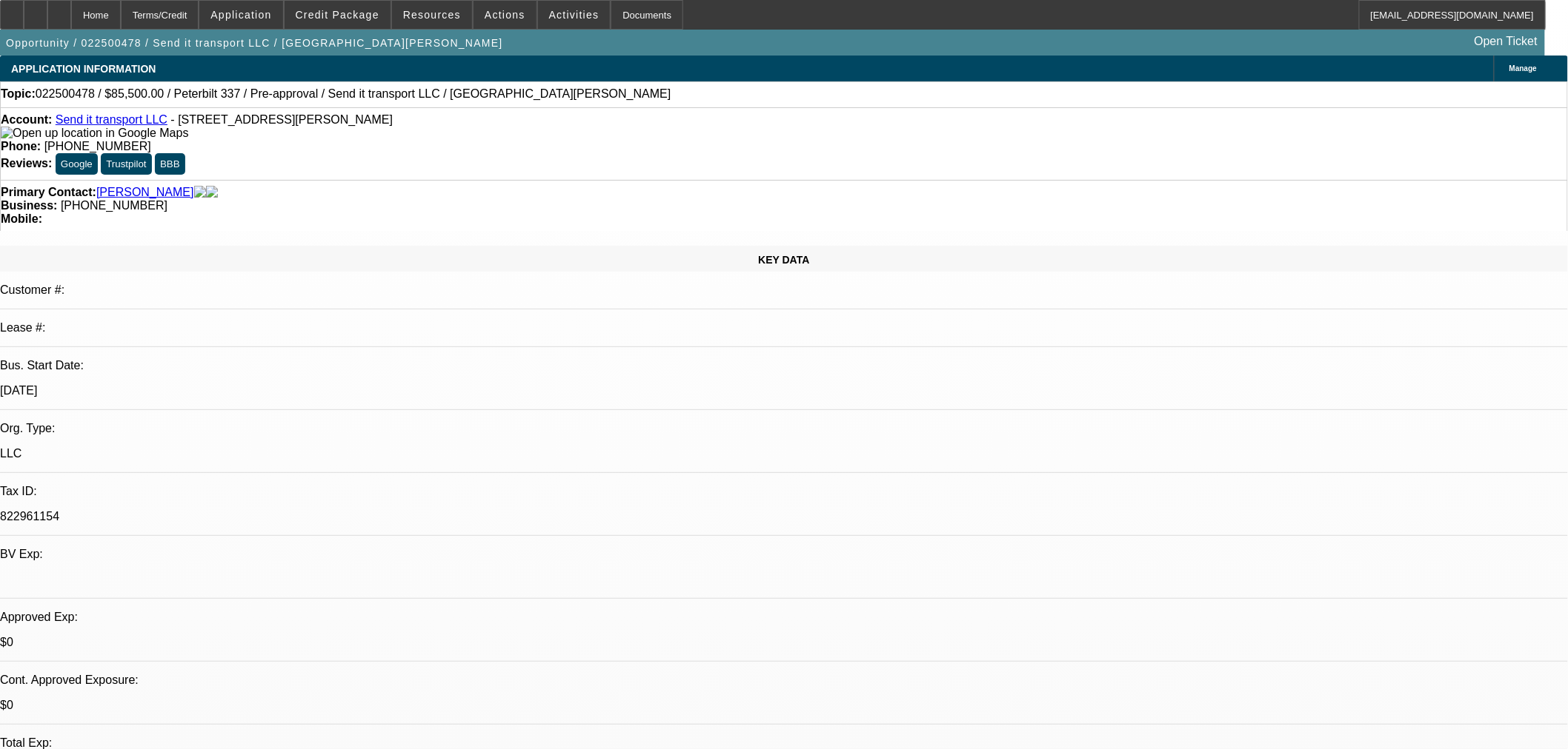
select select "2"
select select "0"
select select "6"
select select "0"
select select "2"
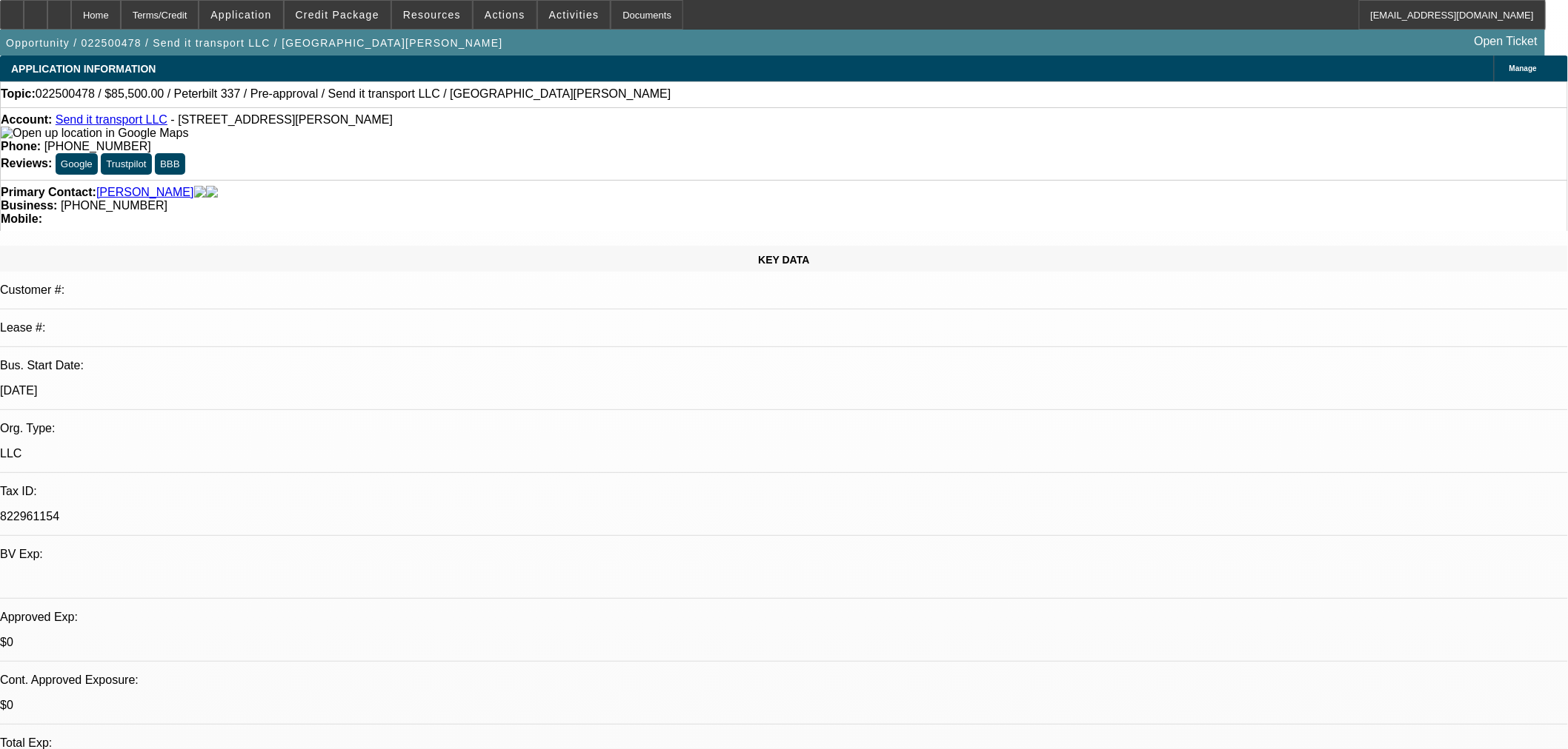
select select "0"
select select "6"
select select "0"
select select "6"
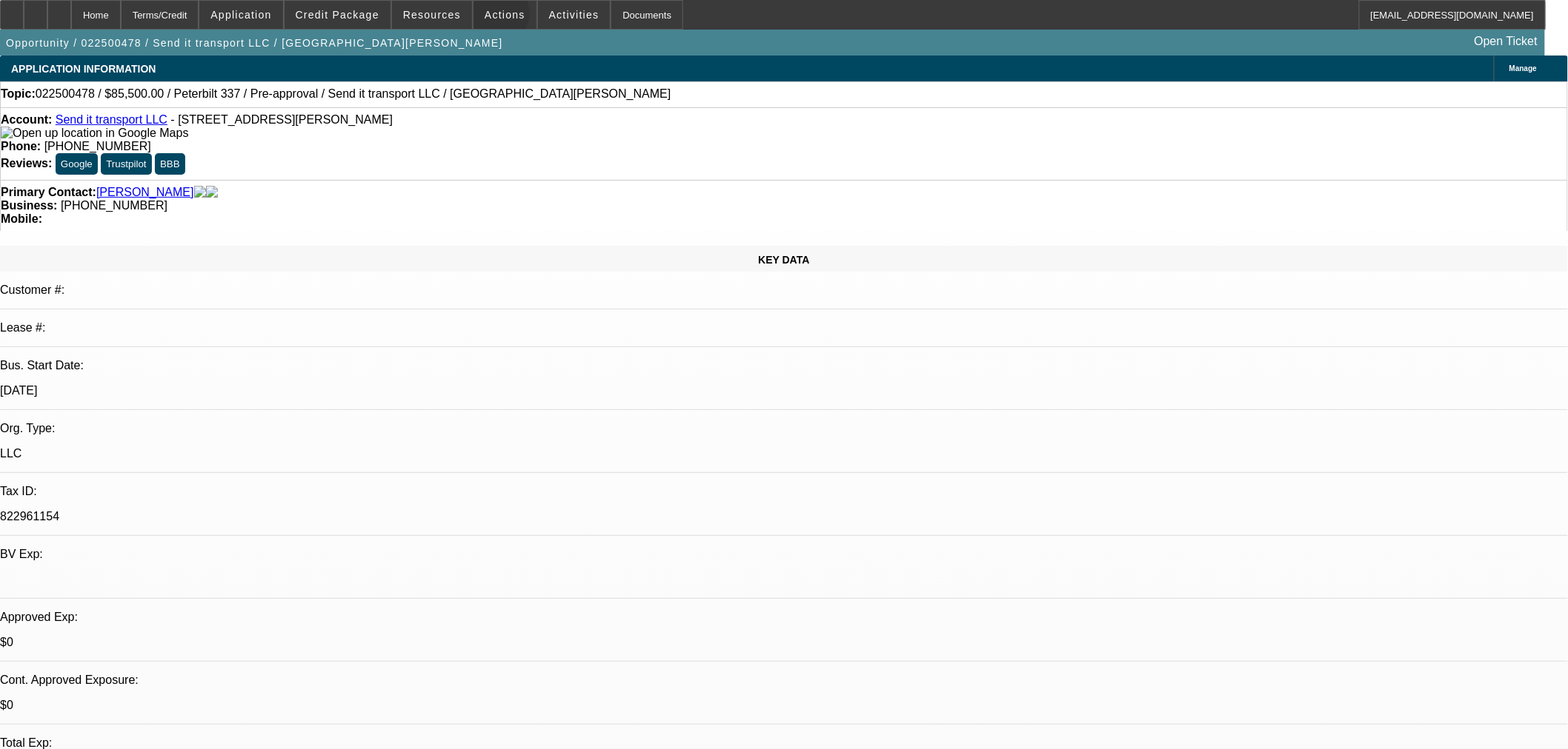
click at [494, 17] on span "Actions" at bounding box center [504, 14] width 40 height 12
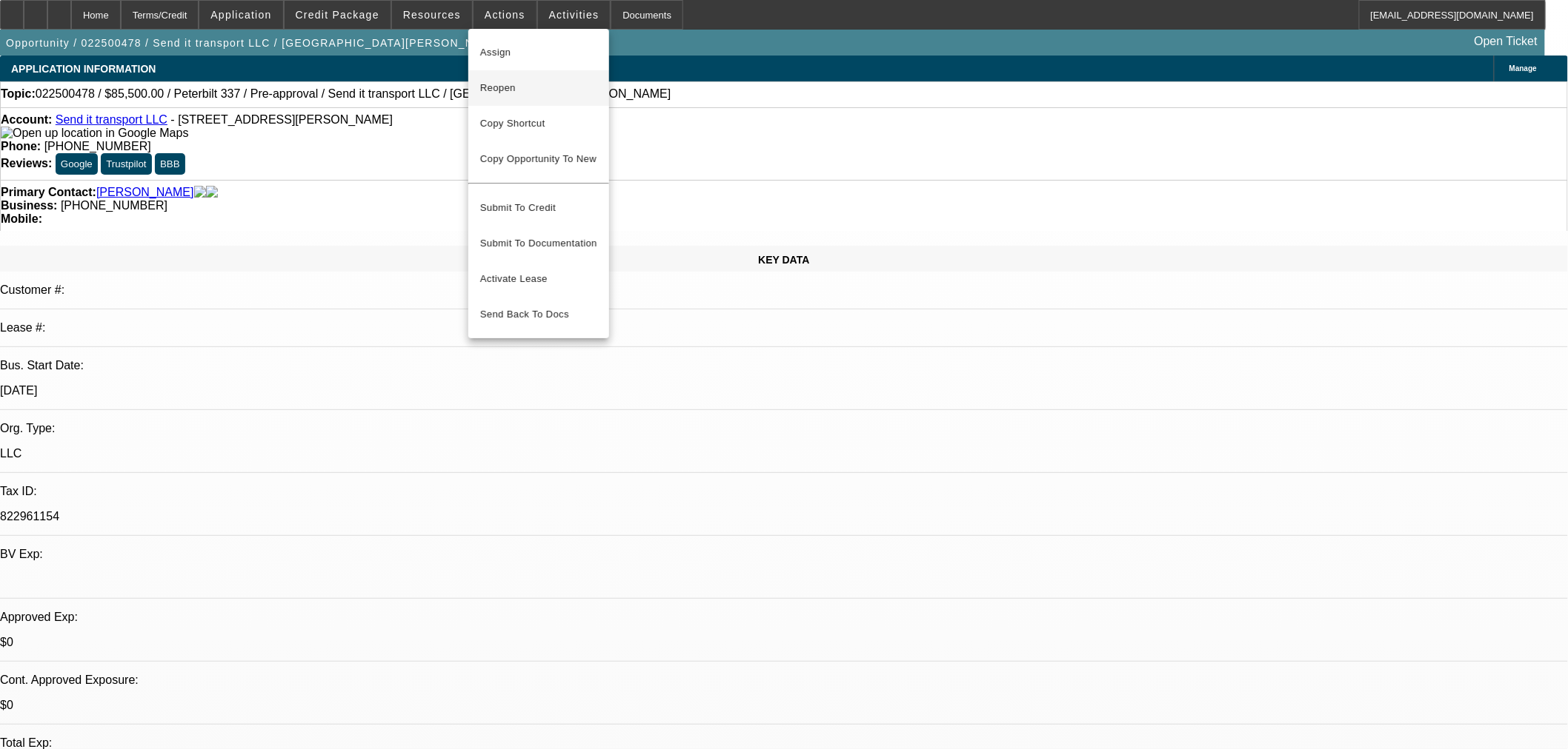
click at [490, 91] on span "Reopen" at bounding box center [538, 88] width 117 height 18
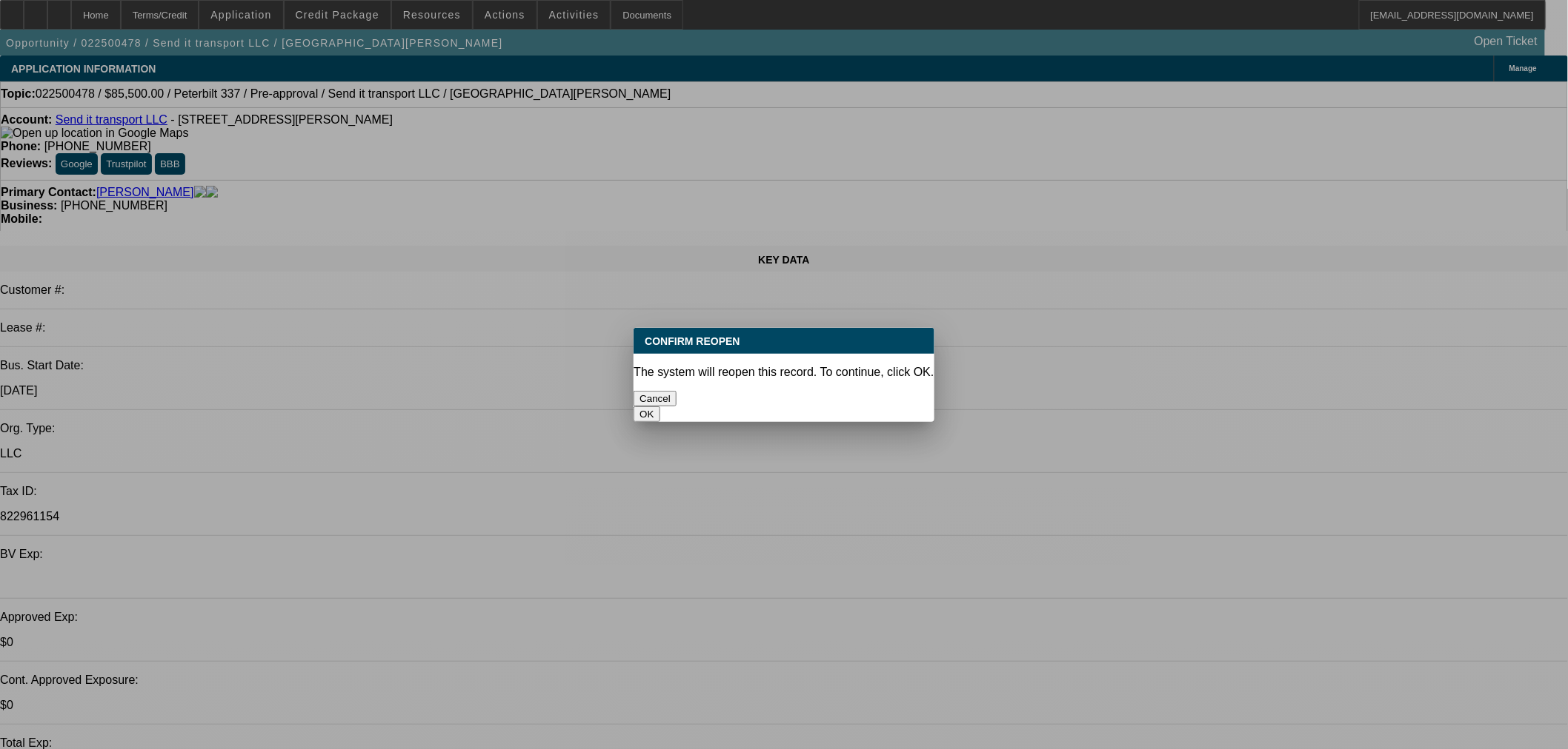
click at [660, 407] on button "OK" at bounding box center [646, 414] width 26 height 15
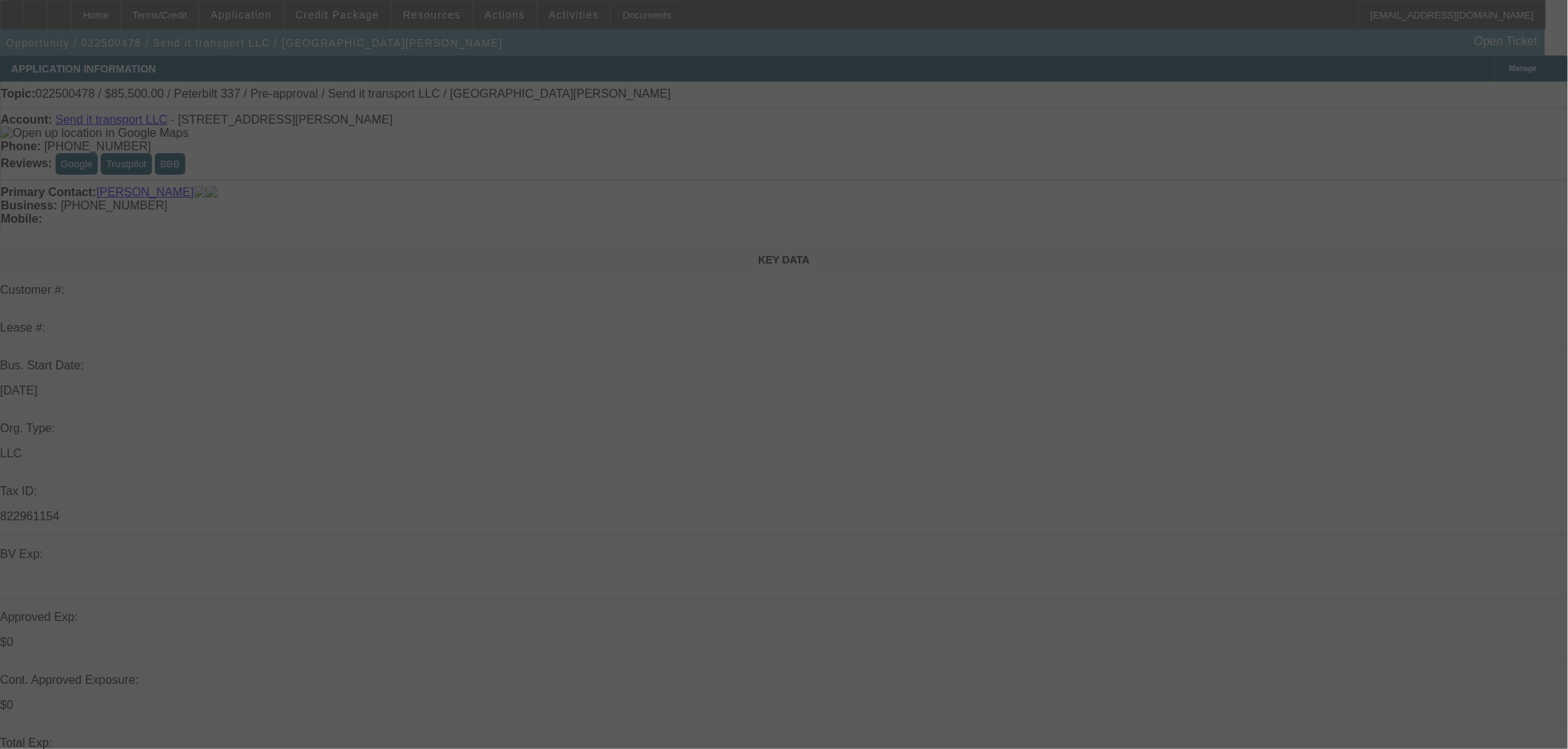
select select "0"
select select "6"
select select "0"
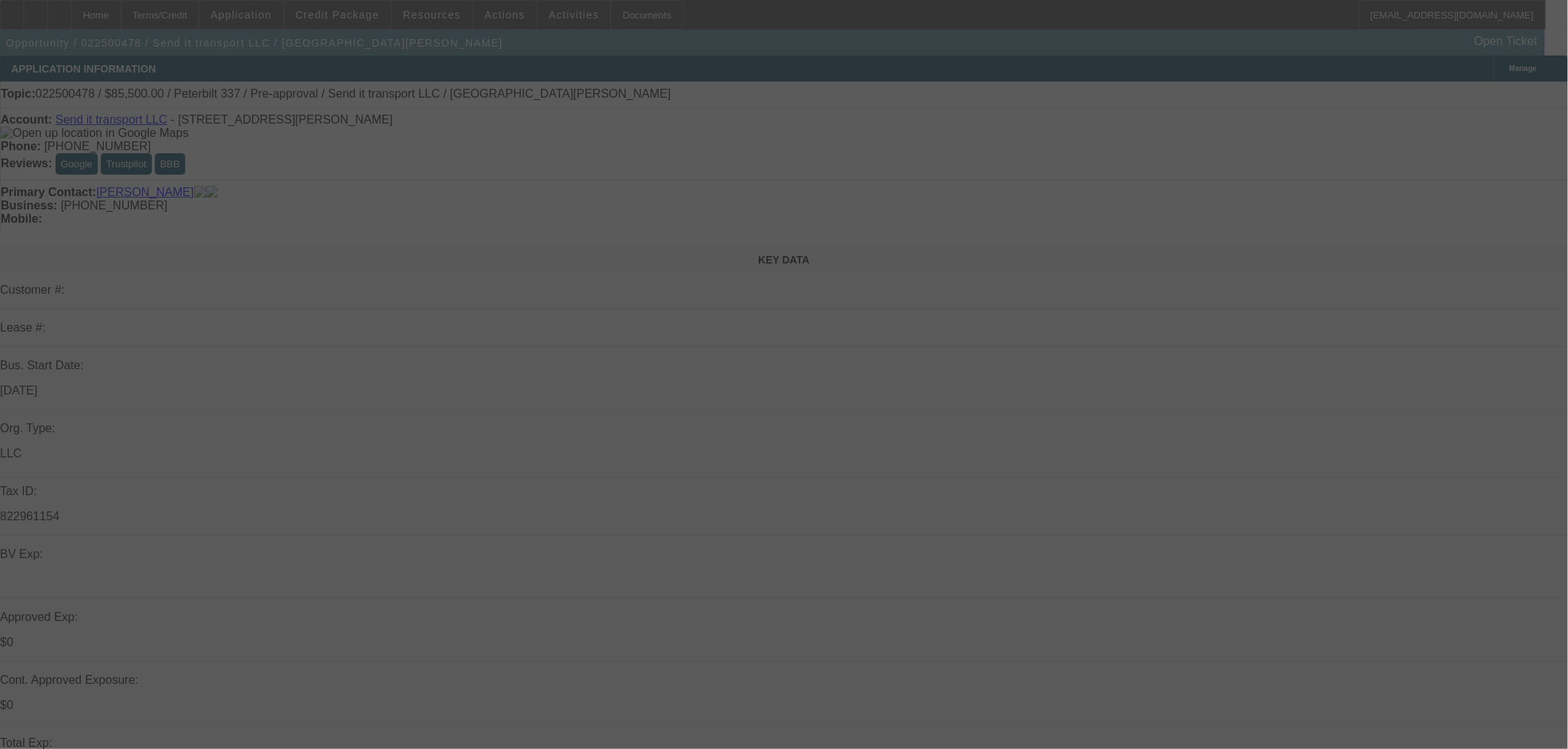
select select "2"
select select "0"
select select "6"
select select "0"
select select "2"
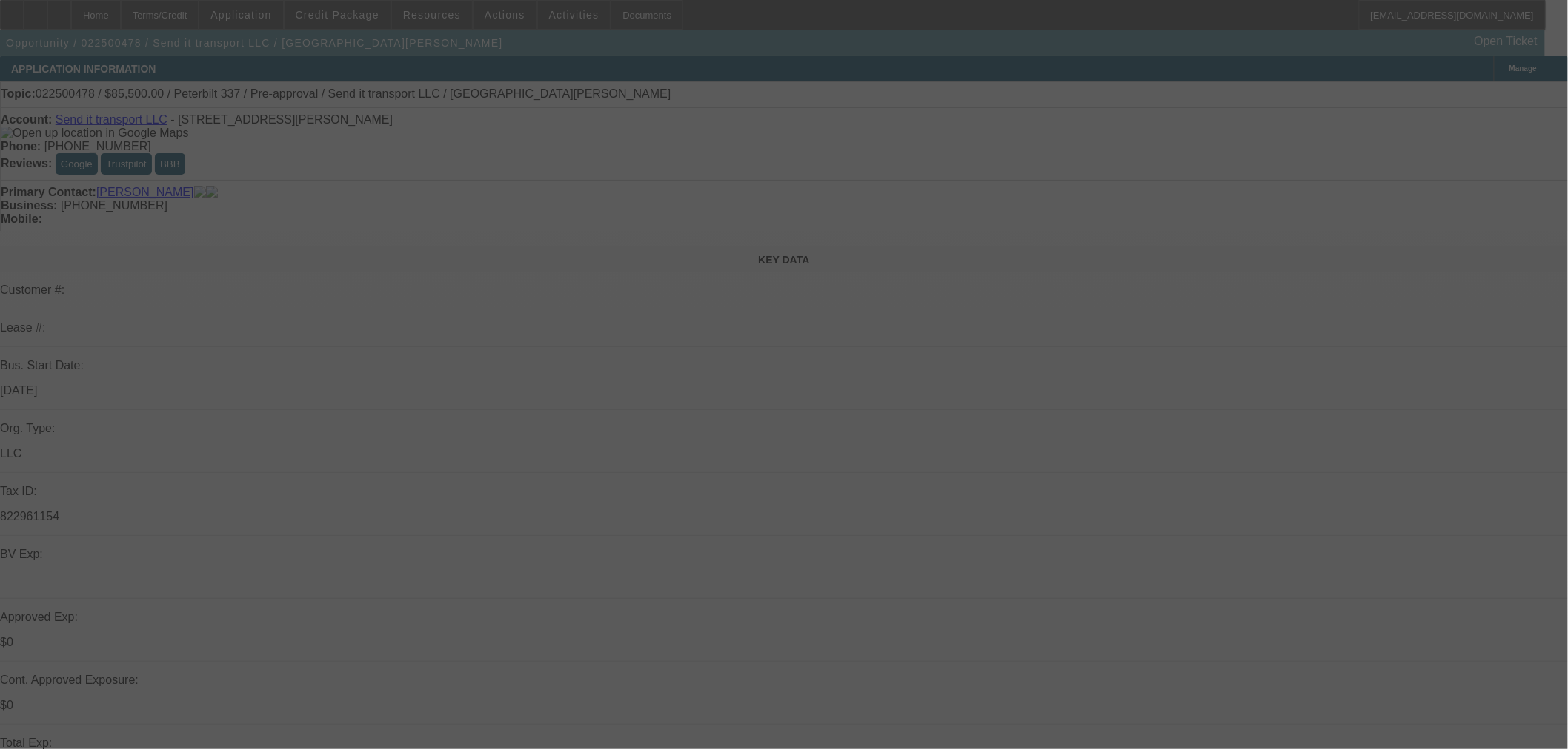
select select "0"
select select "6"
select select "0"
select select "6"
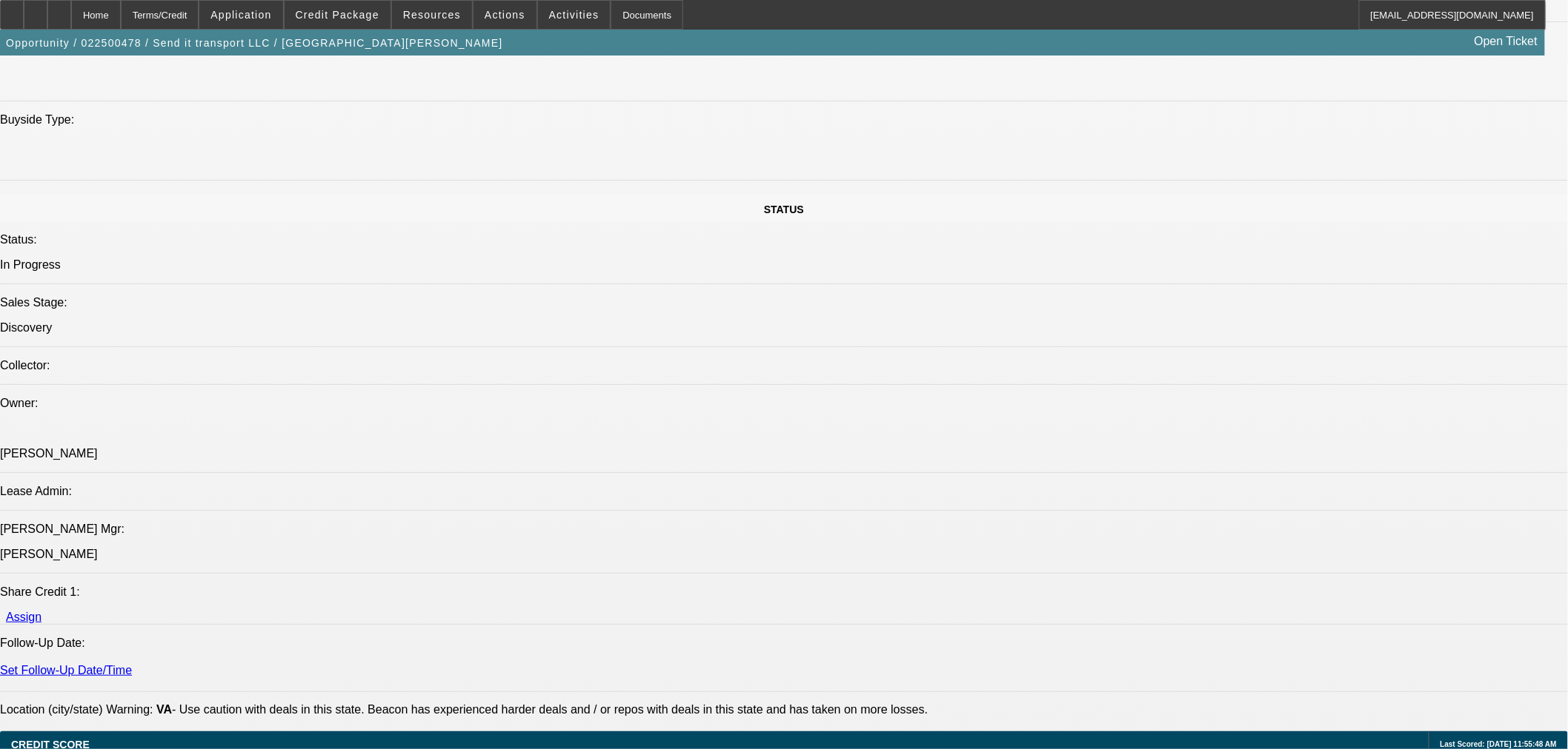
scroll to position [1810, 0]
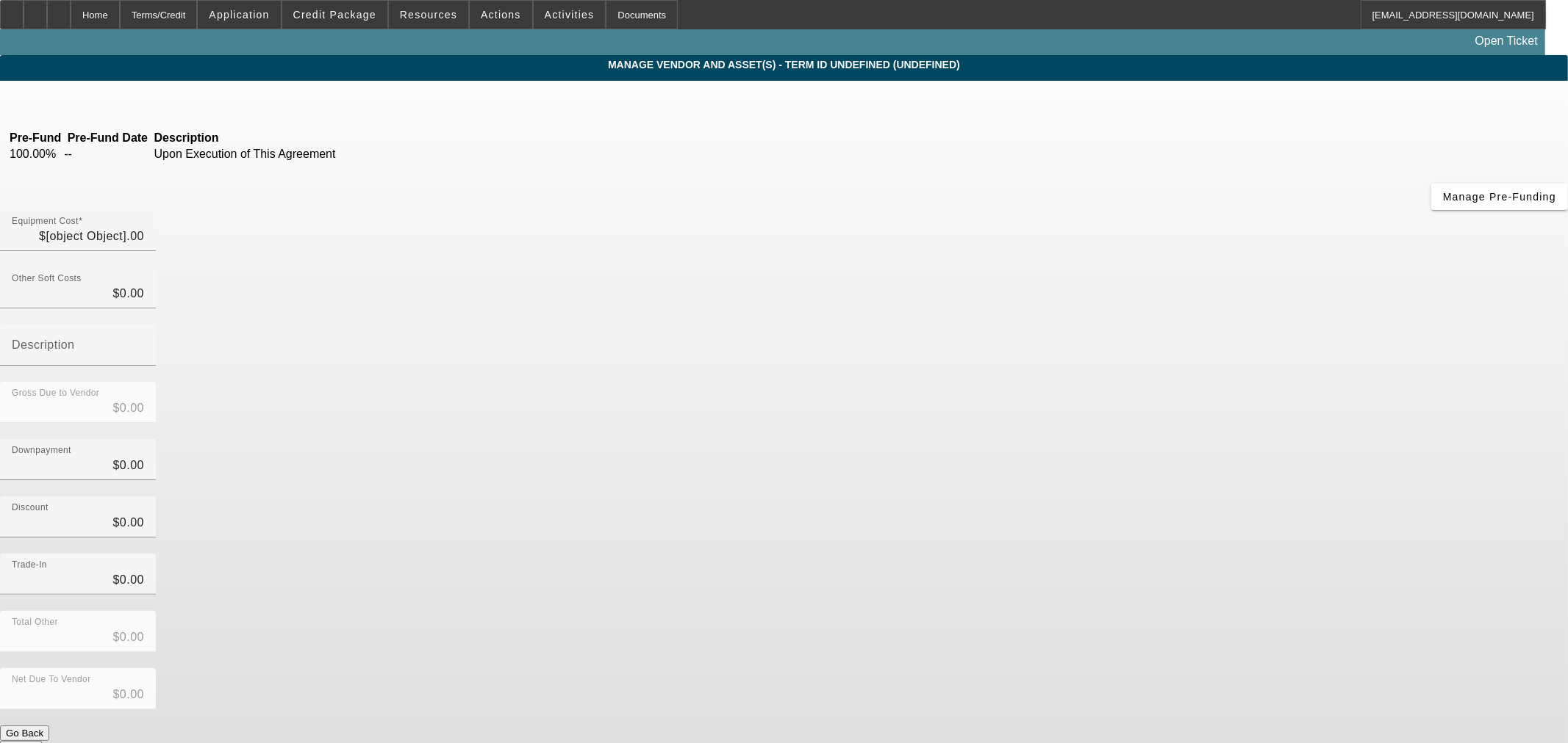
type input "$38,000.00"
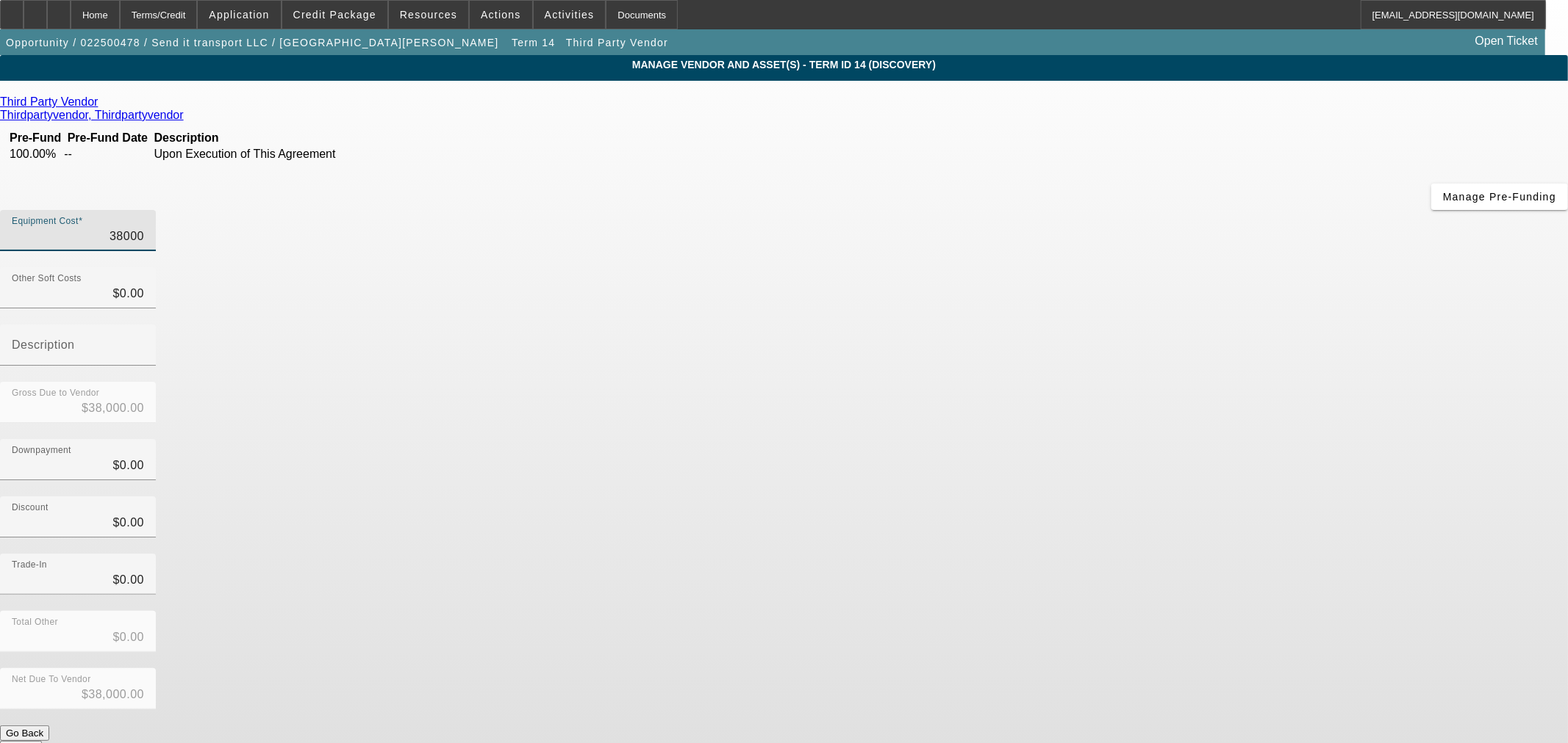
drag, startPoint x: 921, startPoint y: 127, endPoint x: 1567, endPoint y: 184, distance: 648.5
click at [1567, 184] on app-vendor-asset-manage "MANAGE VENDOR AND ASSET(S) - Term ID 14 (Discovery) Remove Vendor Third Party V…" at bounding box center [784, 449] width 1568 height 788
type input "6"
type input "$6.00"
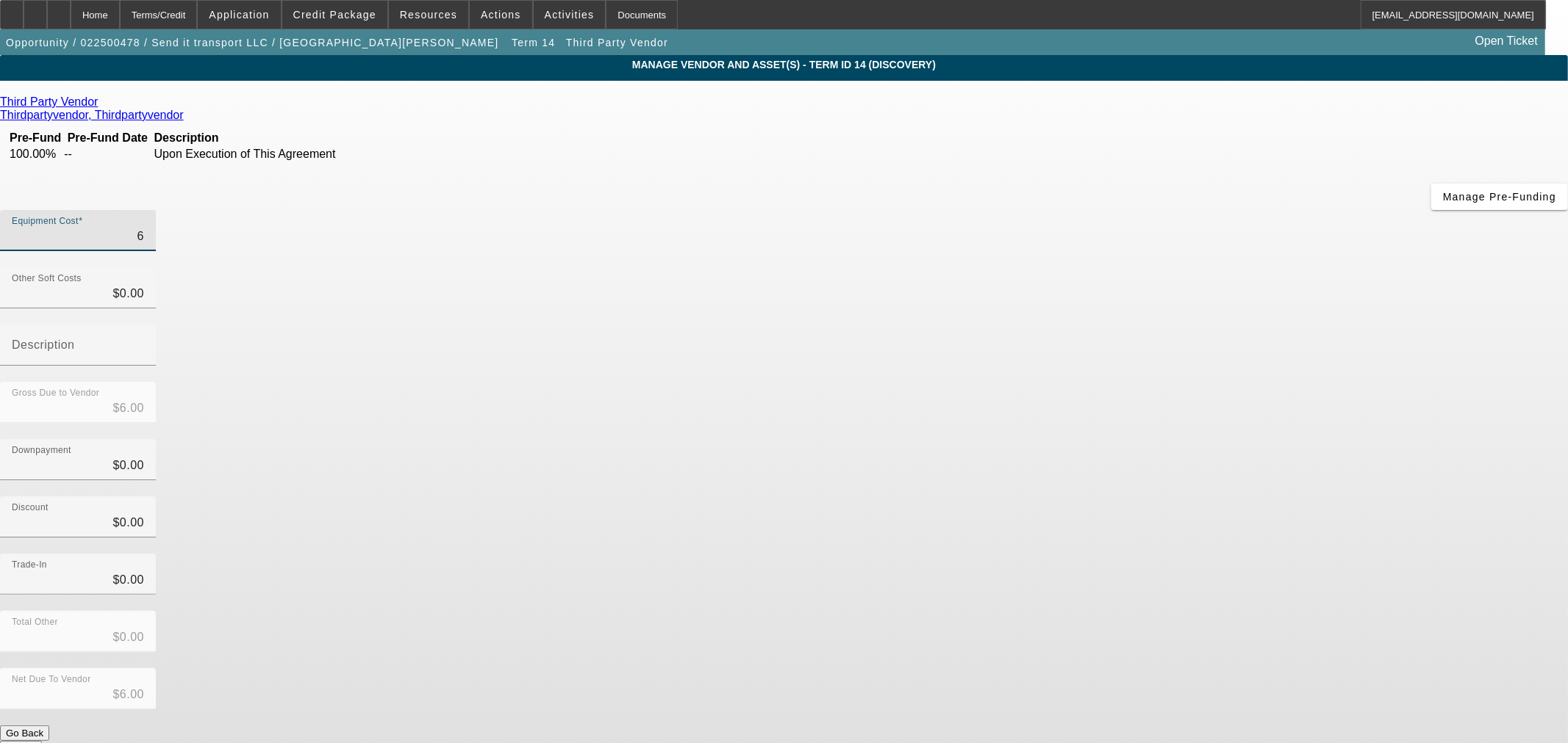
type input "65"
type input "$65.00"
type input "650"
type input "$650.00"
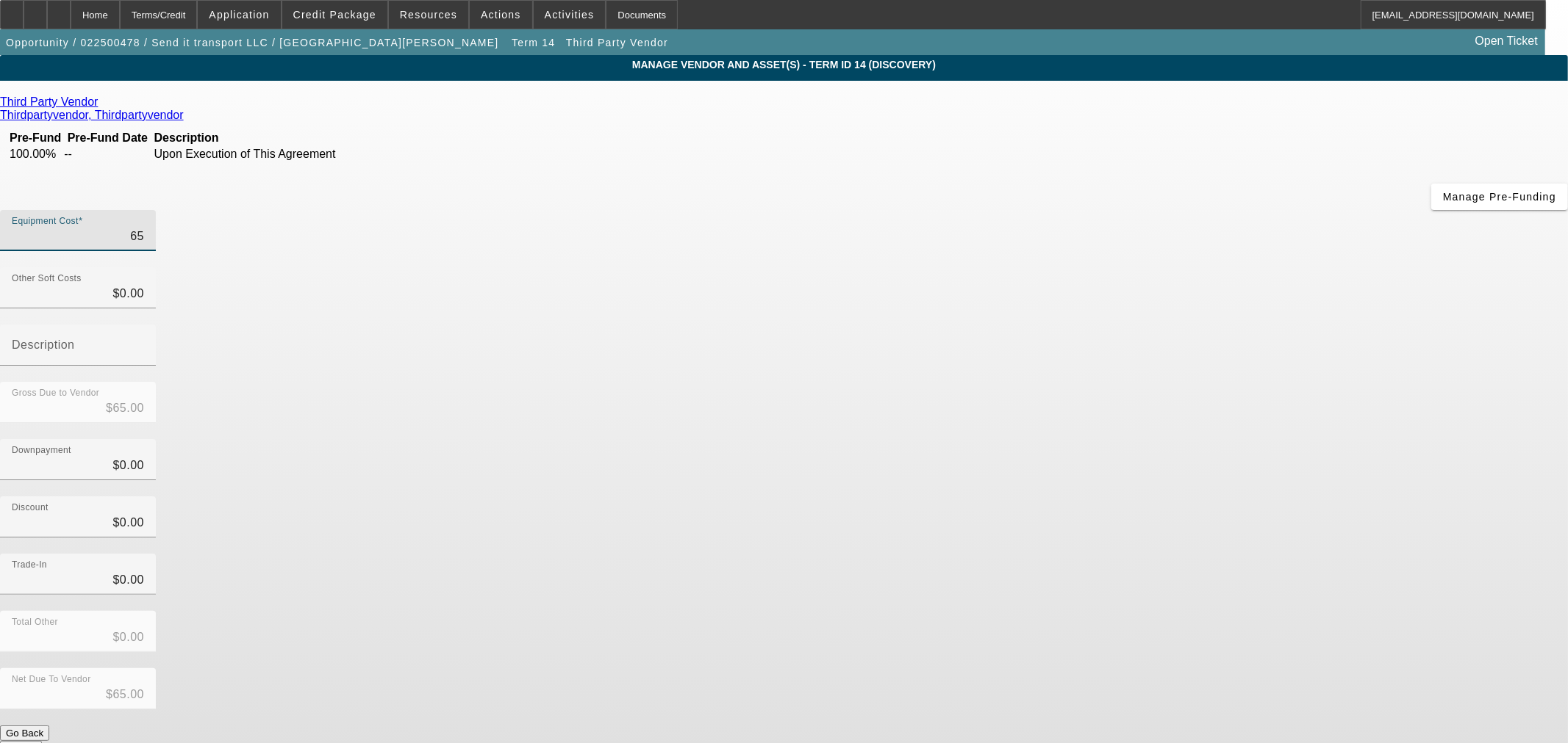
type input "$650.00"
type input "6500"
type input "$6,500.00"
type input "65000"
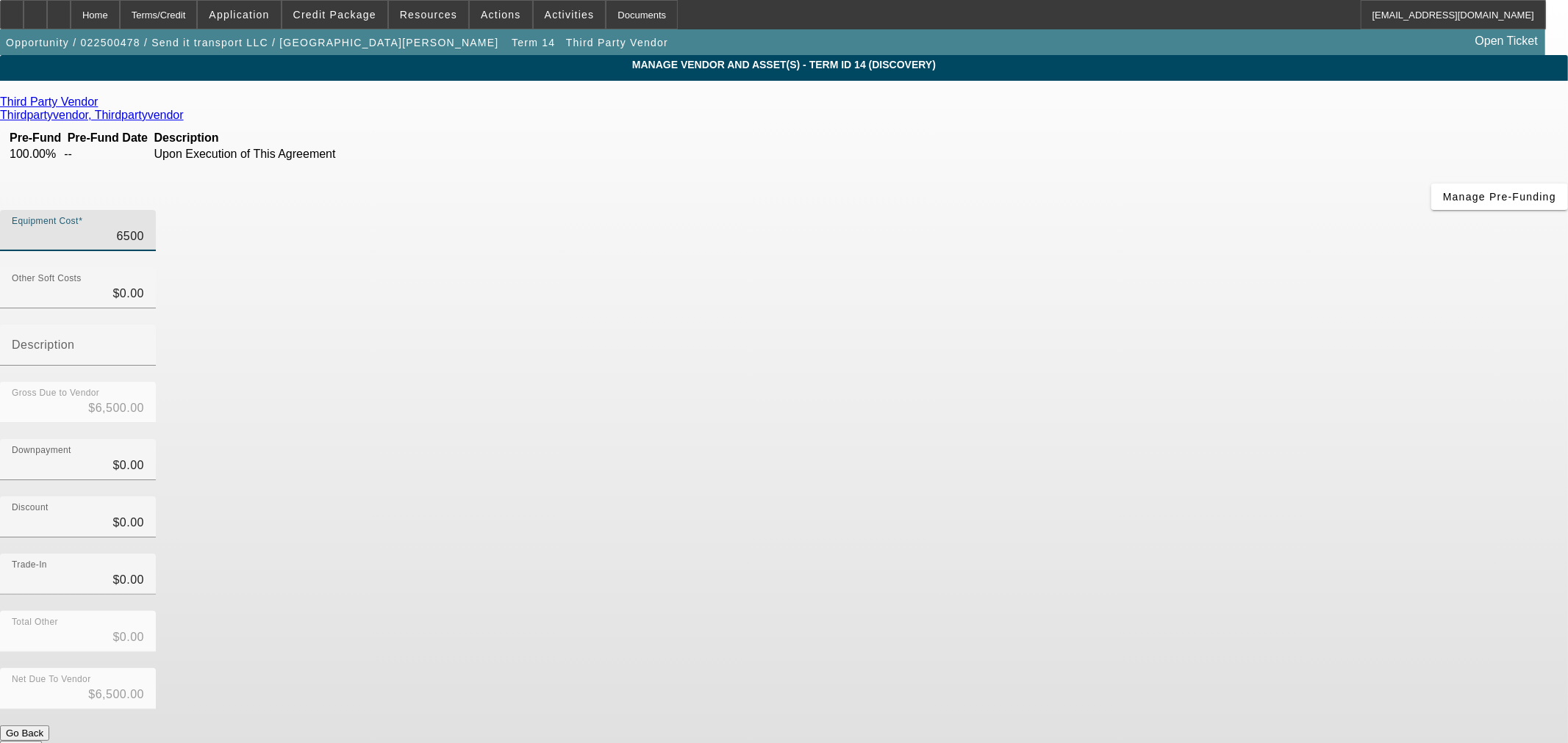
type input "$65,000.00"
click at [1196, 611] on div "Total Other $0.00" at bounding box center [784, 640] width 1568 height 57
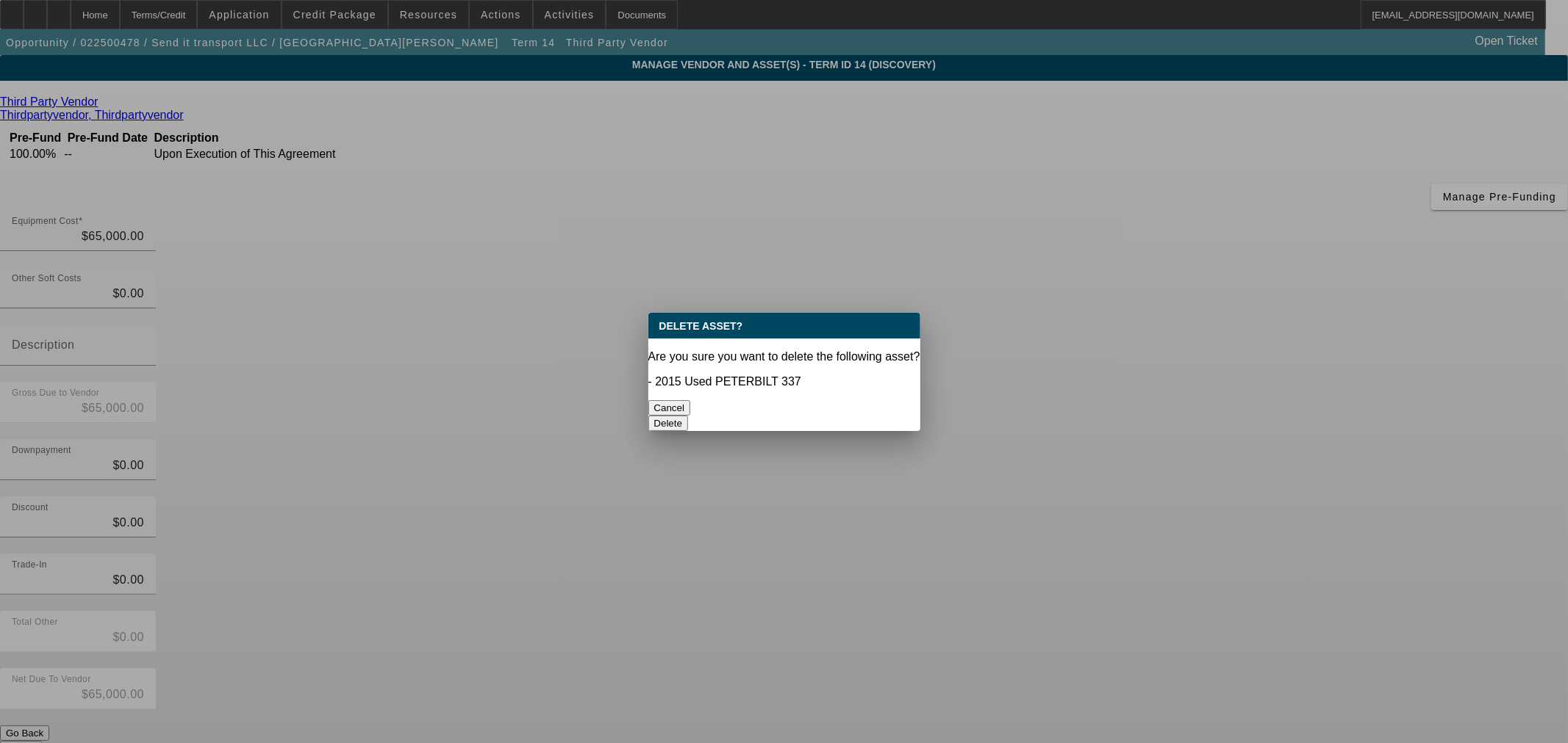
click at [689, 416] on button "Delete" at bounding box center [668, 423] width 40 height 15
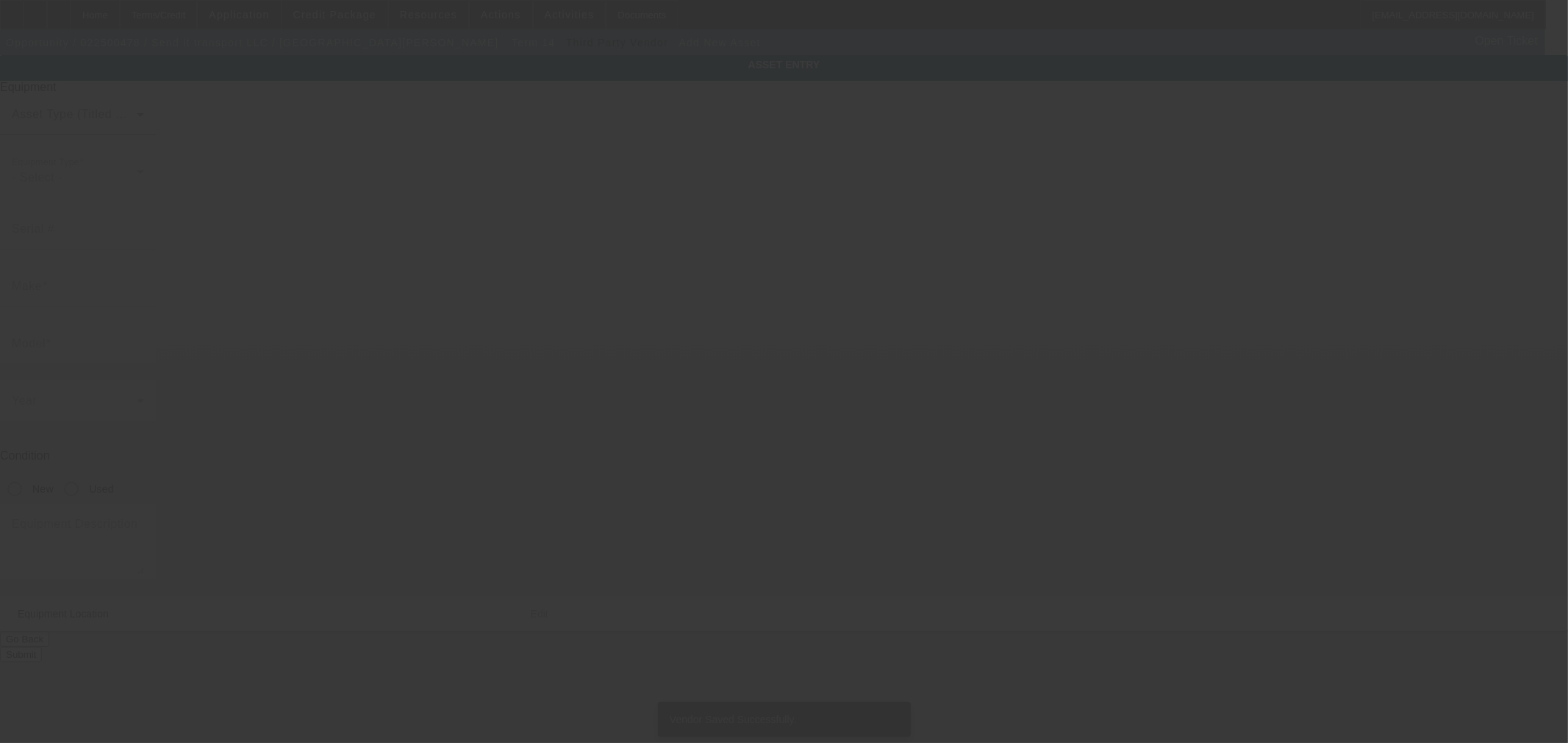
type input "6065 N Seminole Trl"
type input "Leon"
type input "22725"
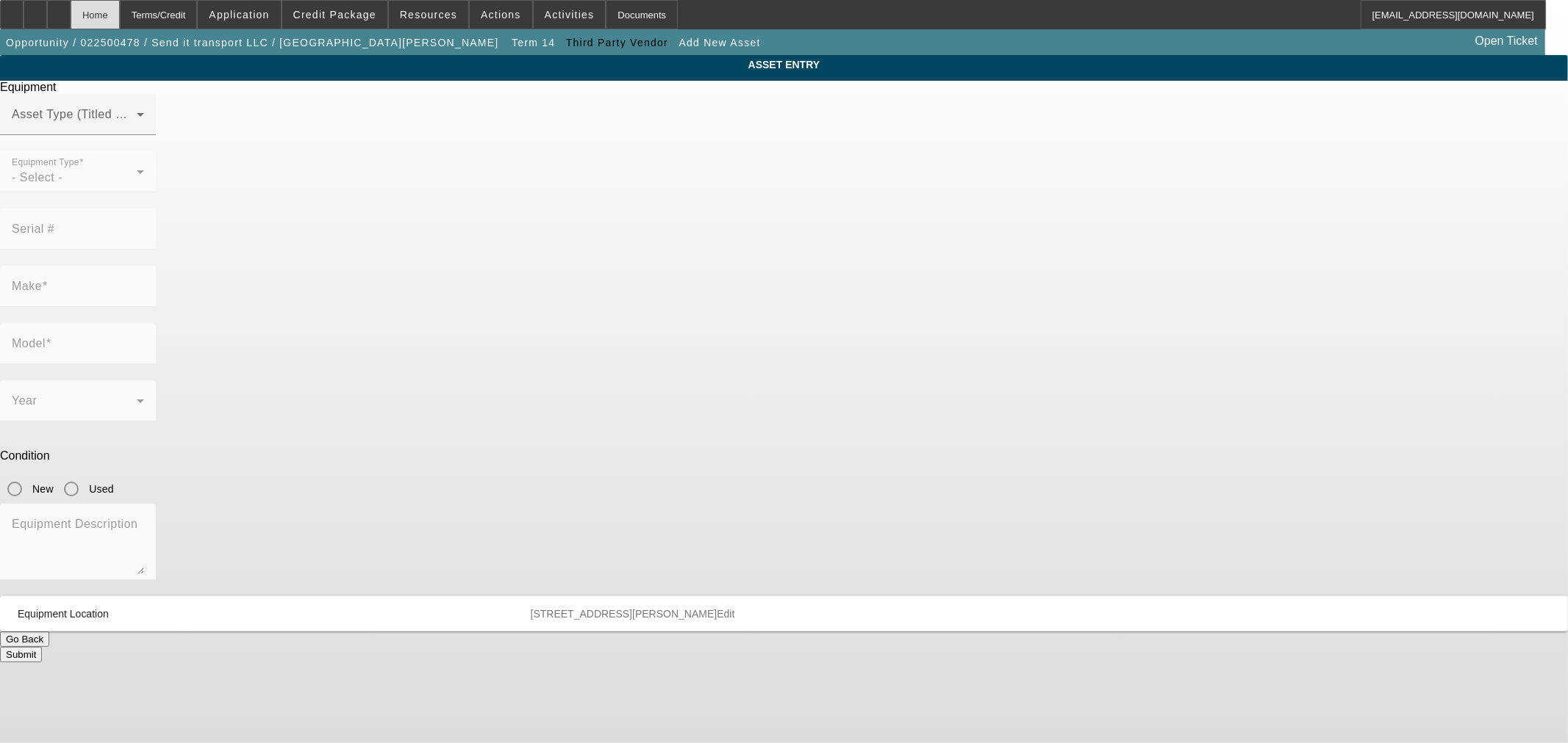
click at [119, 6] on div "Home" at bounding box center [94, 14] width 49 height 29
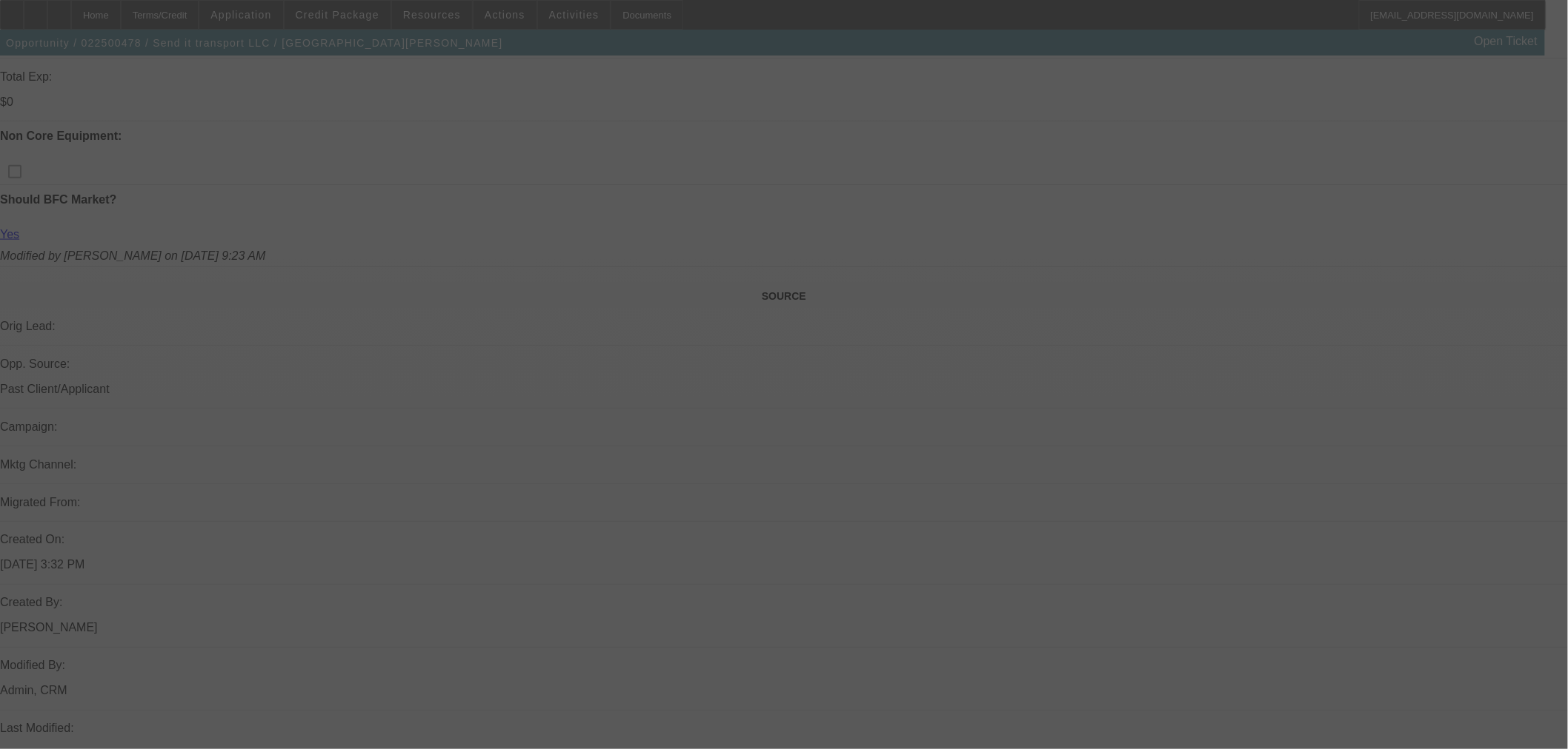
scroll to position [660, 0]
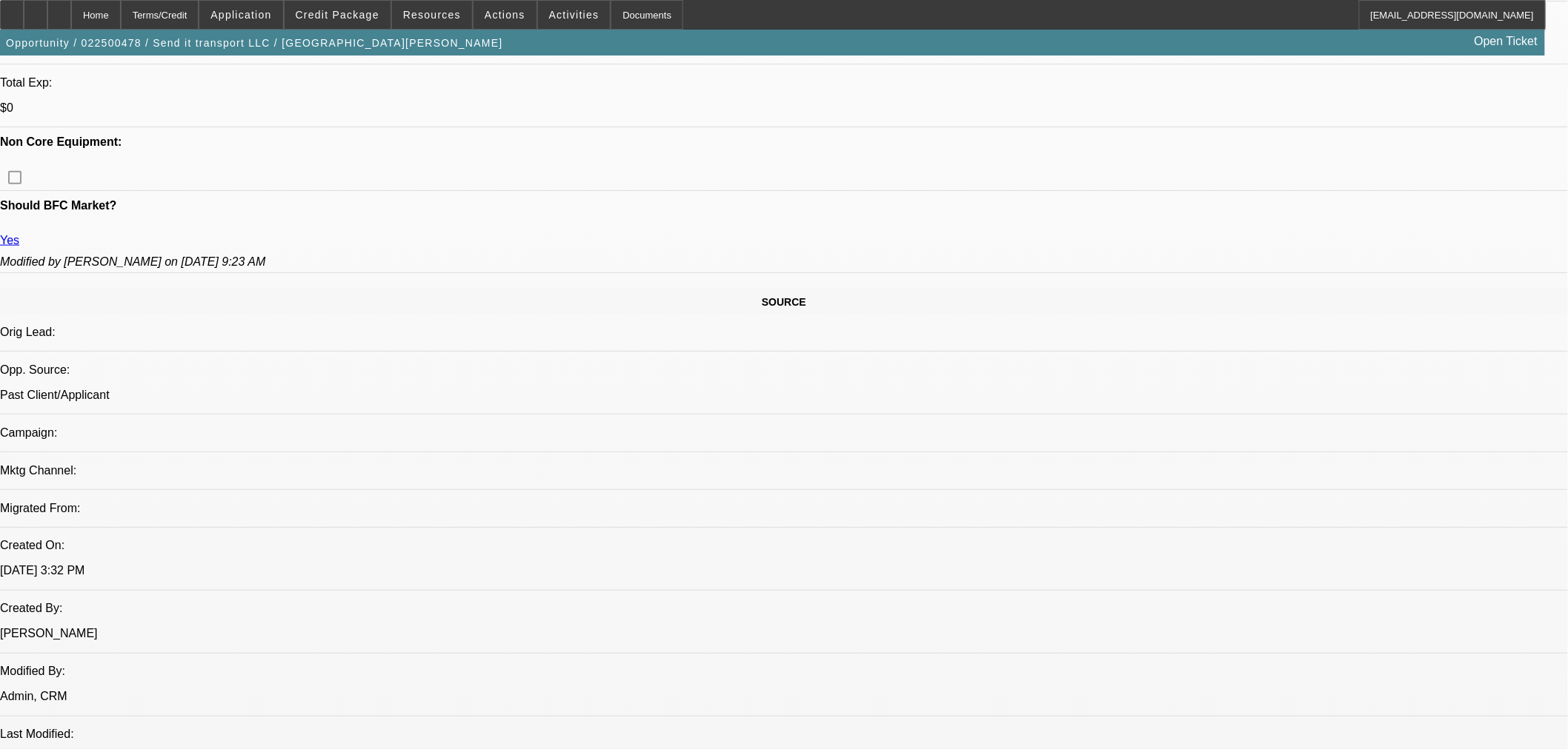
select select "0"
select select "6"
select select "0"
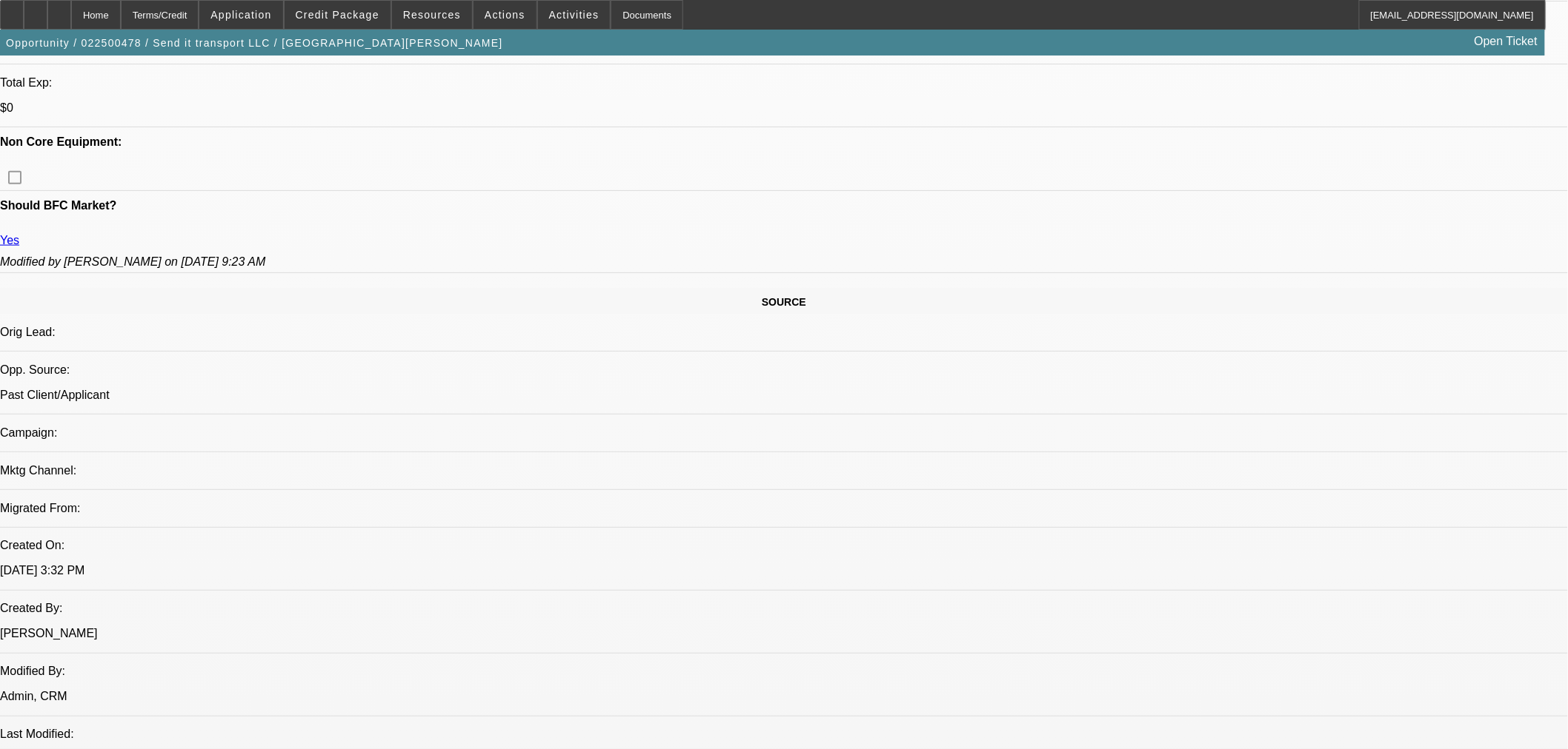
select select "2"
select select "0"
select select "6"
select select "0"
select select "2"
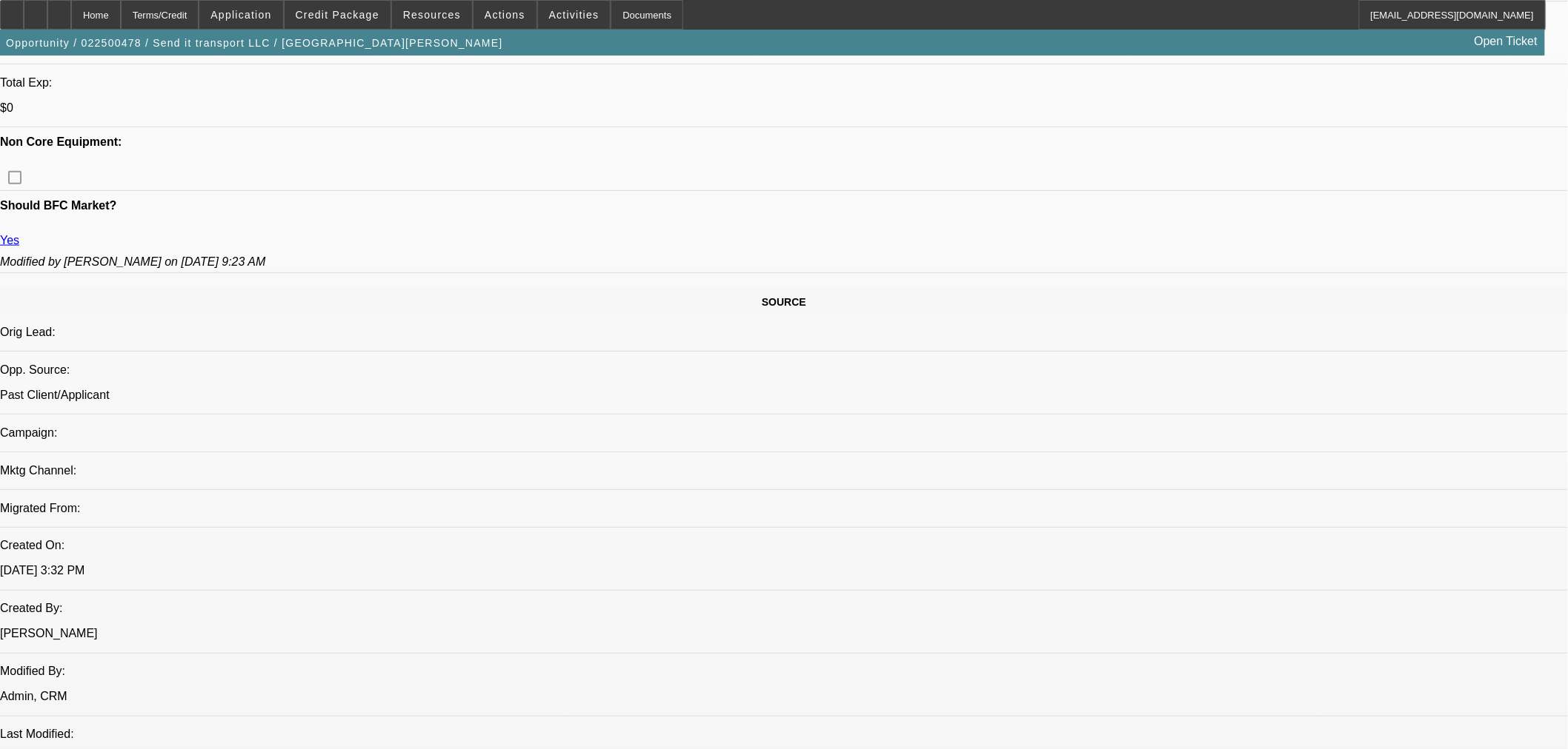
select select "0"
select select "6"
select select "0"
select select "6"
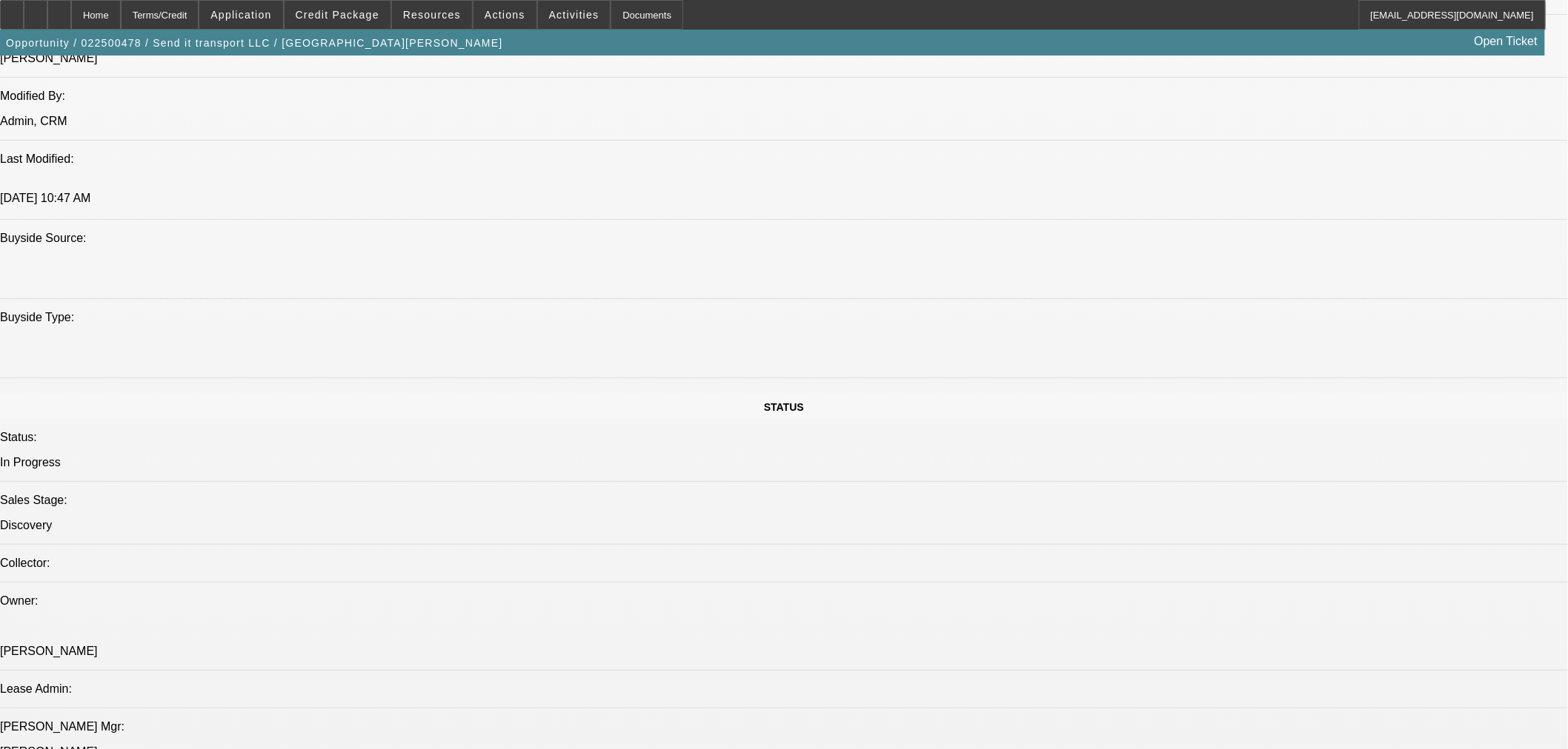
scroll to position [1811, 0]
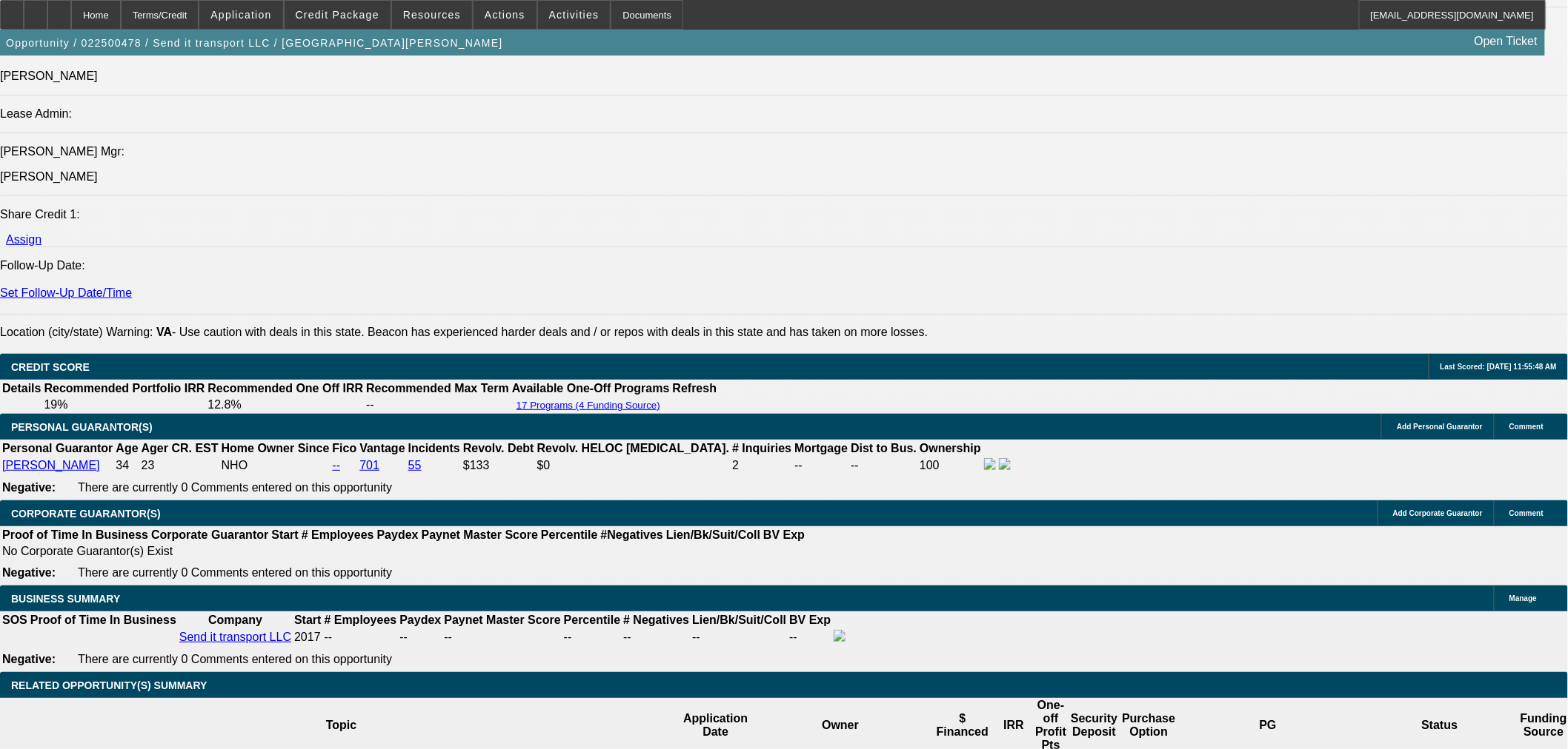
select select "0"
select select "6"
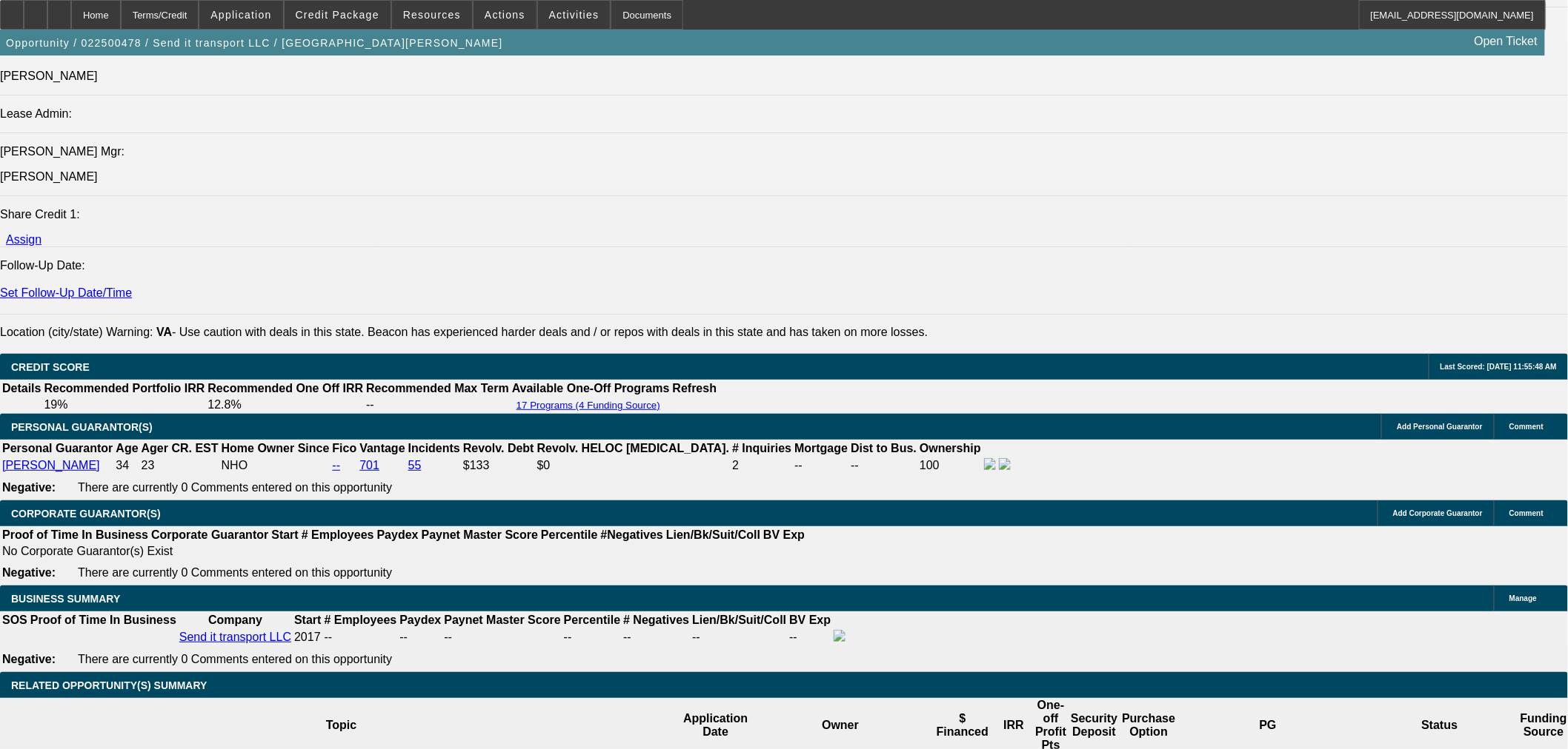
select select "0"
select select "6"
select select "0"
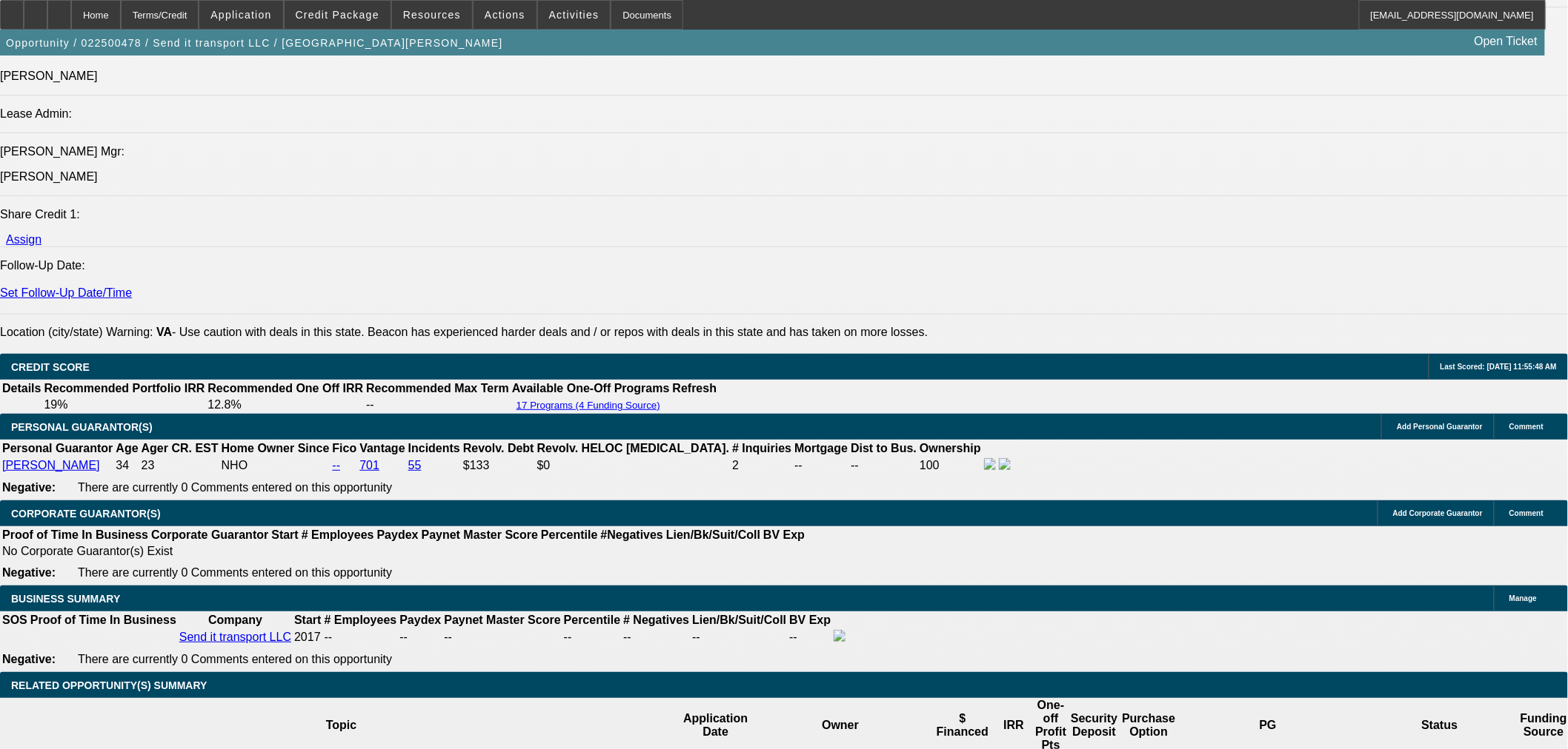
select select "0"
select select "6"
select select "0"
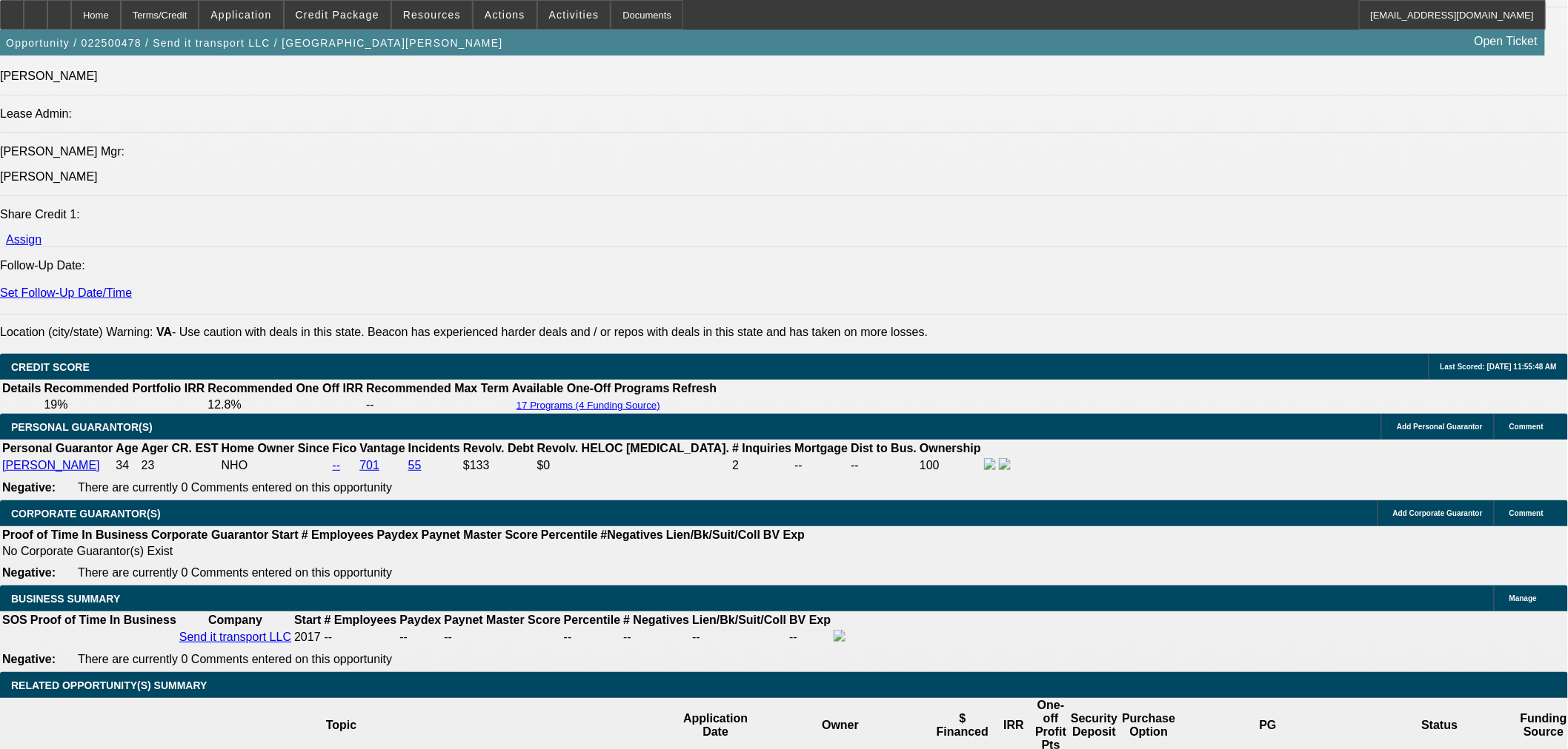
select select "0"
select select "6"
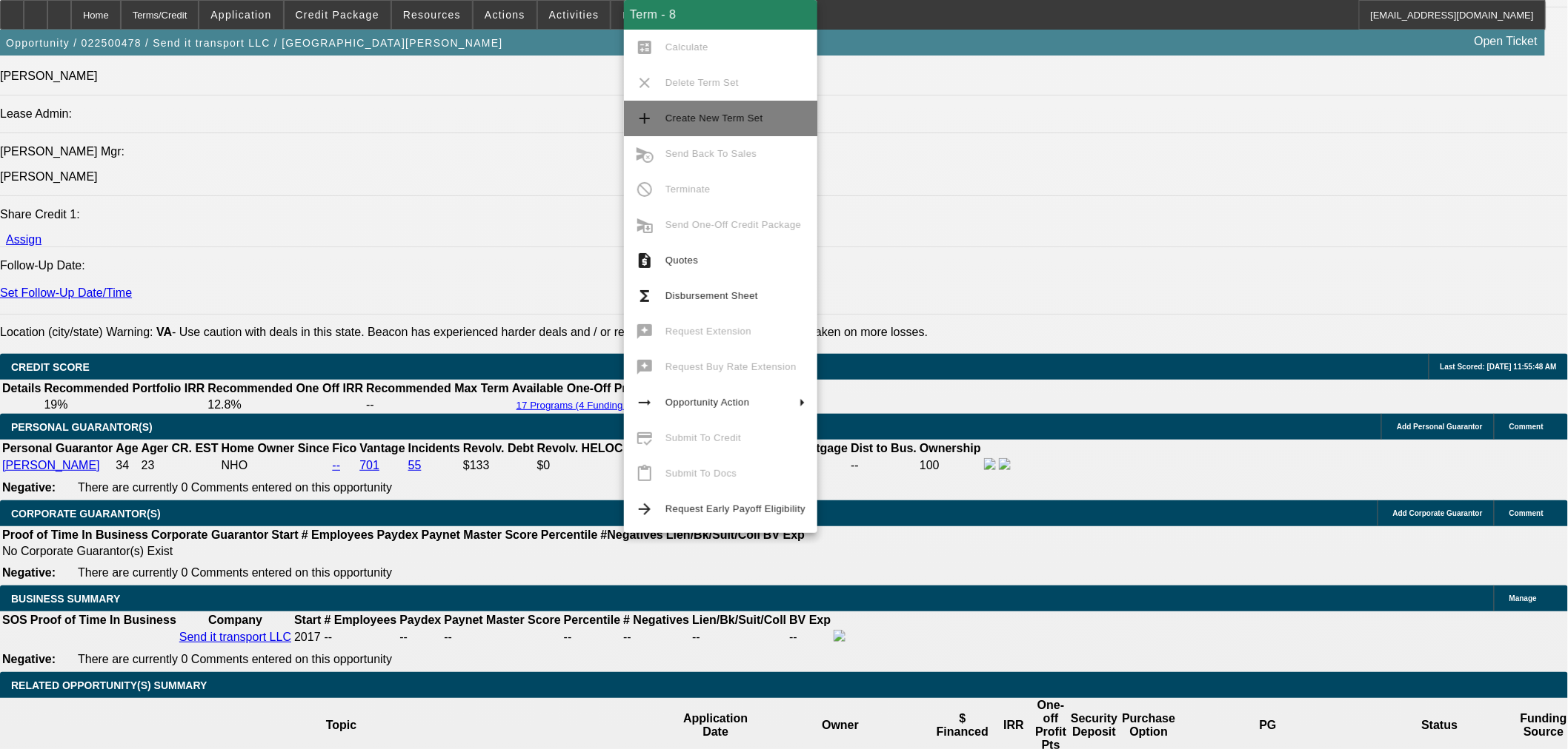
click at [684, 119] on span "Create New Term Set" at bounding box center [713, 118] width 98 height 11
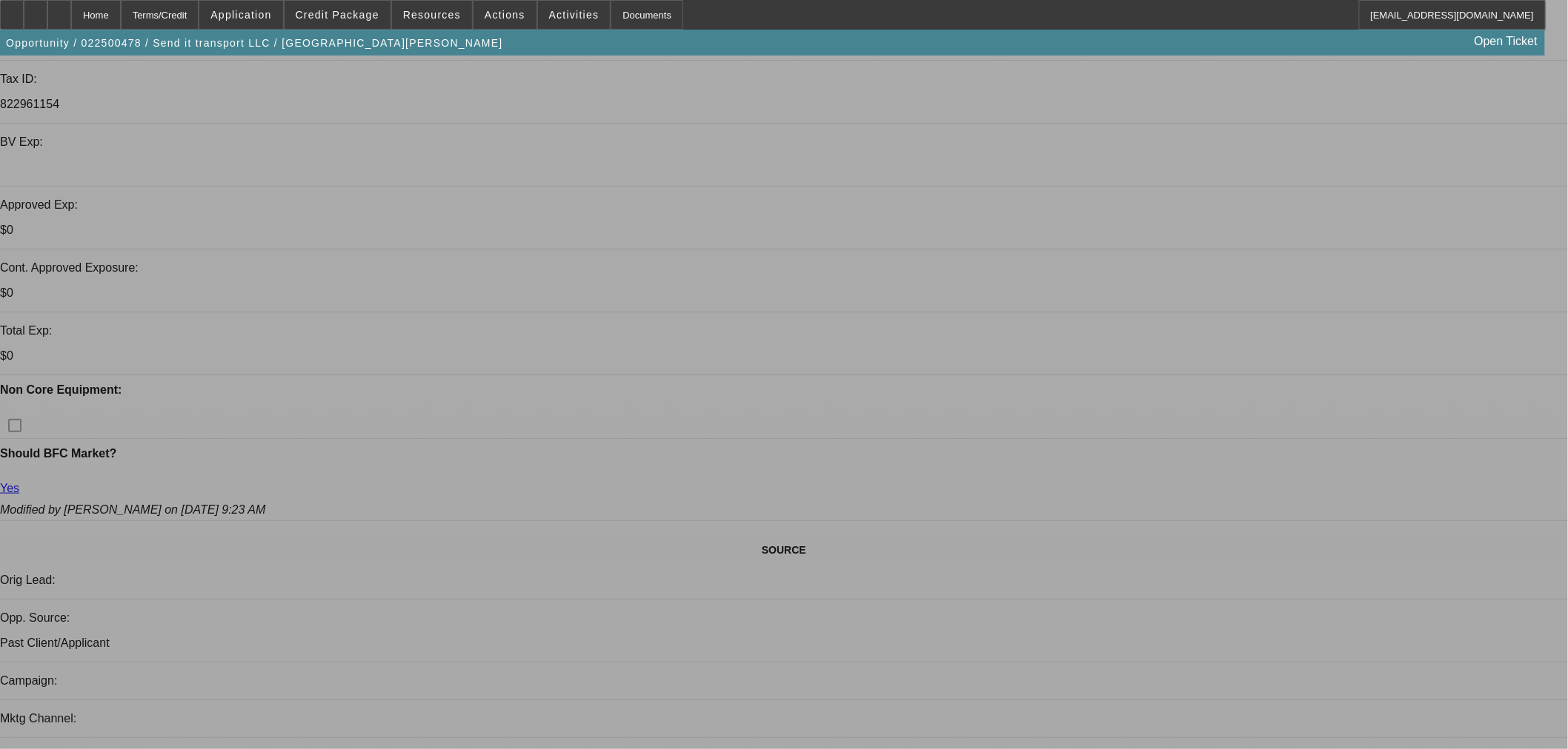
scroll to position [413, 0]
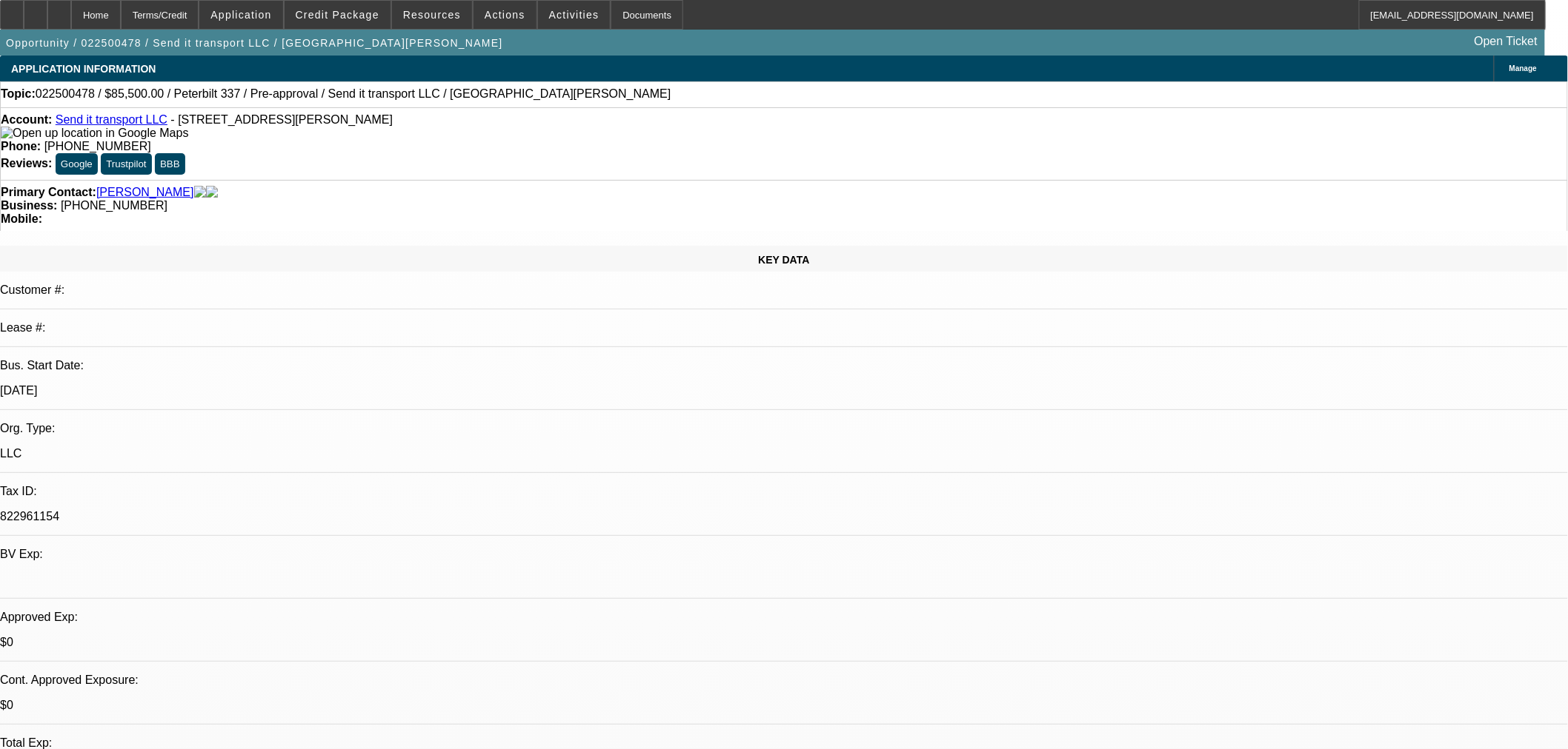
select select "0"
select select "6"
select select "0"
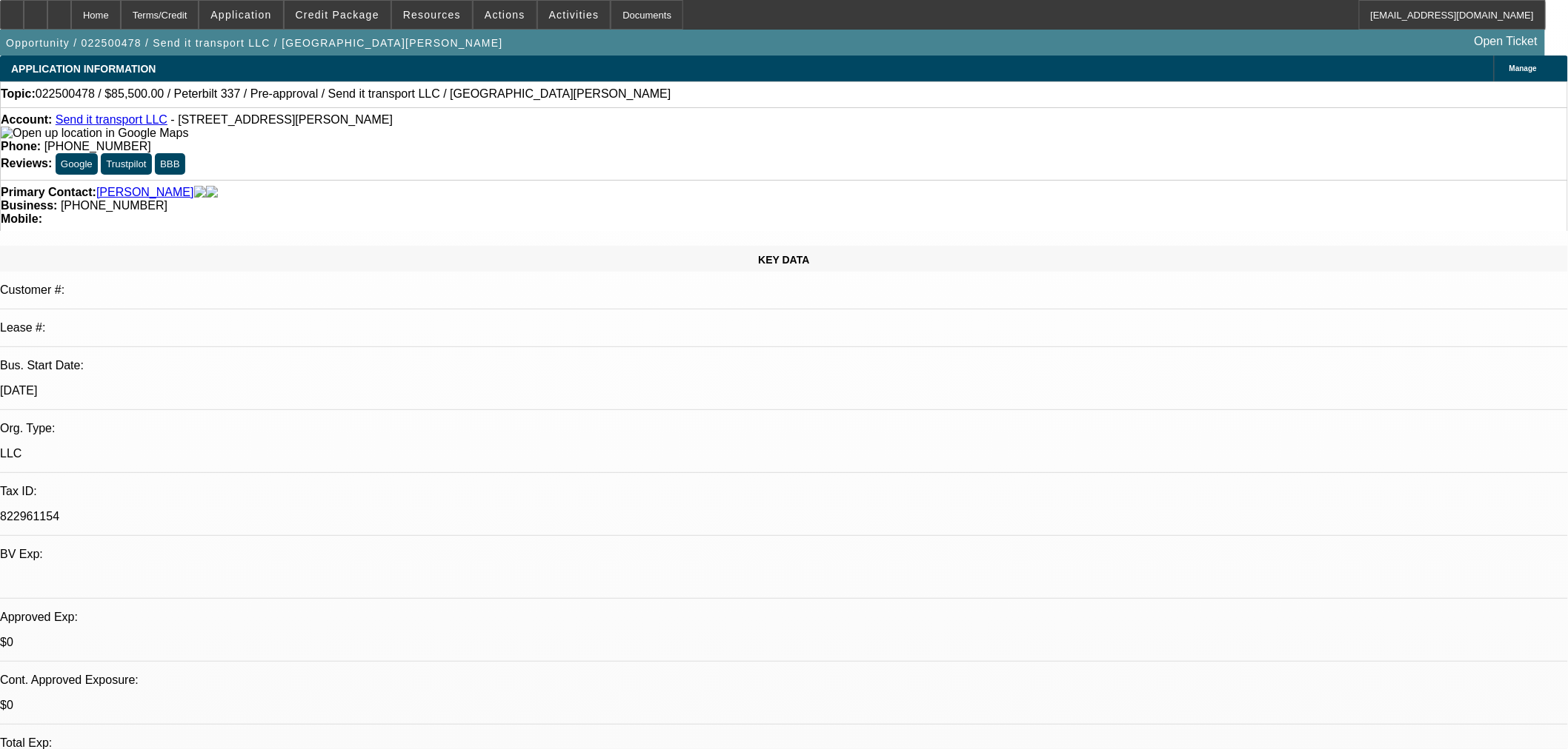
select select "0"
select select "6"
select select "0"
select select "2"
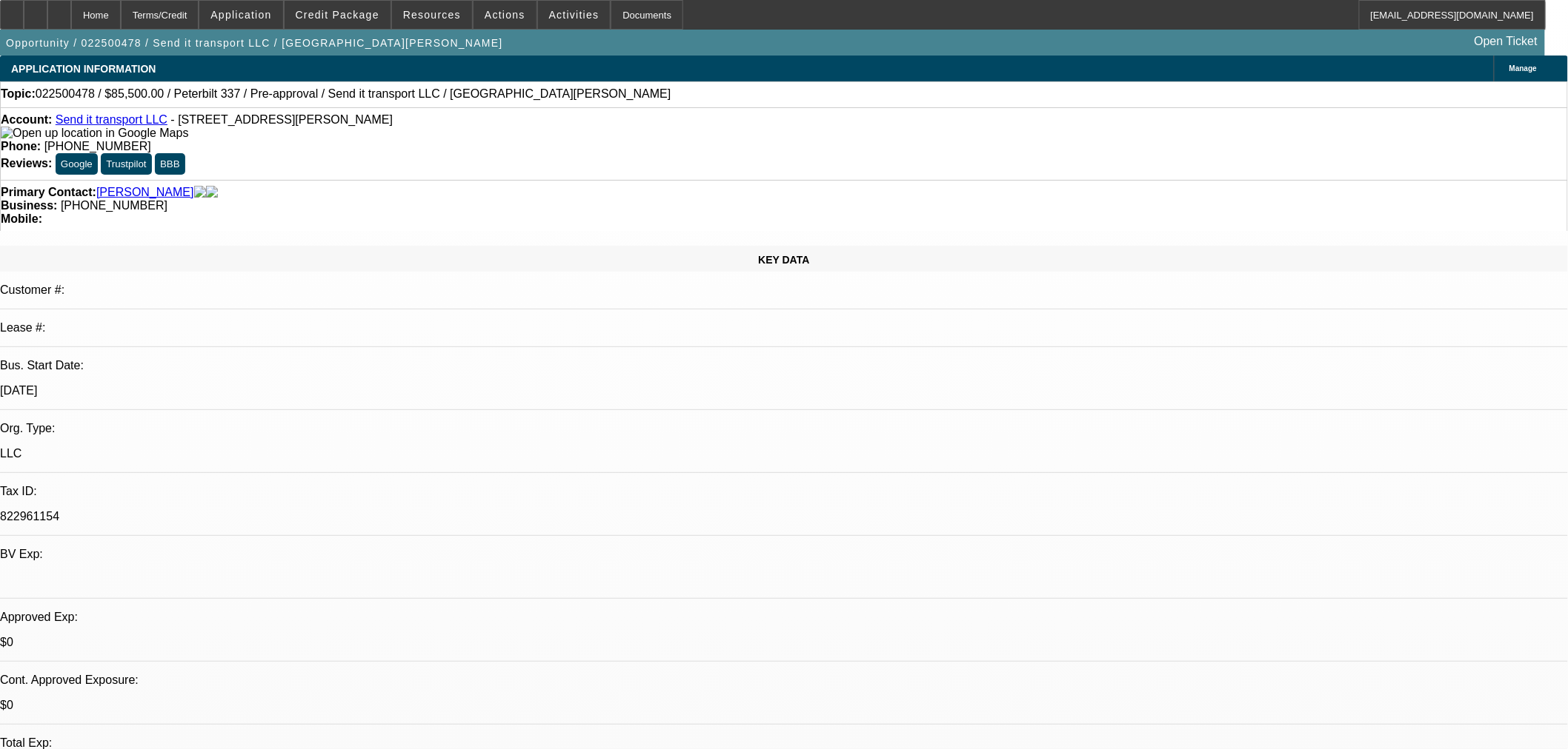
select select "0"
select select "6"
select select "0"
select select "2"
select select "0"
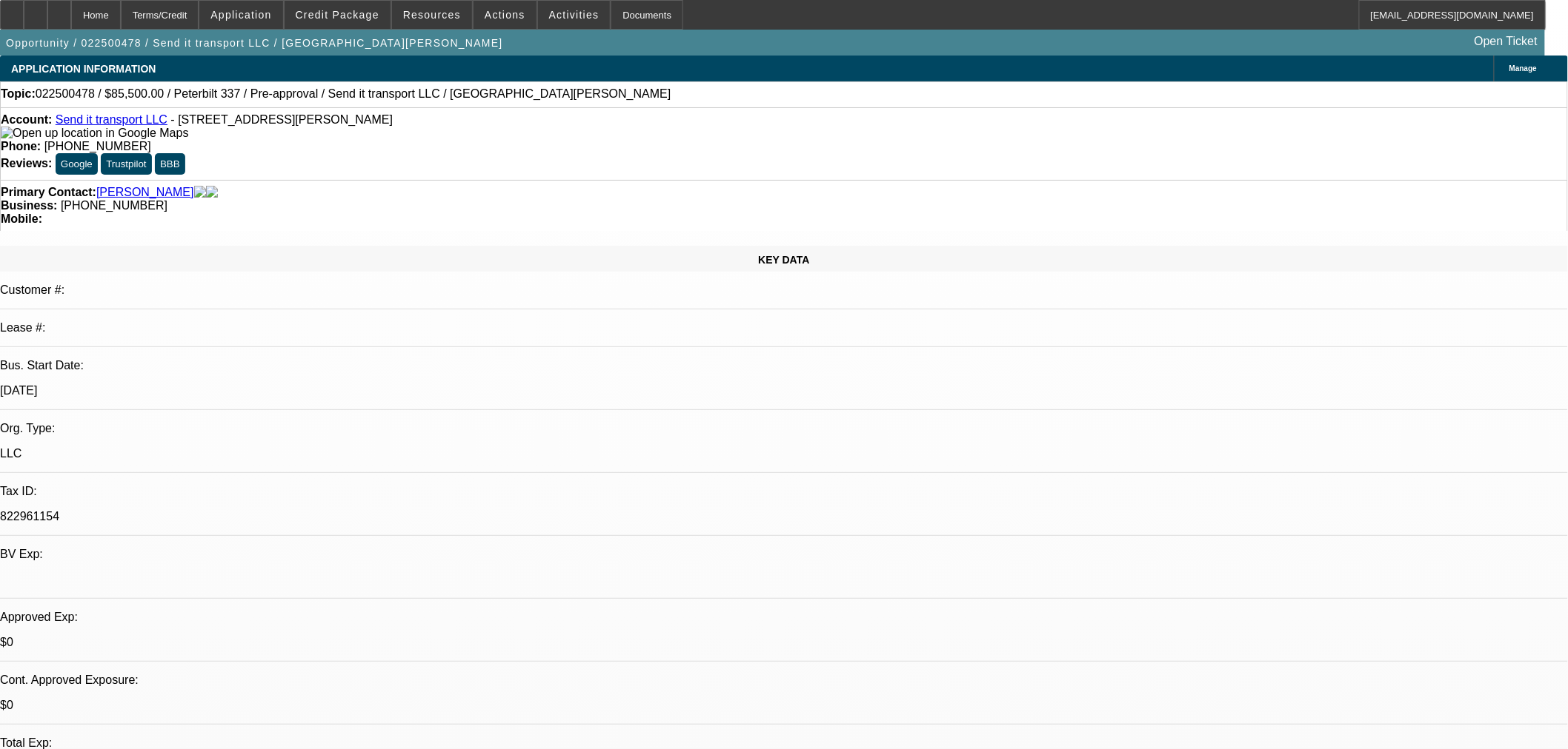
select select "6"
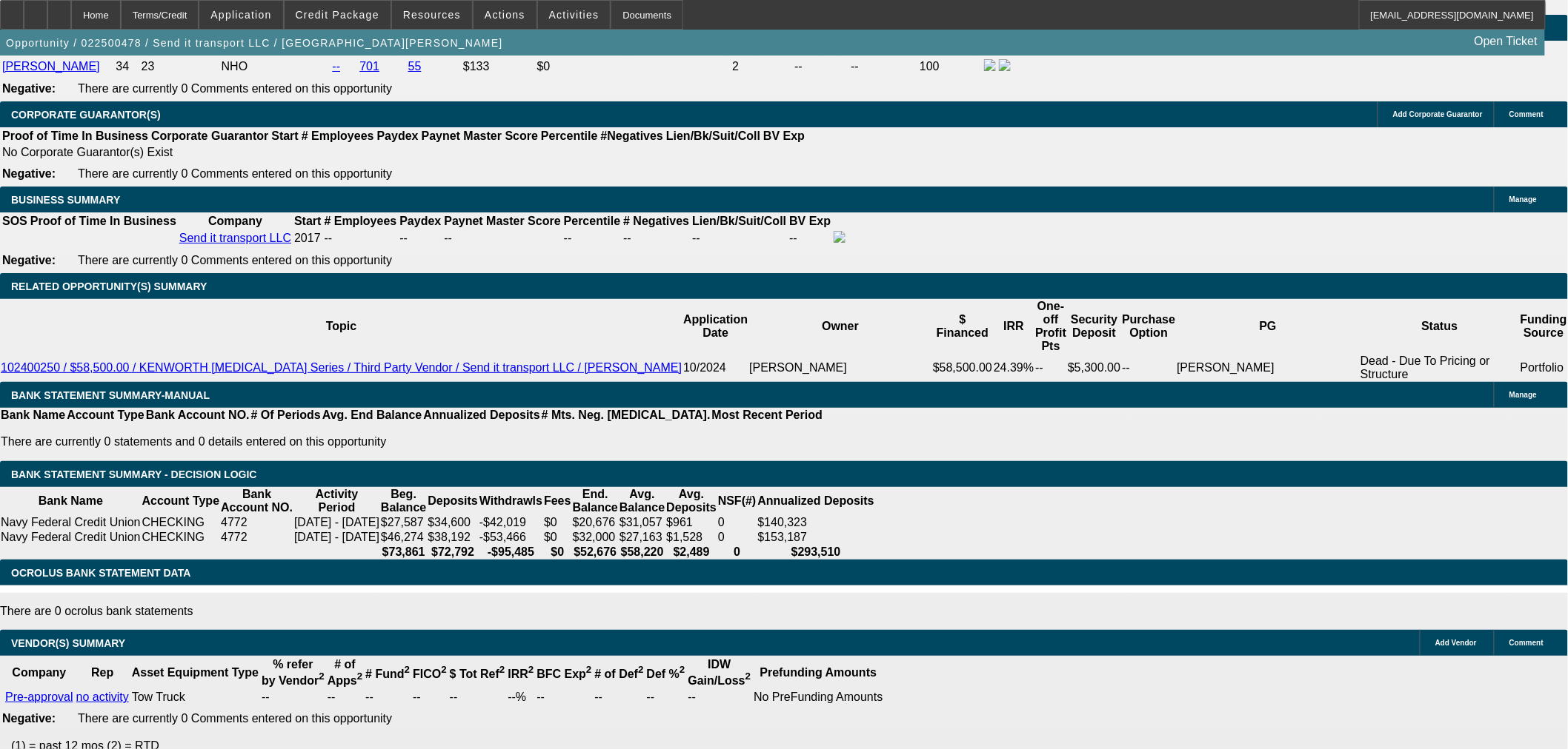
scroll to position [1974, 0]
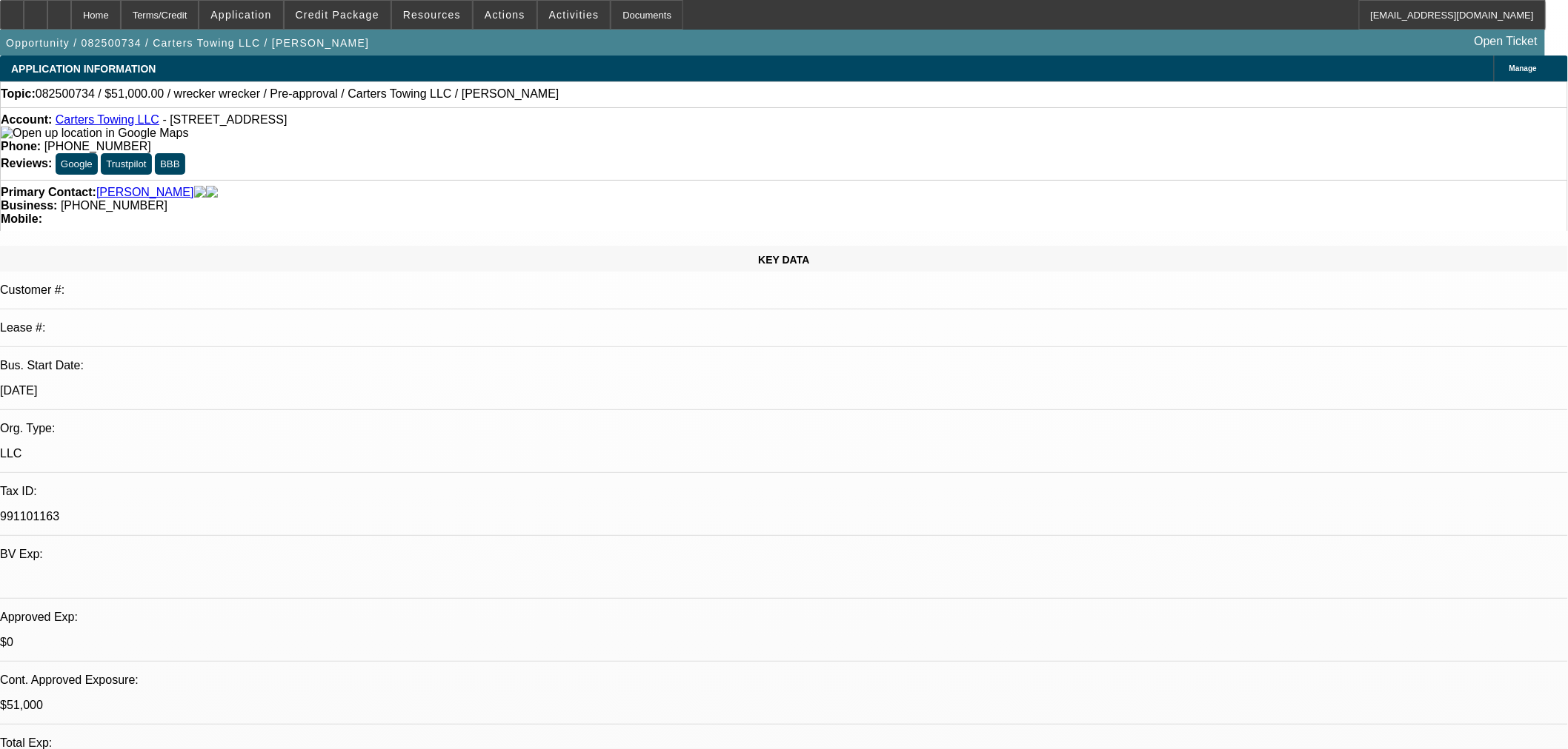
select select "0.15"
select select "2"
select select "0"
select select "6"
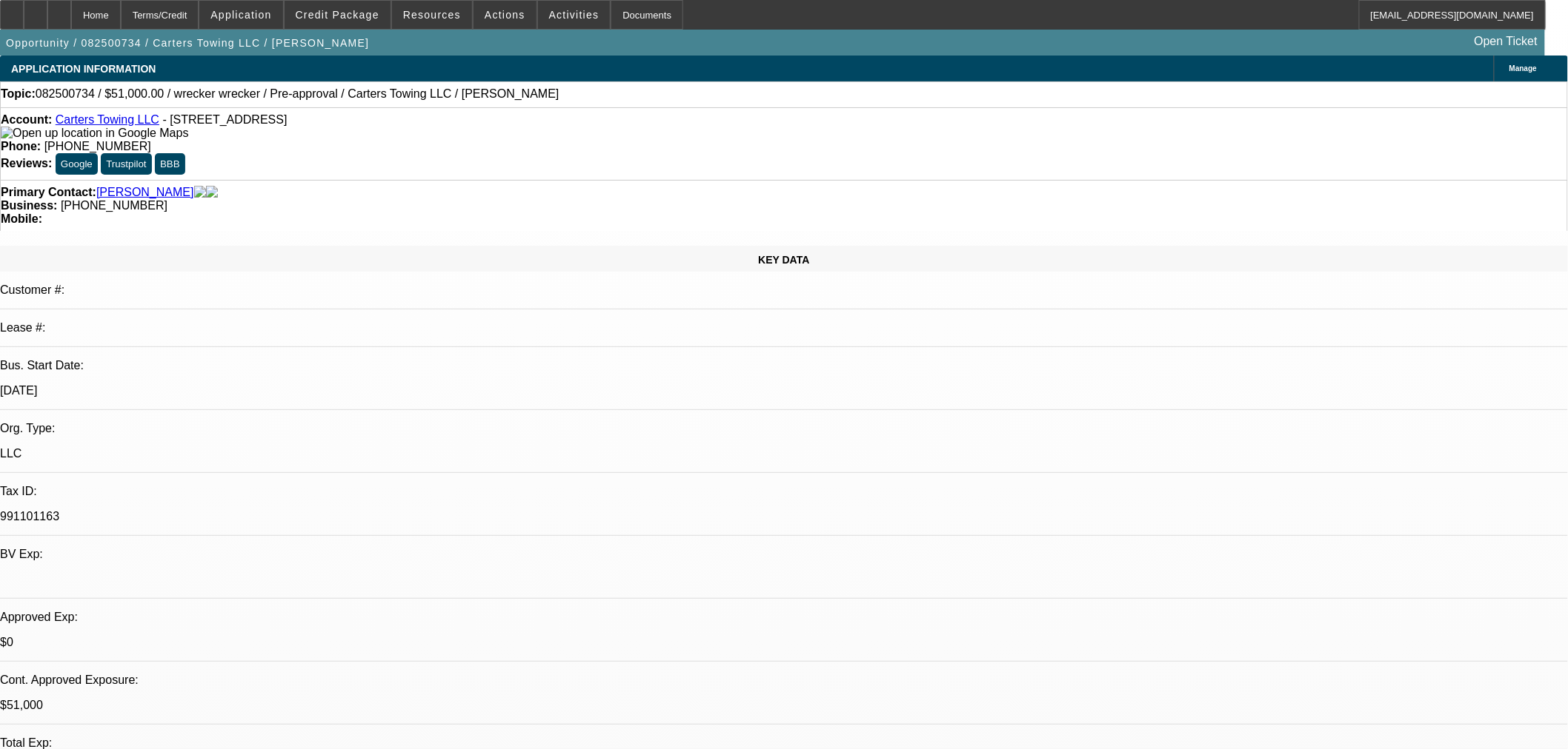
select select "0.15"
select select "2"
select select "0"
select select "6"
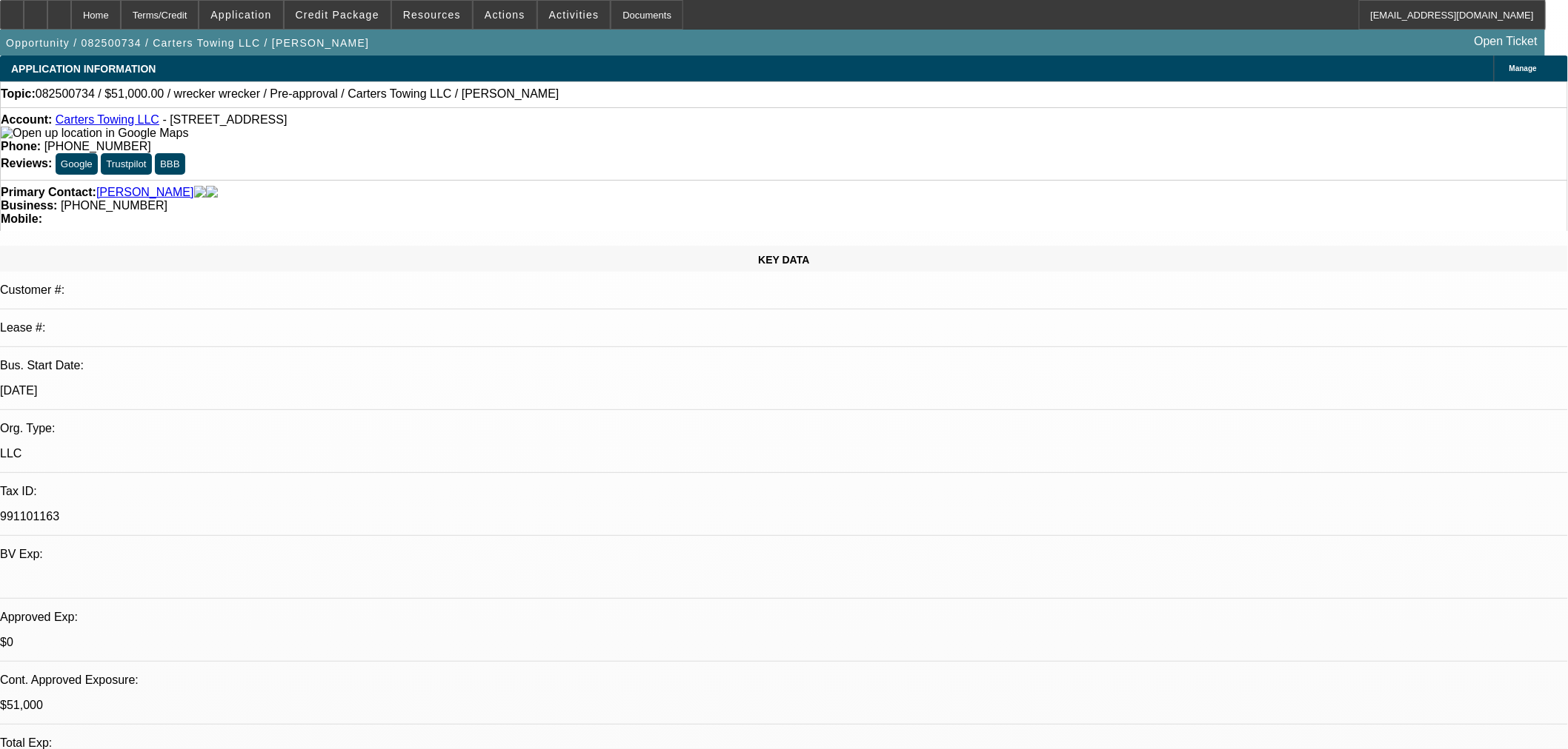
select select "0.15"
select select "2"
select select "0"
select select "6"
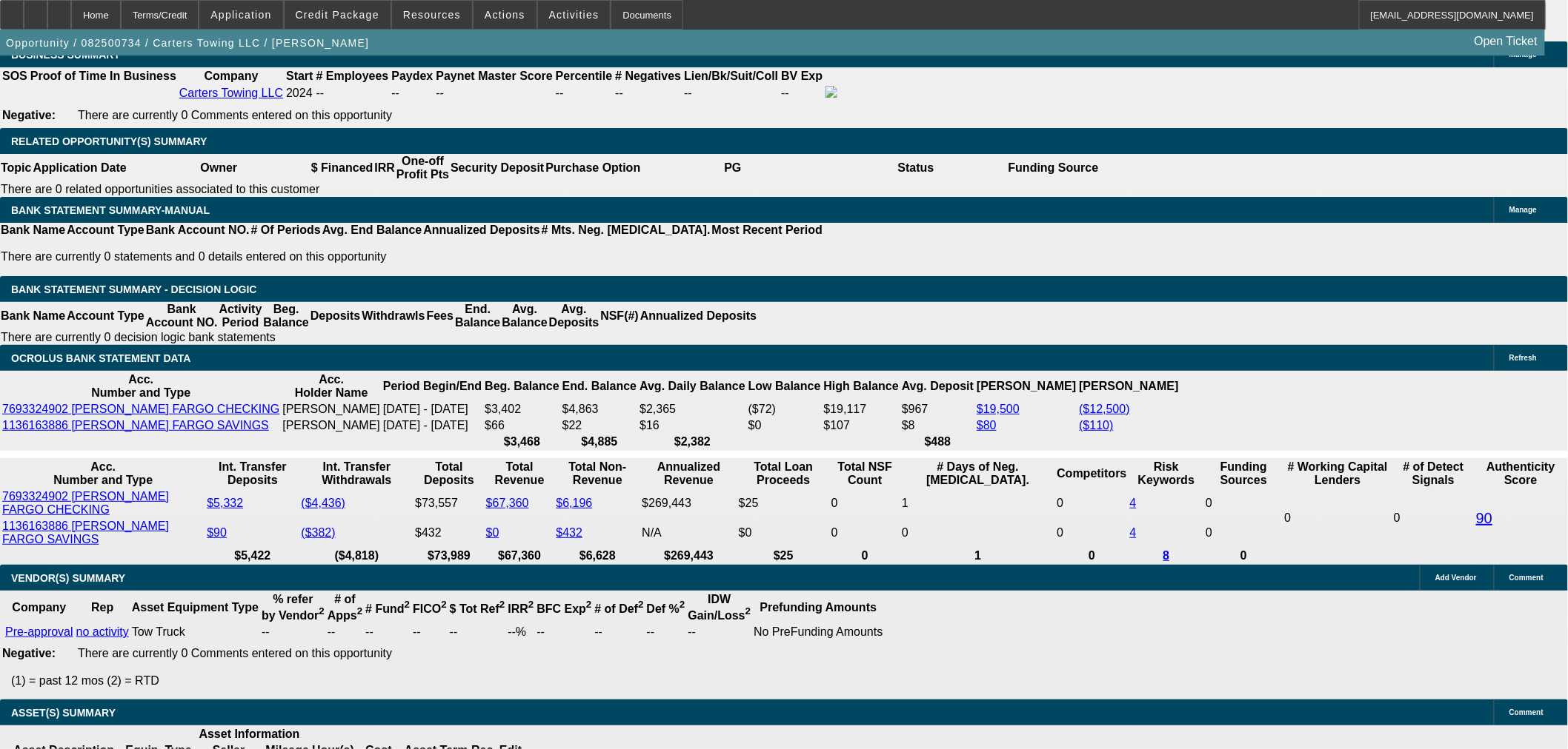
scroll to position [1892, 0]
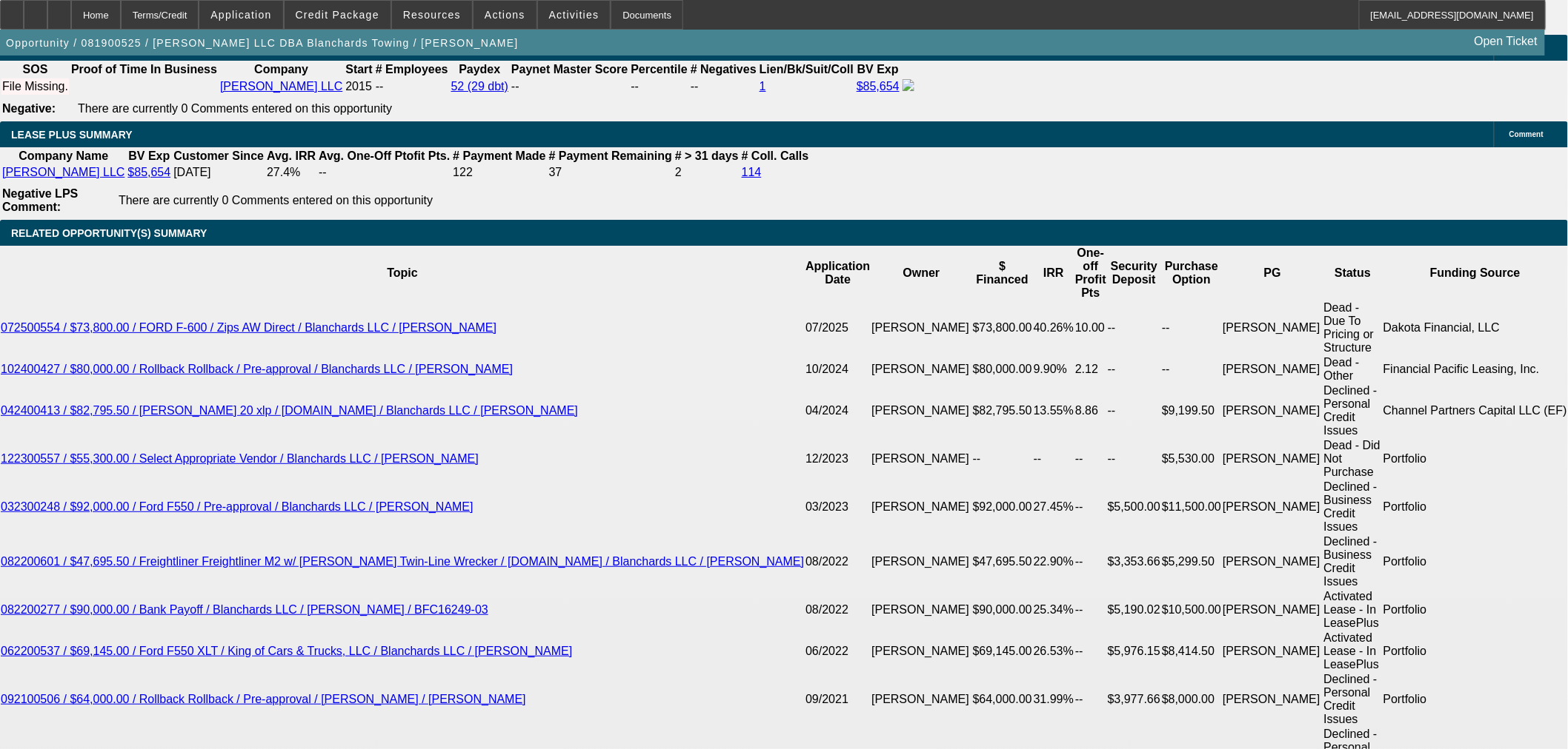
select select "0"
select select "2"
select select "0"
select select "6"
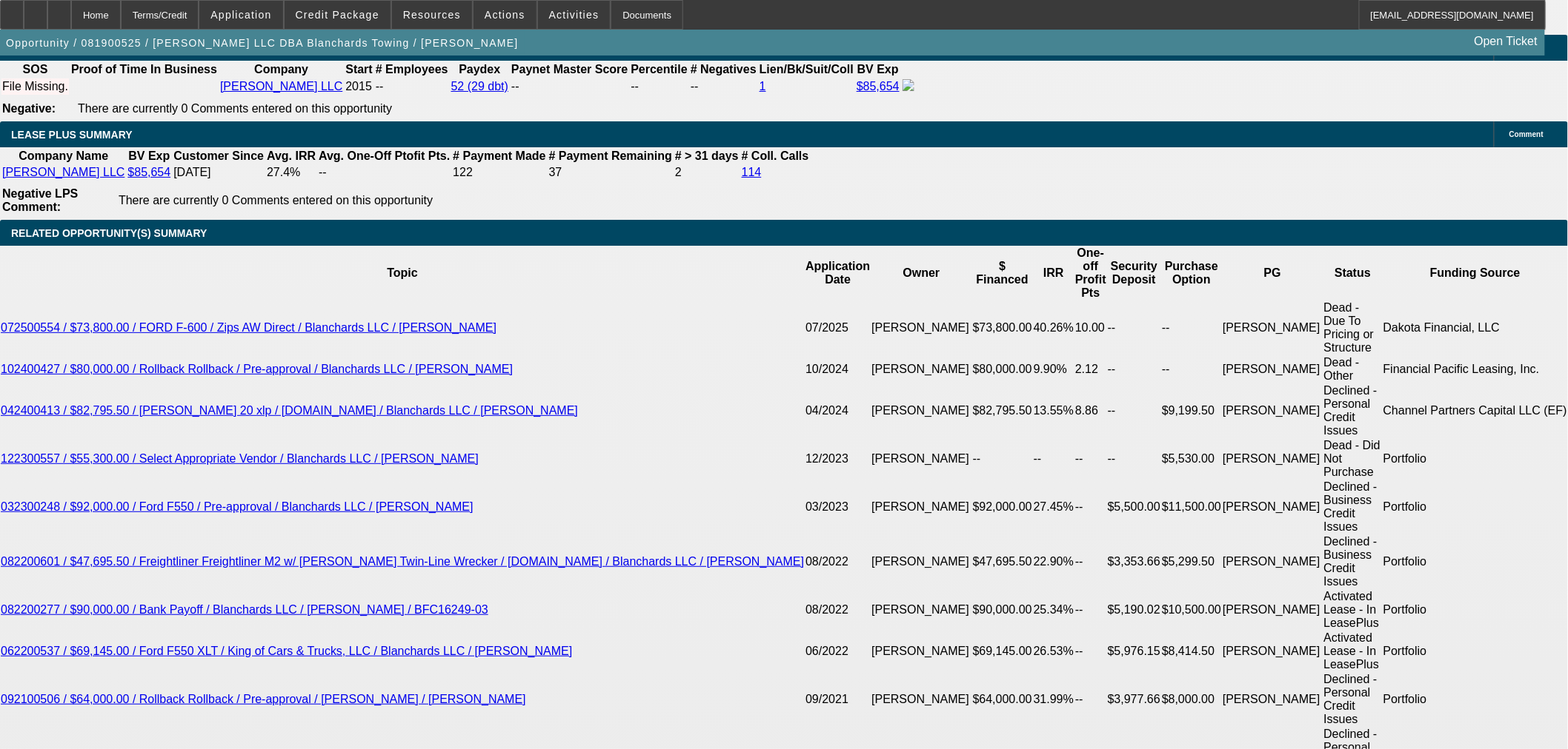
select select "0"
select select "2"
select select "0"
select select "6"
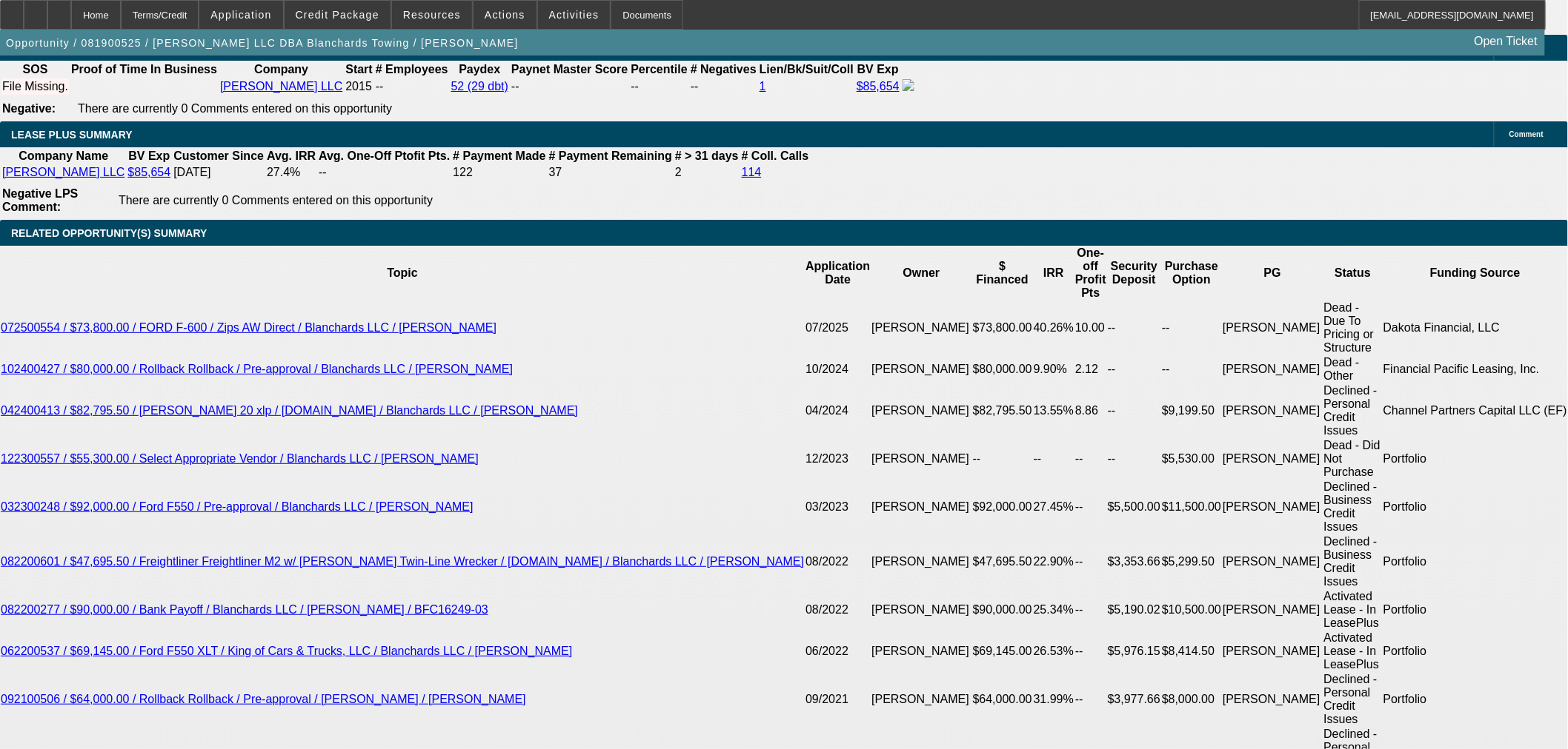
select select "0"
select select "2"
select select "0"
select select "6"
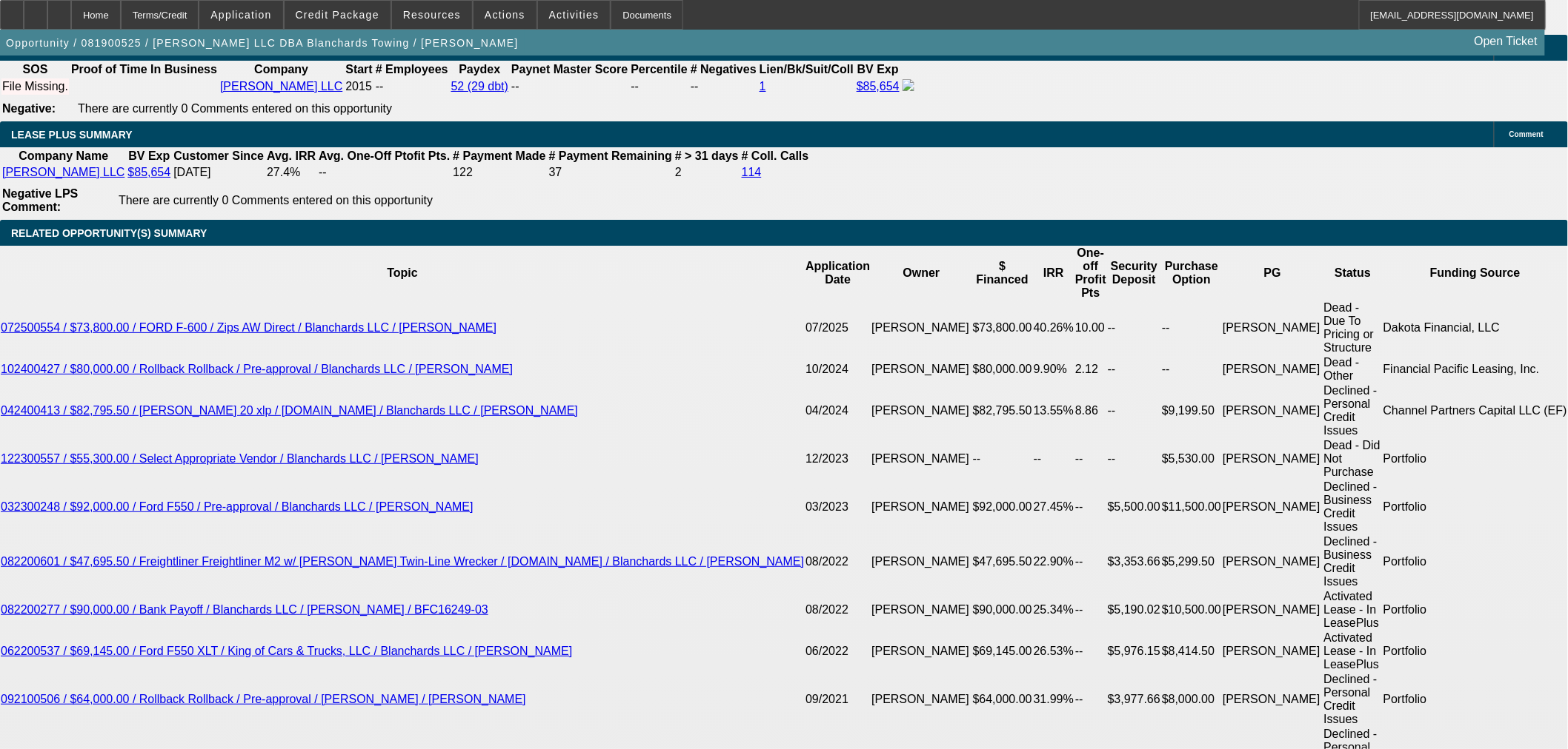
select select "0"
select select "2"
select select "0"
select select "6"
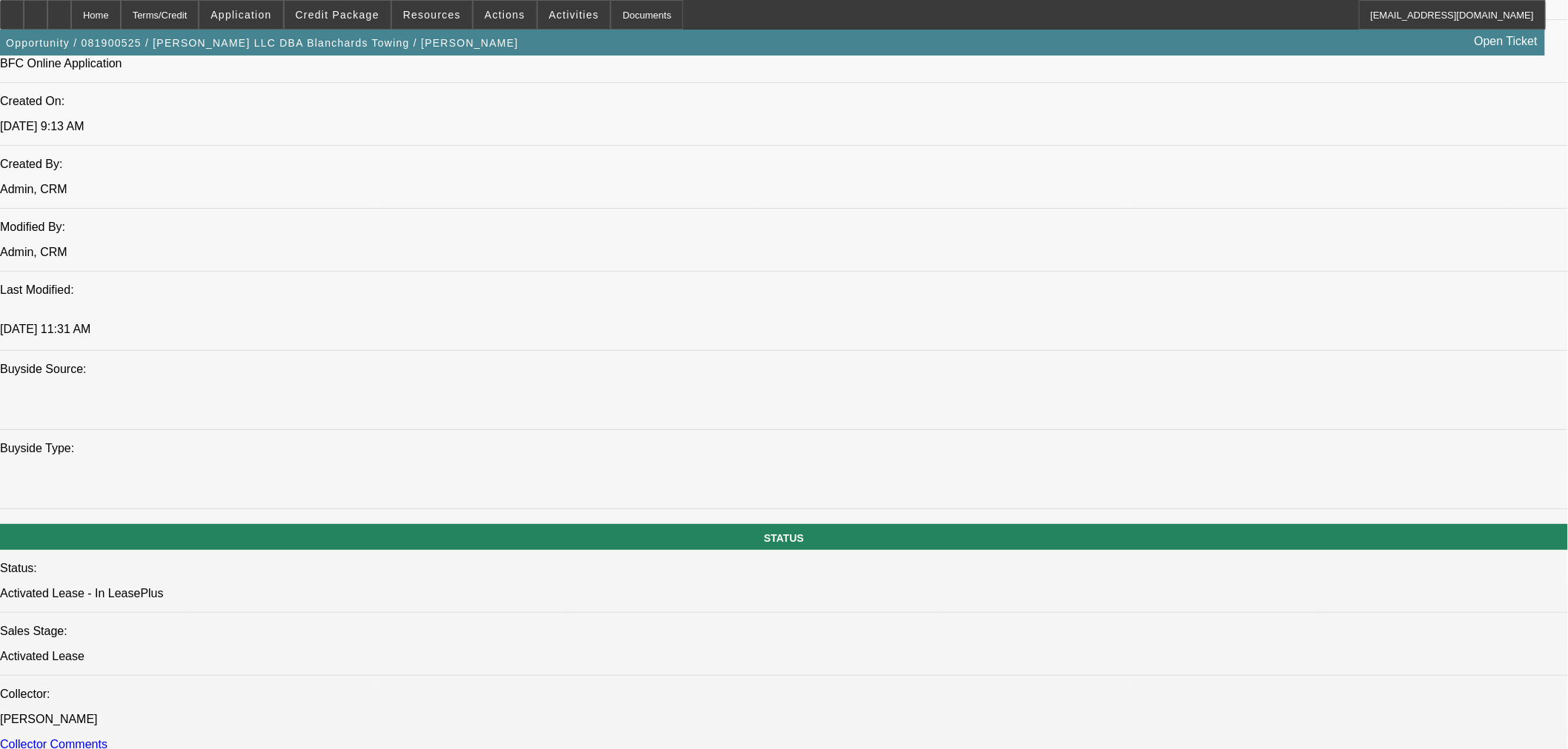
scroll to position [1025, 0]
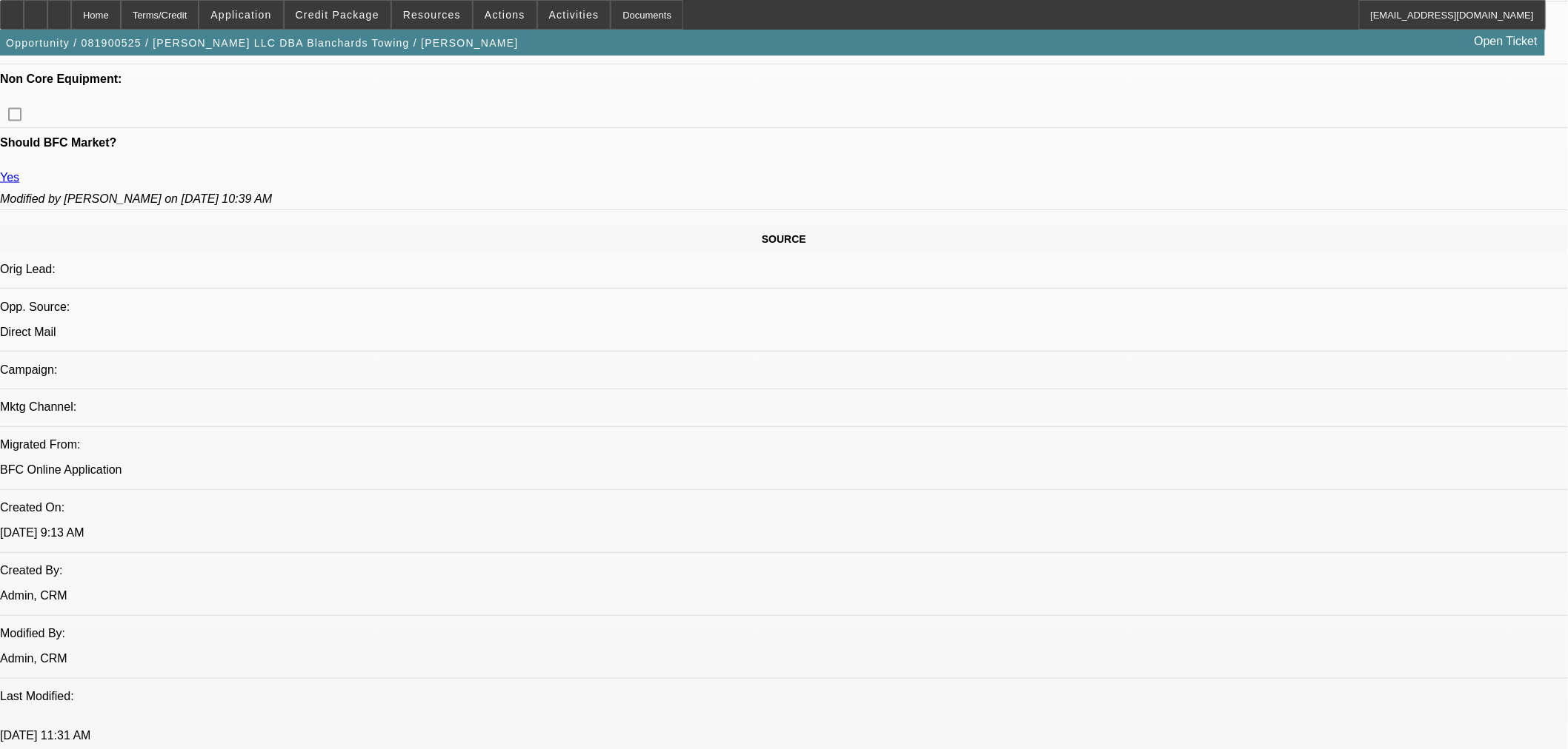
scroll to position [531, 0]
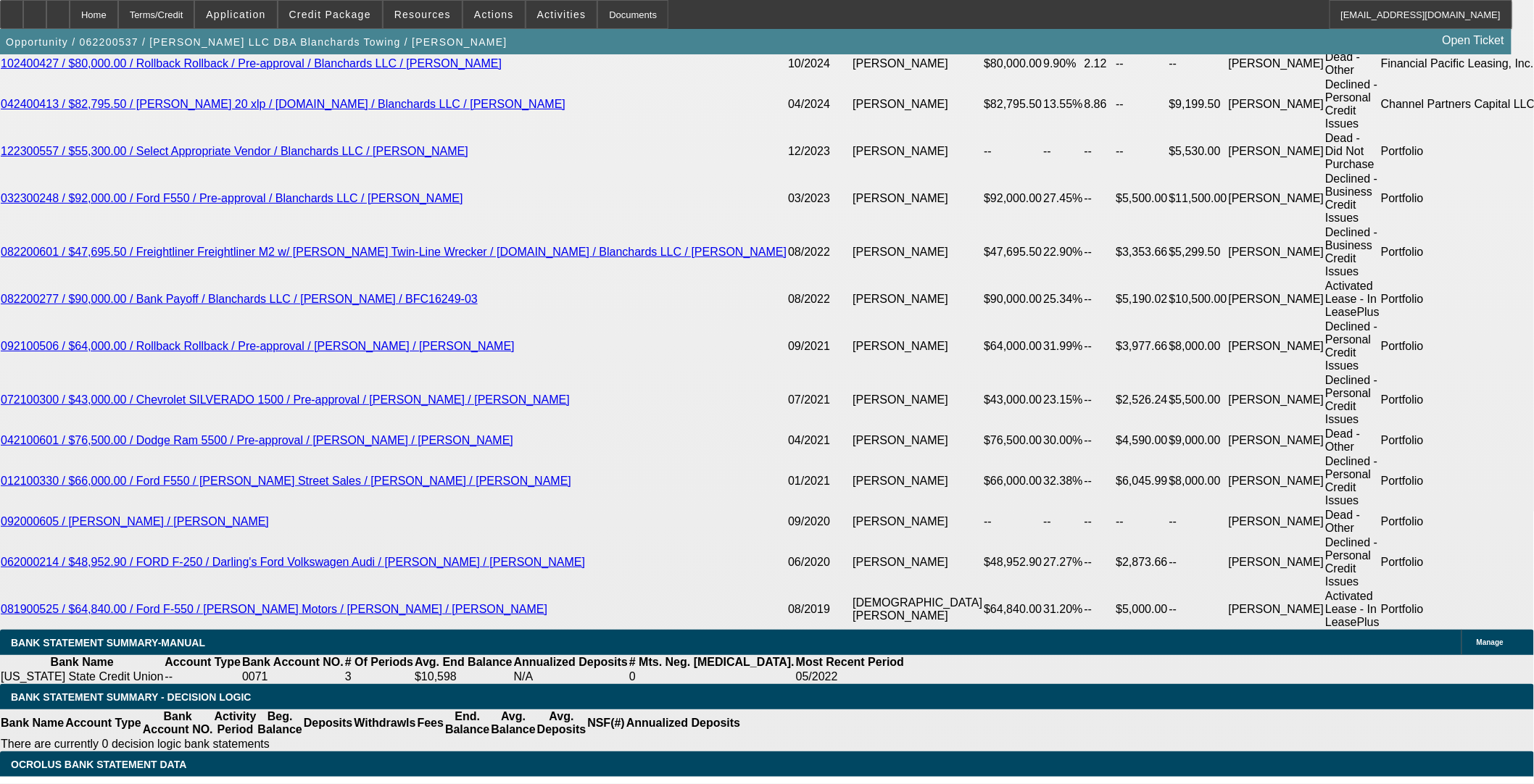
select select "0"
select select "3"
select select "0.1"
select select "0"
select select "3"
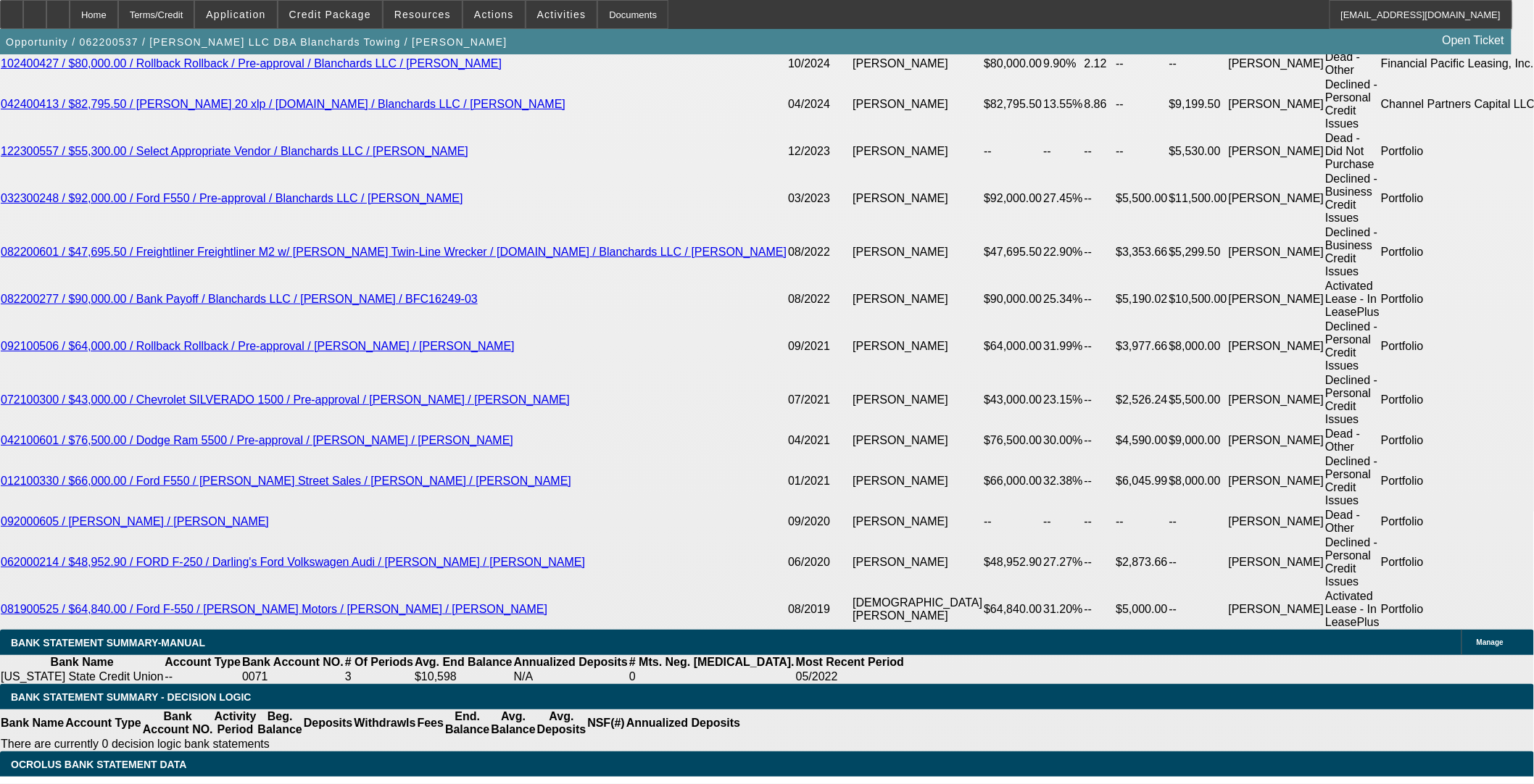
select select "0.1"
select select "0"
select select "3"
select select "0.1"
select select "0.15"
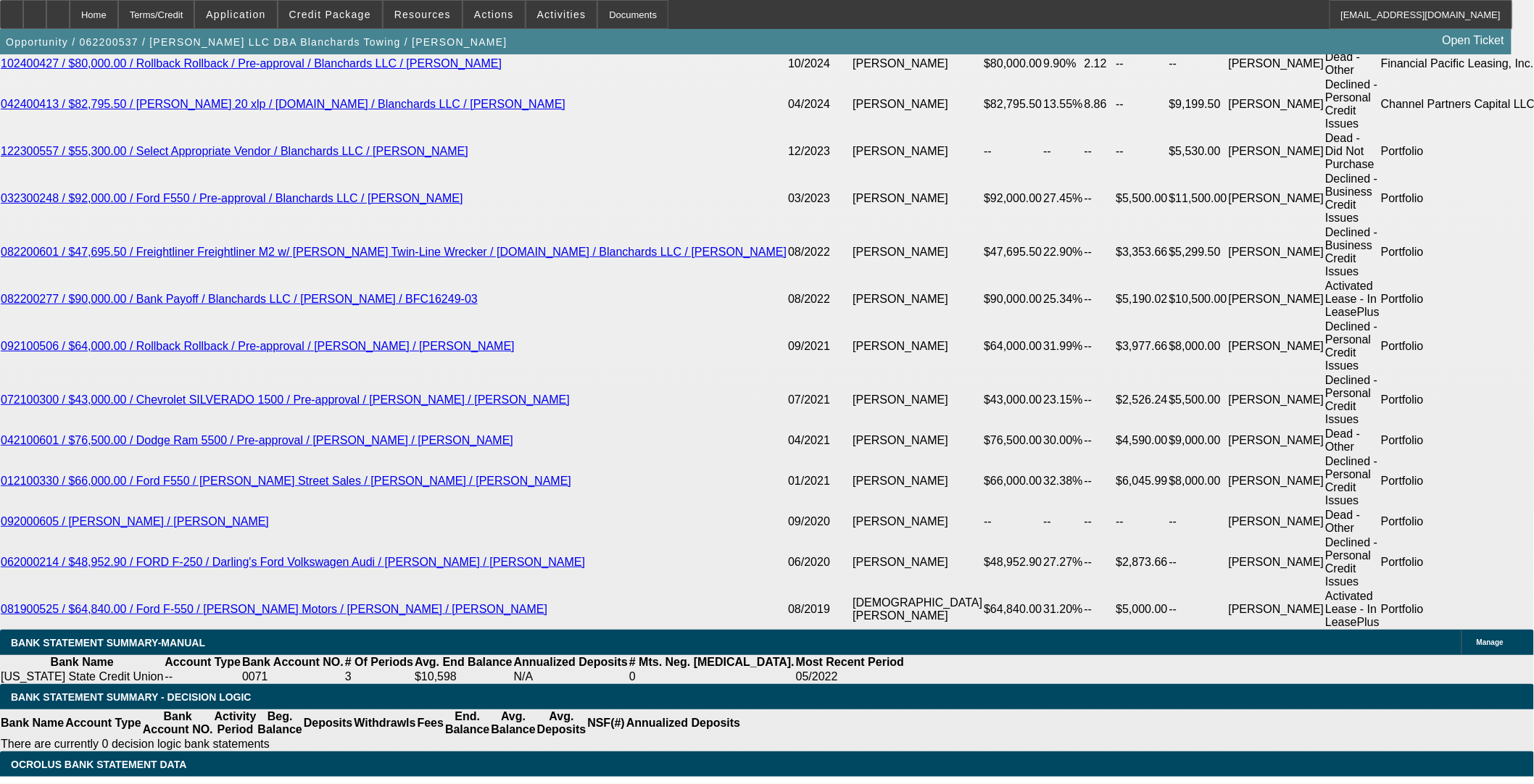
select select "3"
select select "0.1"
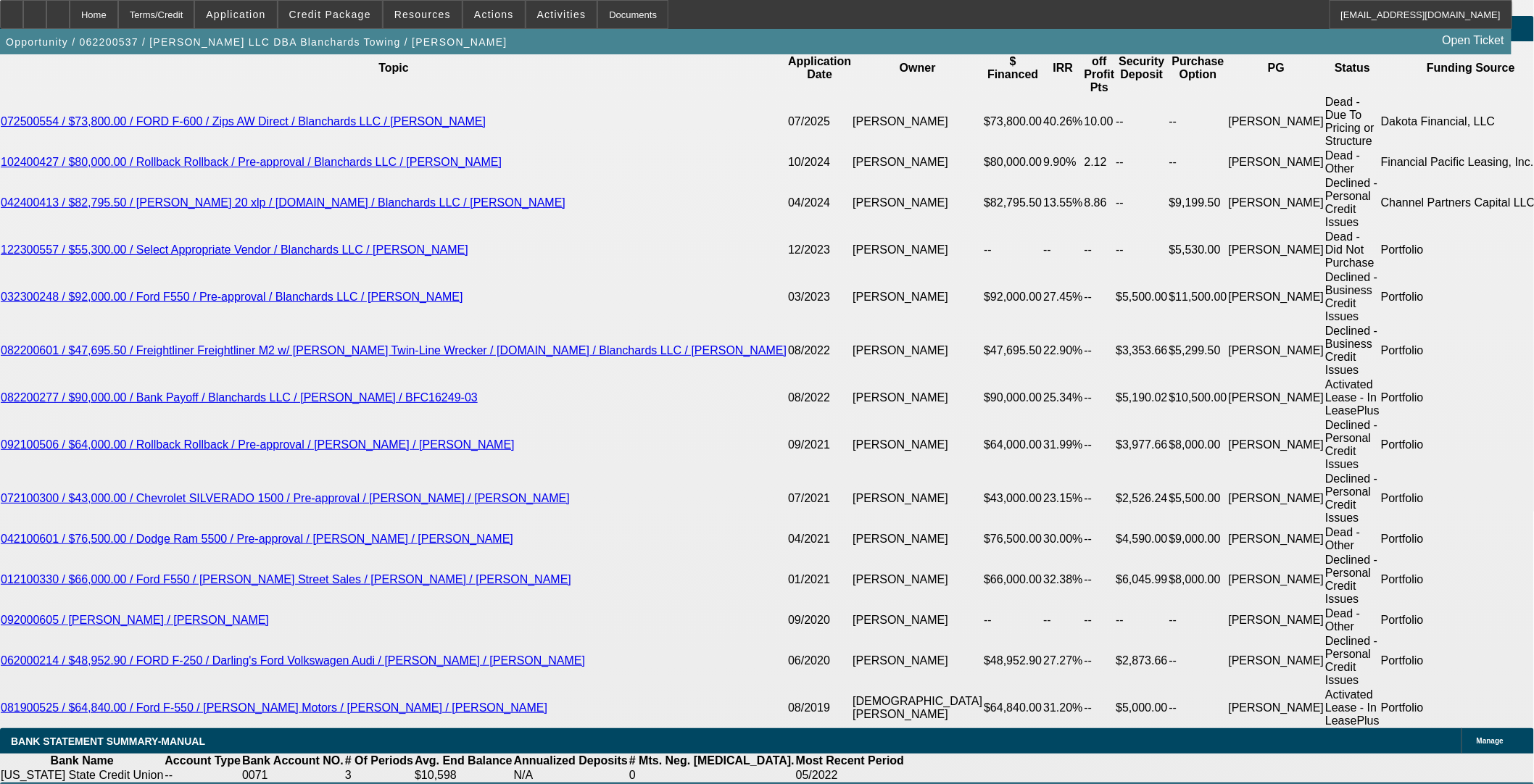
scroll to position [2642, 0]
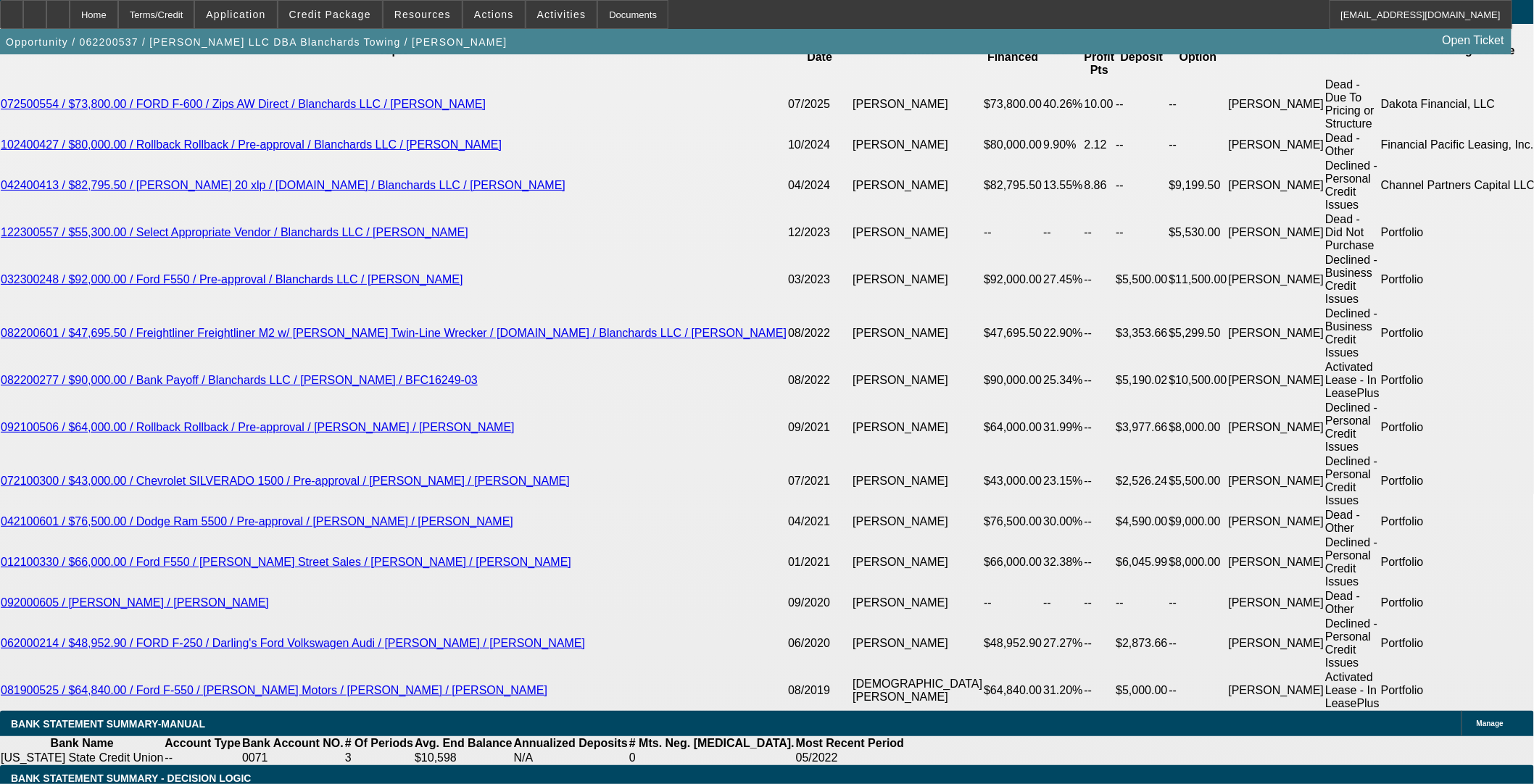
select select "1"
select select "2"
select select "4"
select select "1"
select select "2"
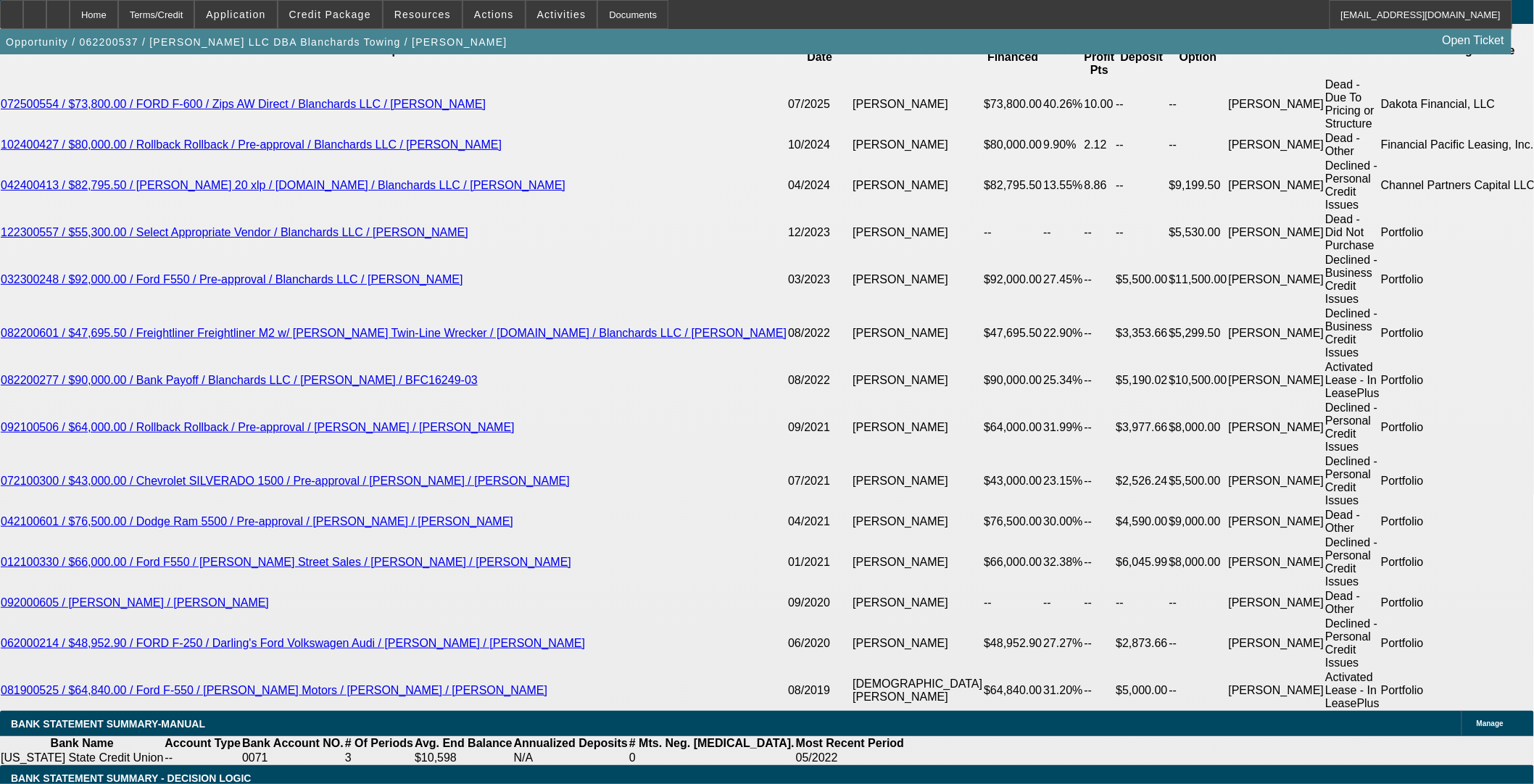
select select "4"
select select "1"
select select "2"
select select "4"
select select "1"
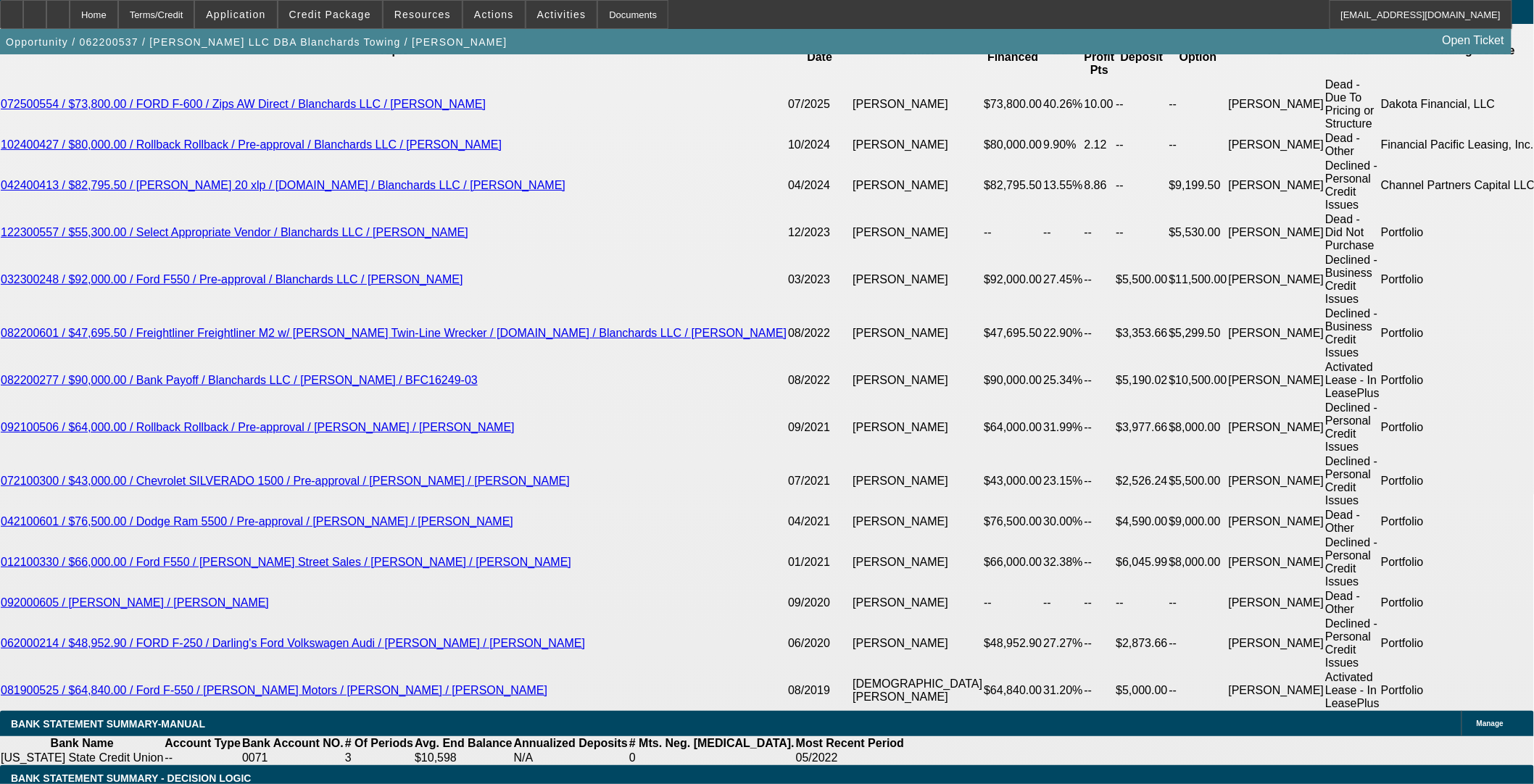
select select "2"
select select "4"
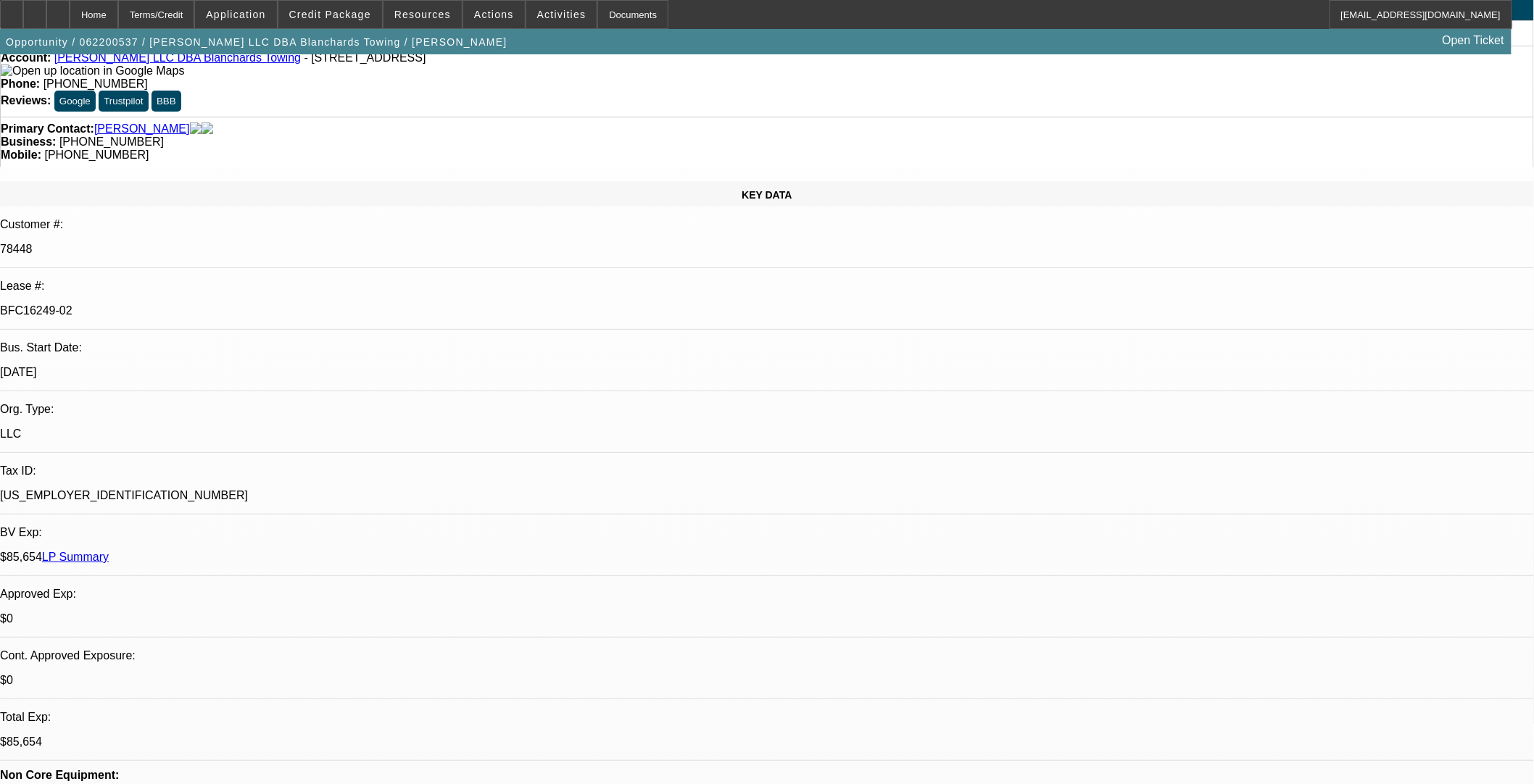
scroll to position [0, 0]
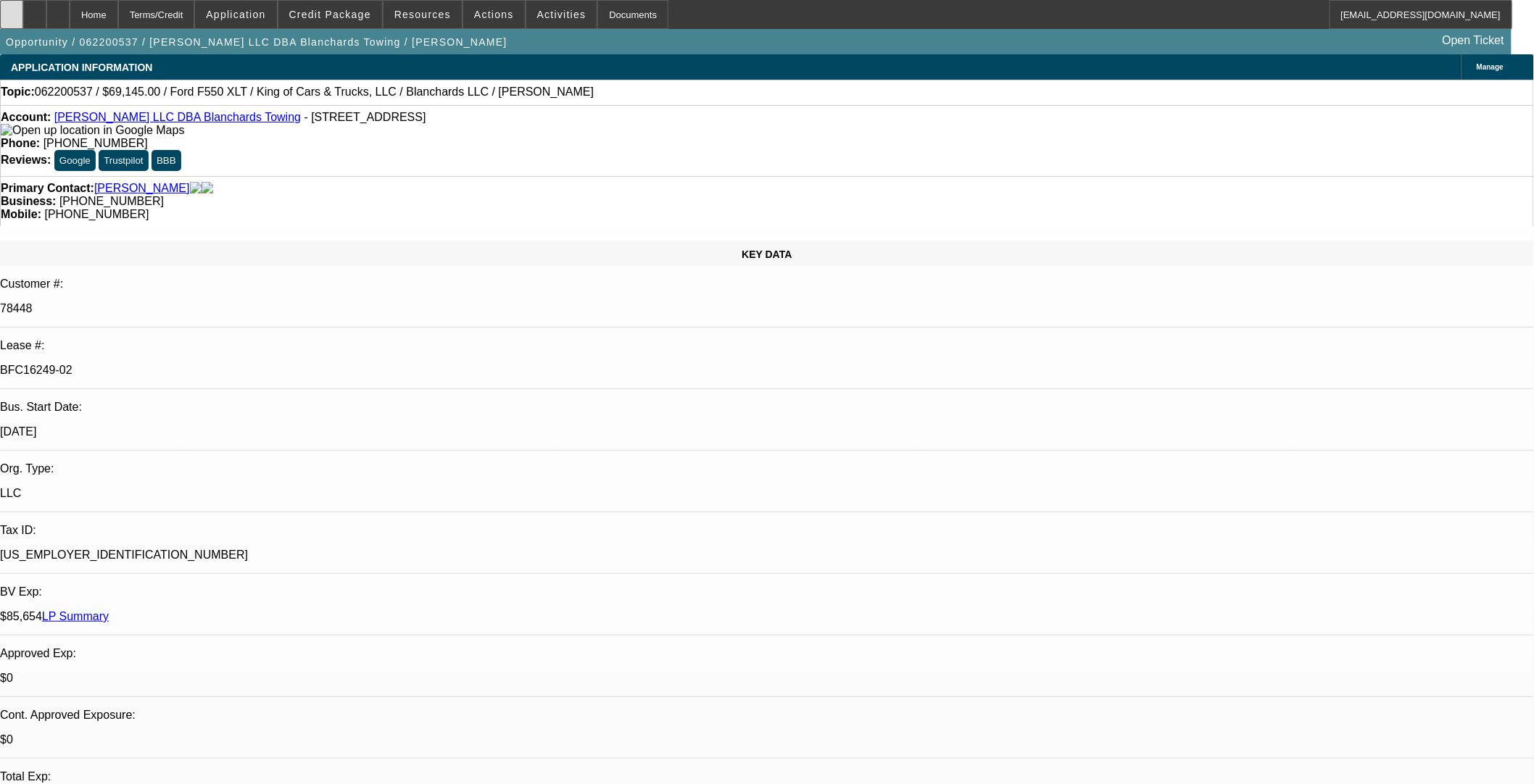
click at [11, 10] on icon at bounding box center [11, 10] width 0 height 0
drag, startPoint x: 249, startPoint y: 243, endPoint x: 185, endPoint y: 242, distance: 64.0
click at [185, 364] on div "BFC16249-02" at bounding box center [767, 370] width 1534 height 13
copy p "BFC16249-02"
drag, startPoint x: 237, startPoint y: 123, endPoint x: 63, endPoint y: 120, distance: 174.0
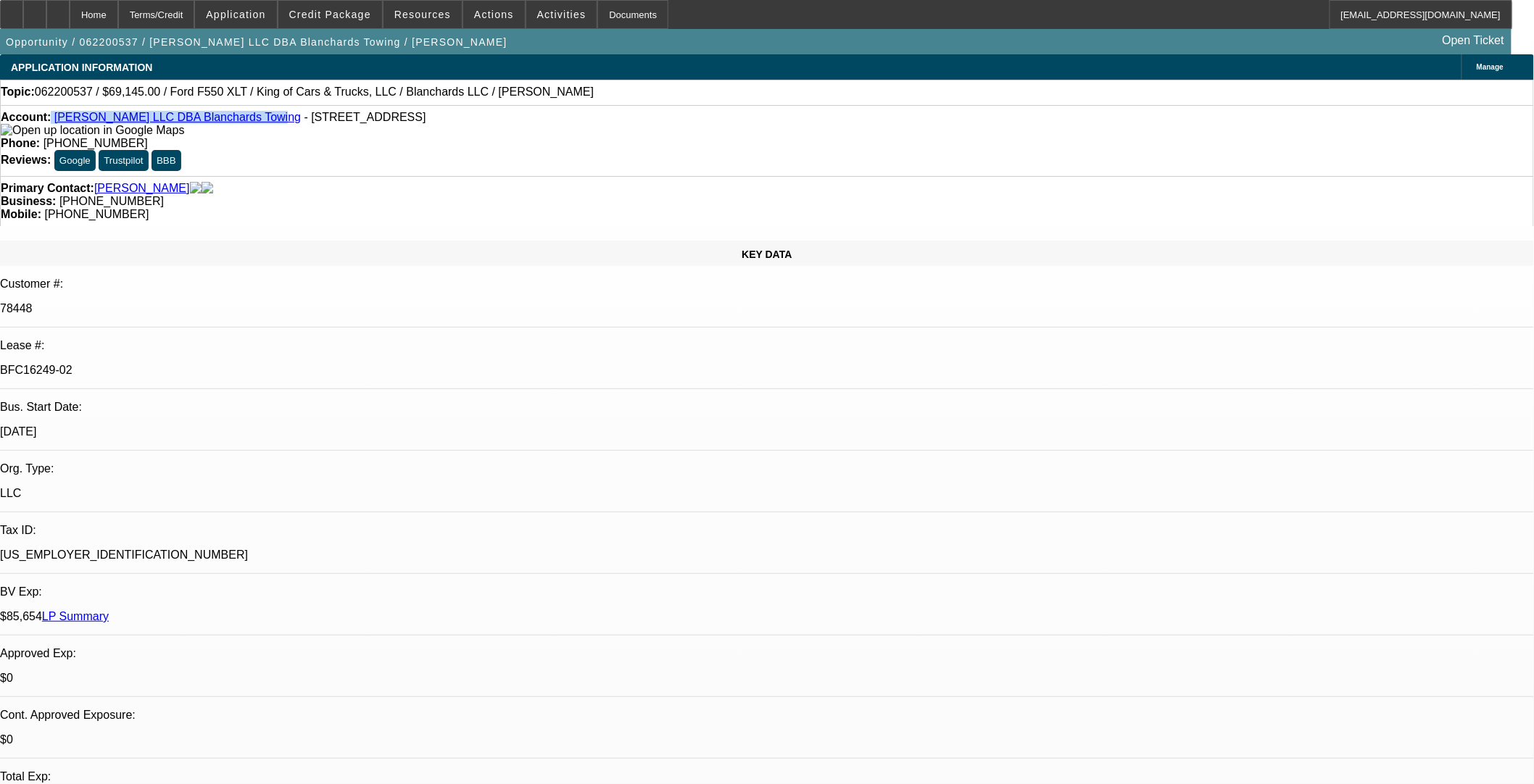
click at [63, 120] on div "Account: [PERSON_NAME] LLC DBA Blanchards Towing - [STREET_ADDRESS]" at bounding box center [767, 124] width 1532 height 26
copy div "[PERSON_NAME] LLC DBA Blanchards Towing"
